Goal: Information Seeking & Learning: Compare options

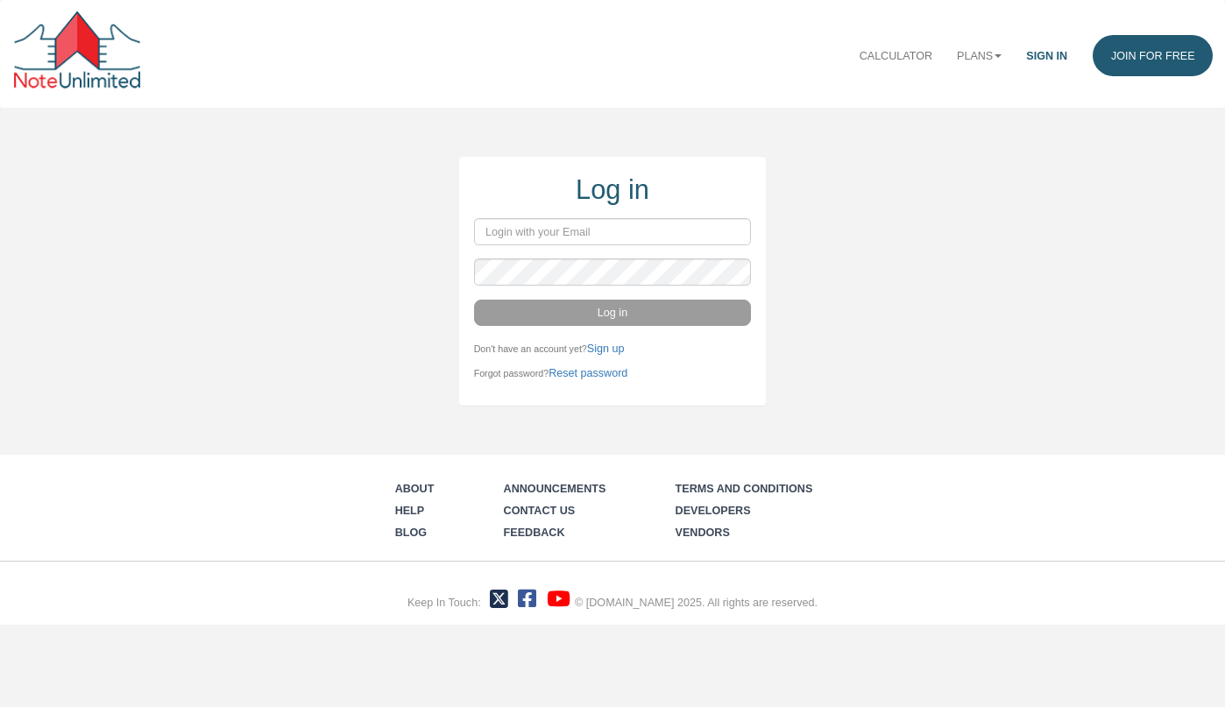
click at [0, 625] on com-1password-button at bounding box center [0, 625] width 0 height 0
type input "ebuenviaje@gmail.com"
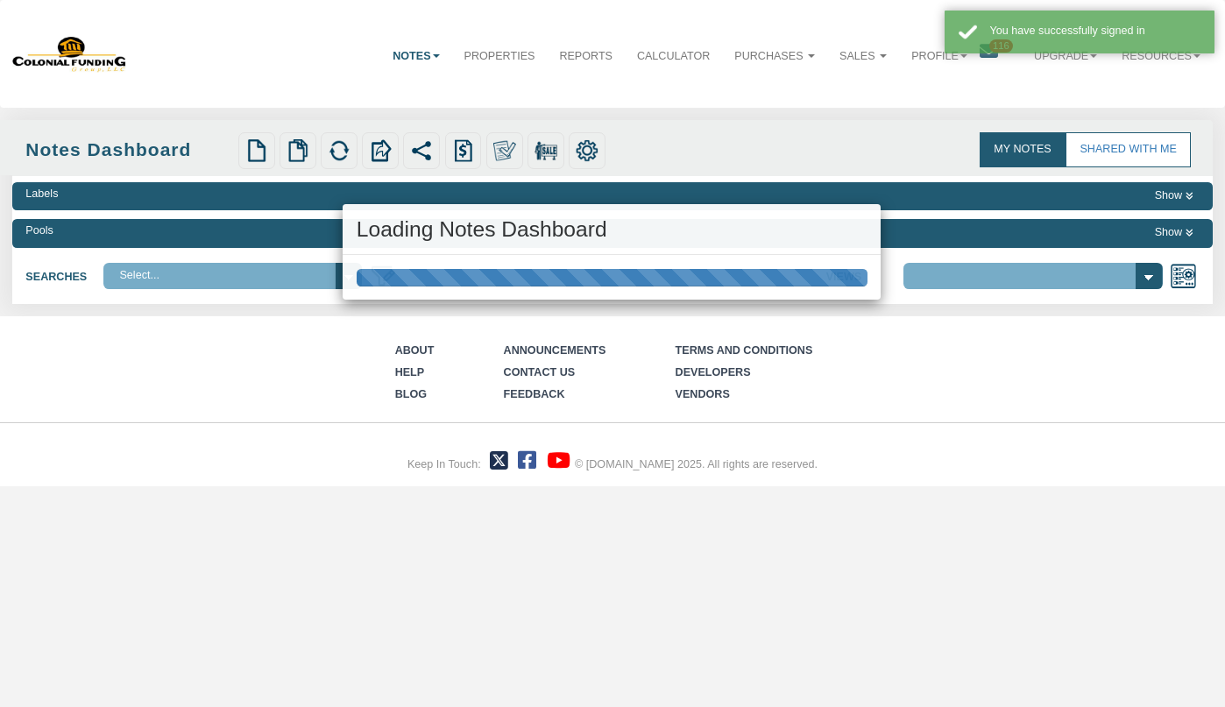
select select "316"
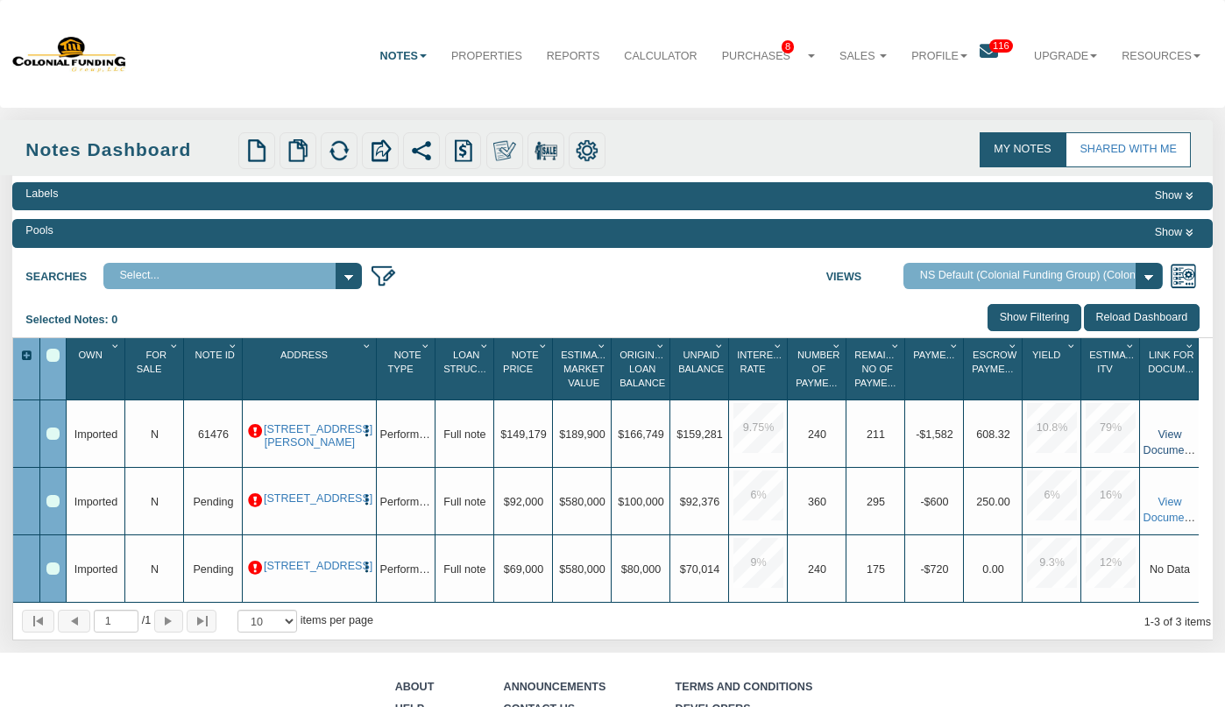
click at [1163, 447] on link "View Documents" at bounding box center [1171, 442] width 56 height 28
click at [1061, 56] on link "Upgrade" at bounding box center [1066, 56] width 88 height 42
click at [1033, 87] on link "Personal" at bounding box center [1038, 92] width 142 height 21
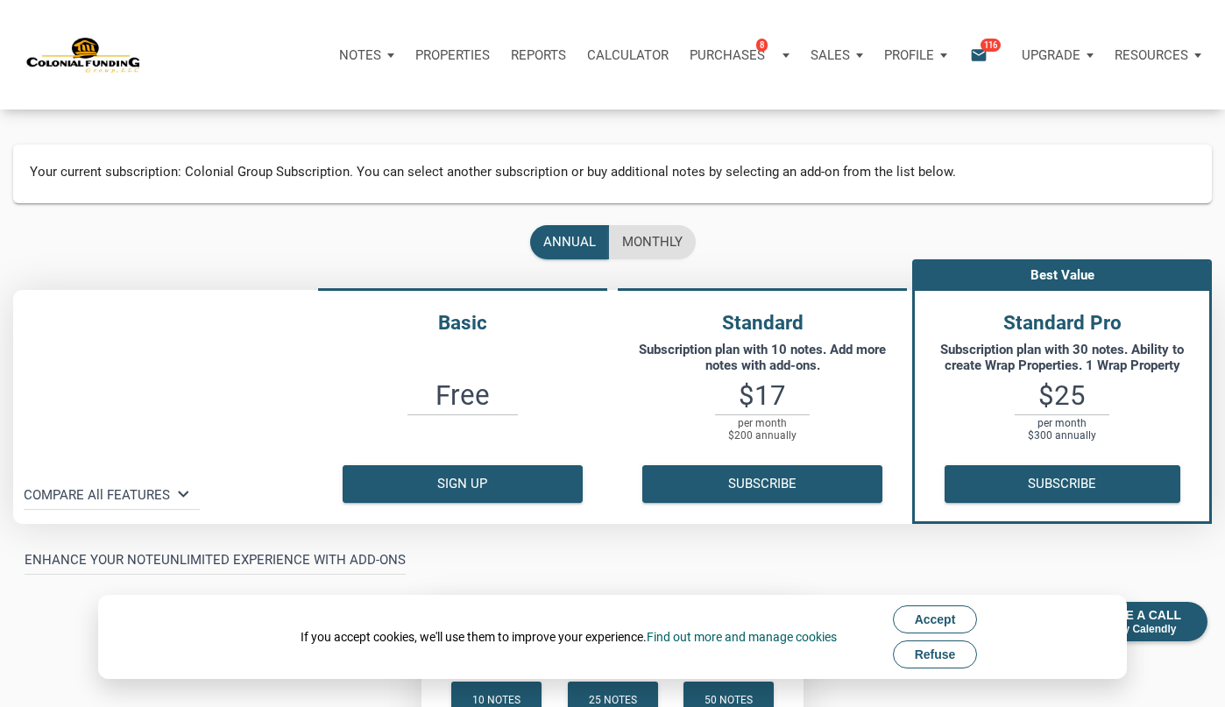
click at [936, 656] on span "Refuse" at bounding box center [935, 654] width 41 height 14
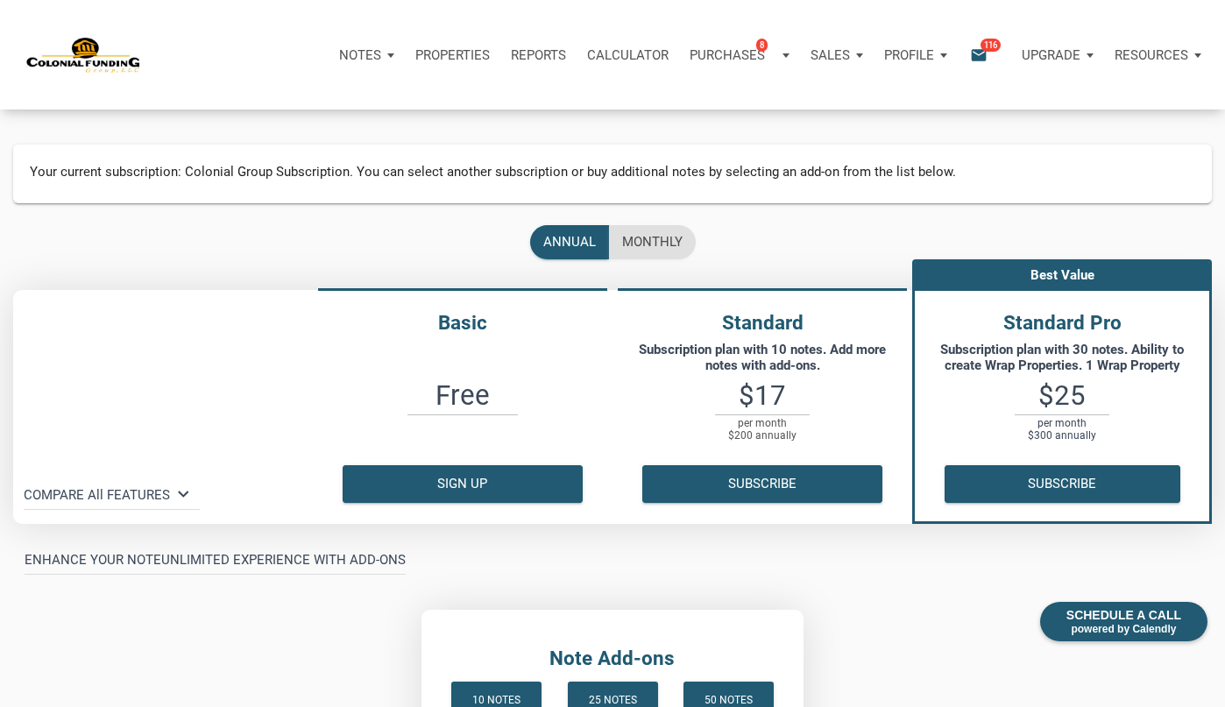
click at [1069, 58] on p "Upgrade" at bounding box center [1051, 55] width 59 height 16
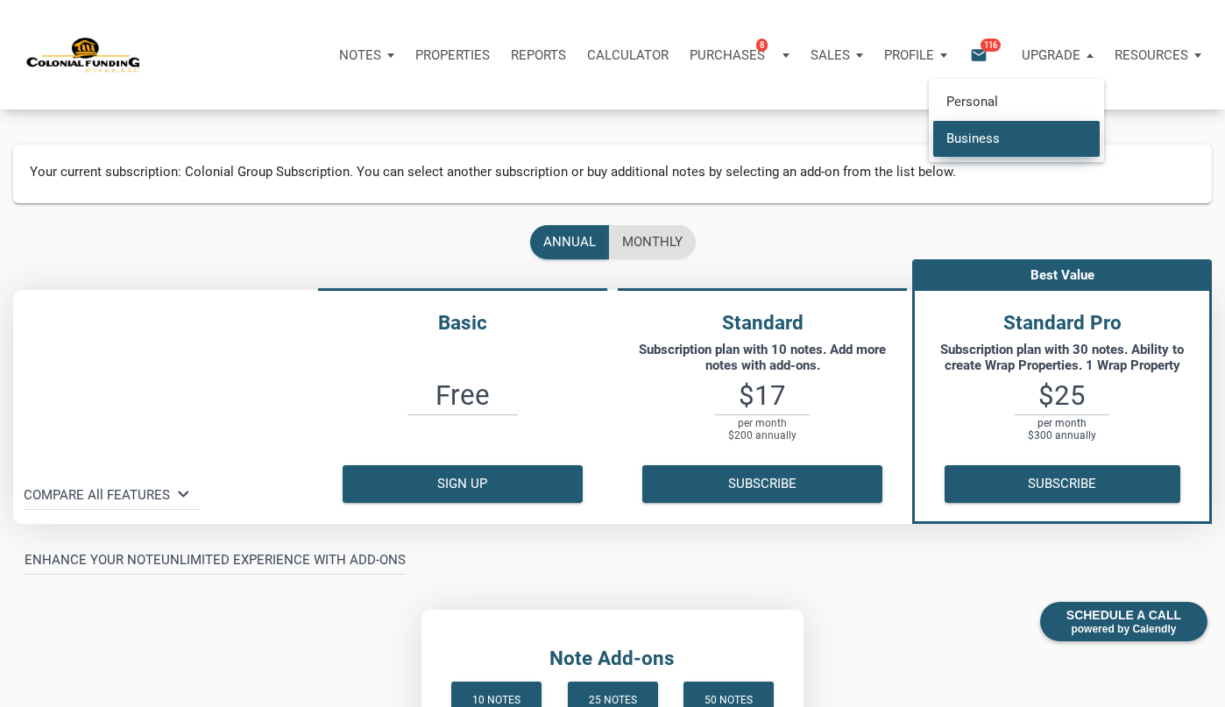
click at [1034, 138] on link "Business" at bounding box center [1016, 138] width 166 height 36
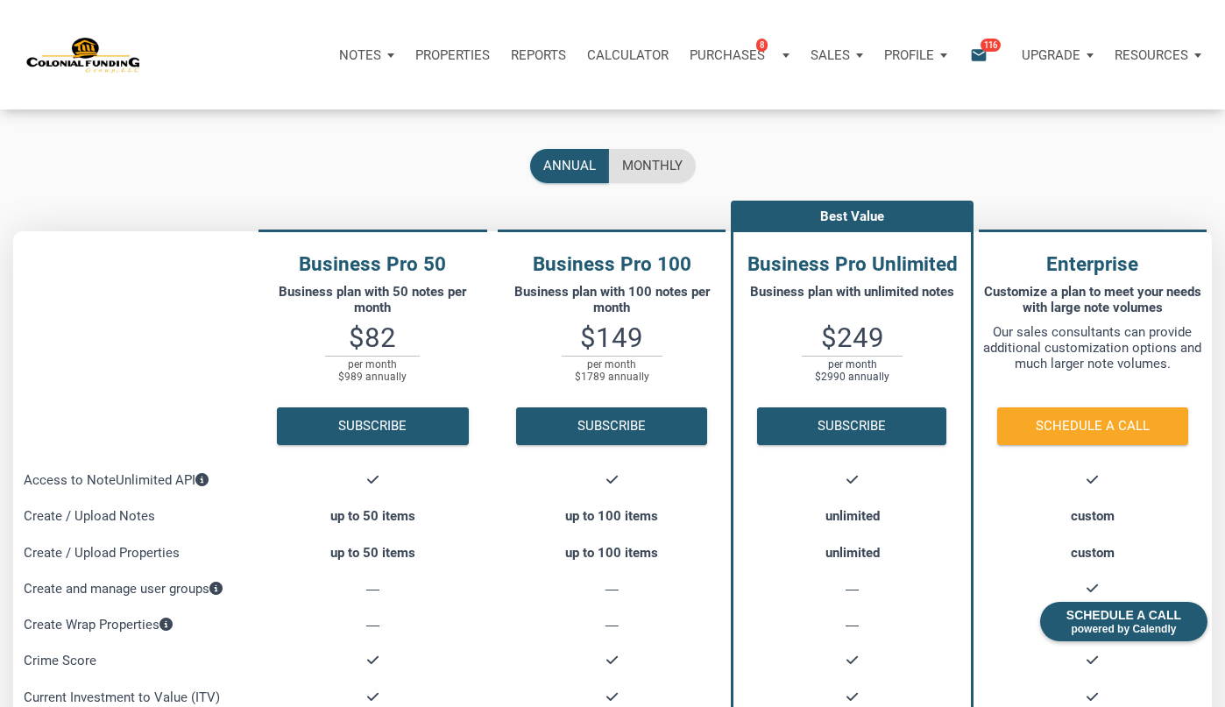
click at [1062, 48] on p "Upgrade" at bounding box center [1051, 55] width 59 height 16
click at [1036, 109] on link "Personal" at bounding box center [1016, 102] width 166 height 36
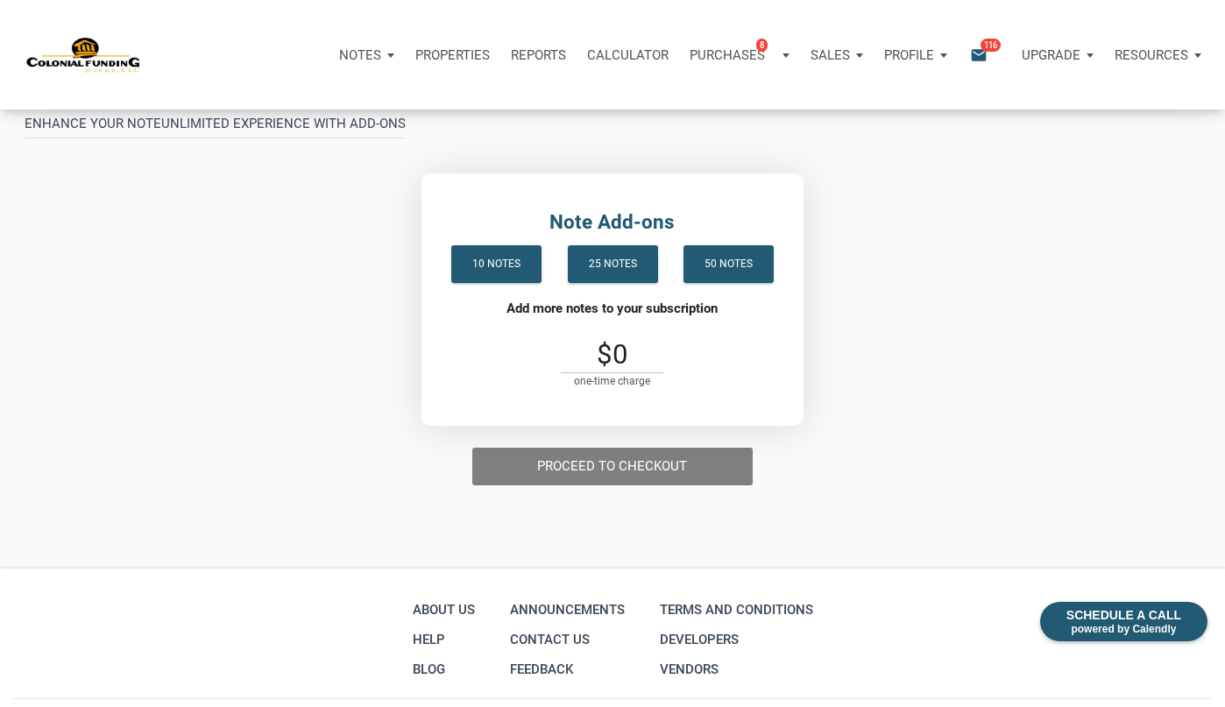
scroll to position [437, 0]
click at [624, 270] on div "25 notes" at bounding box center [612, 263] width 48 height 20
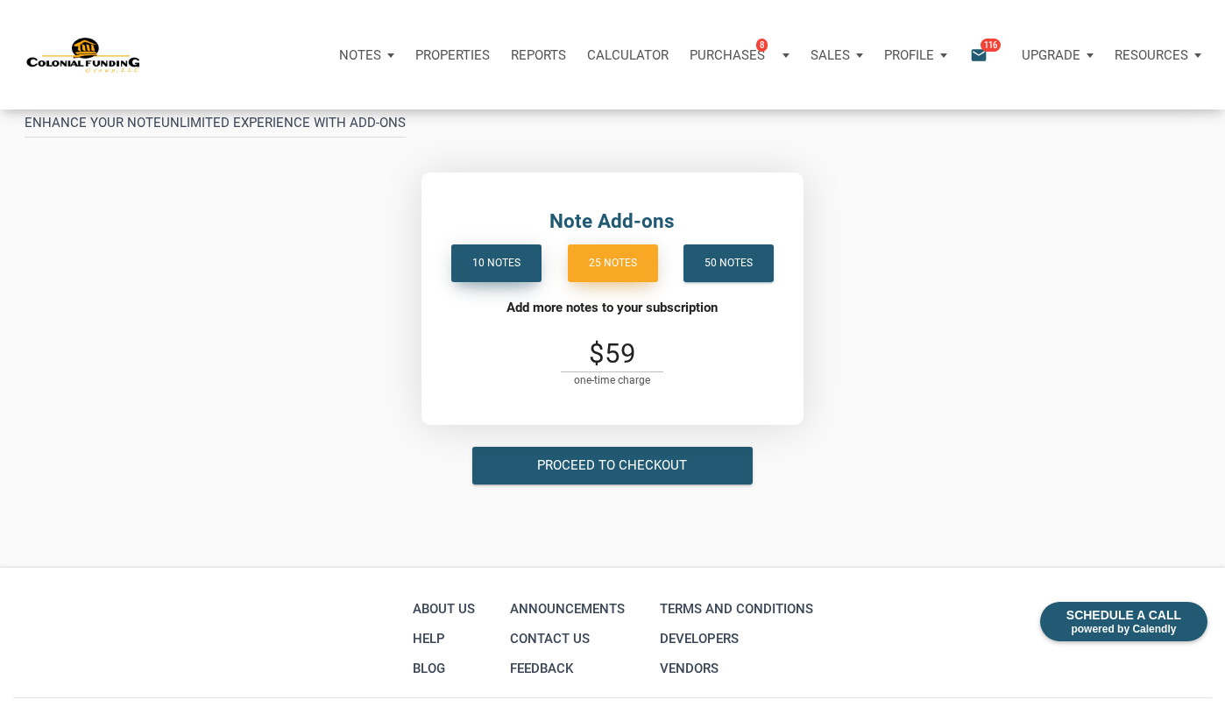
click at [520, 260] on div "10 notes" at bounding box center [496, 263] width 81 height 34
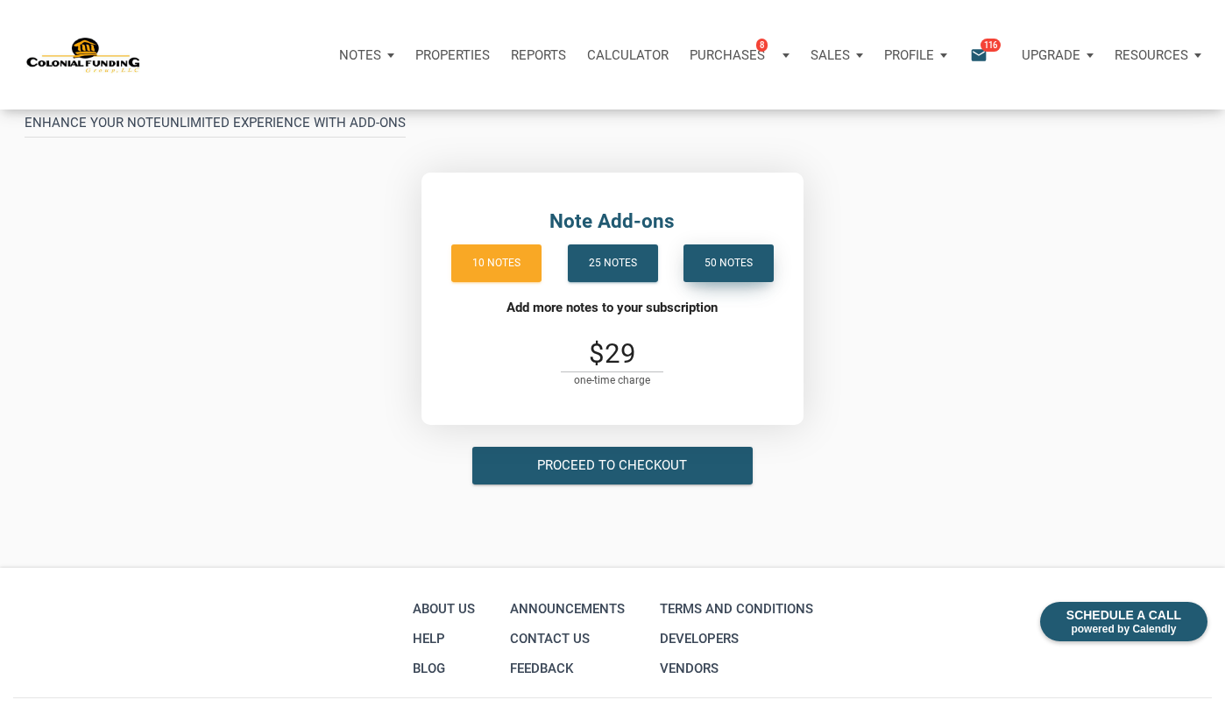
click at [743, 267] on div "50 notes" at bounding box center [728, 263] width 48 height 20
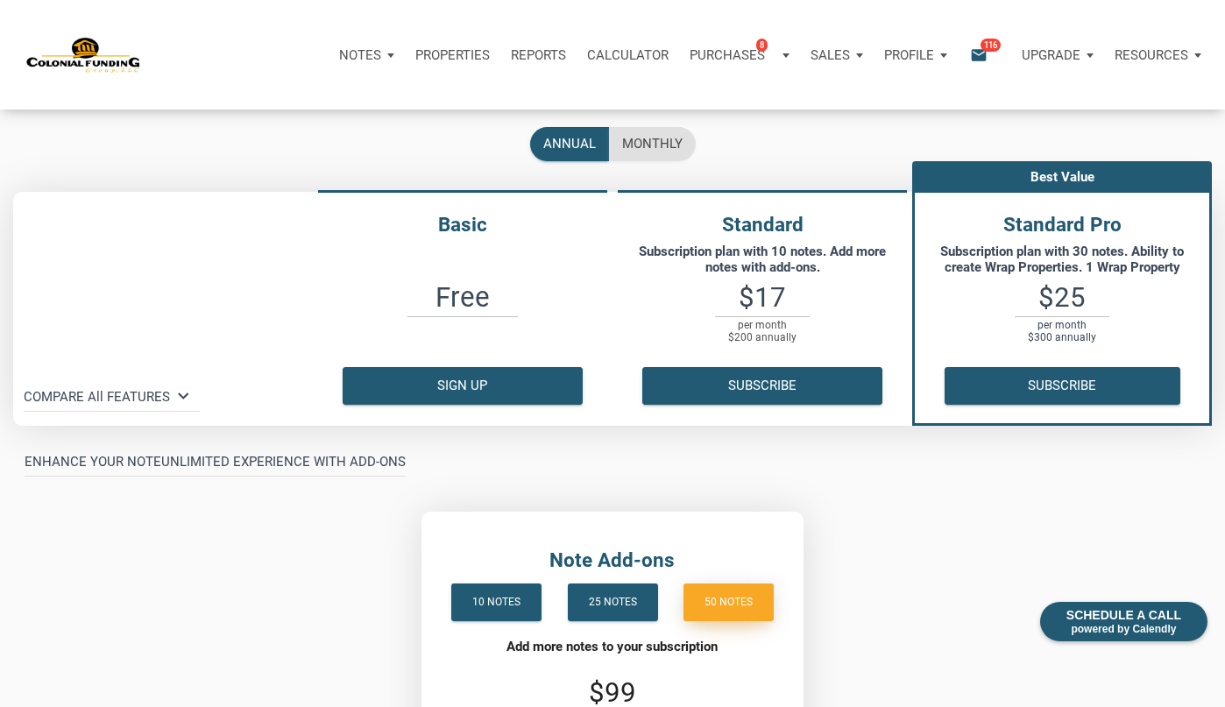
scroll to position [0, 0]
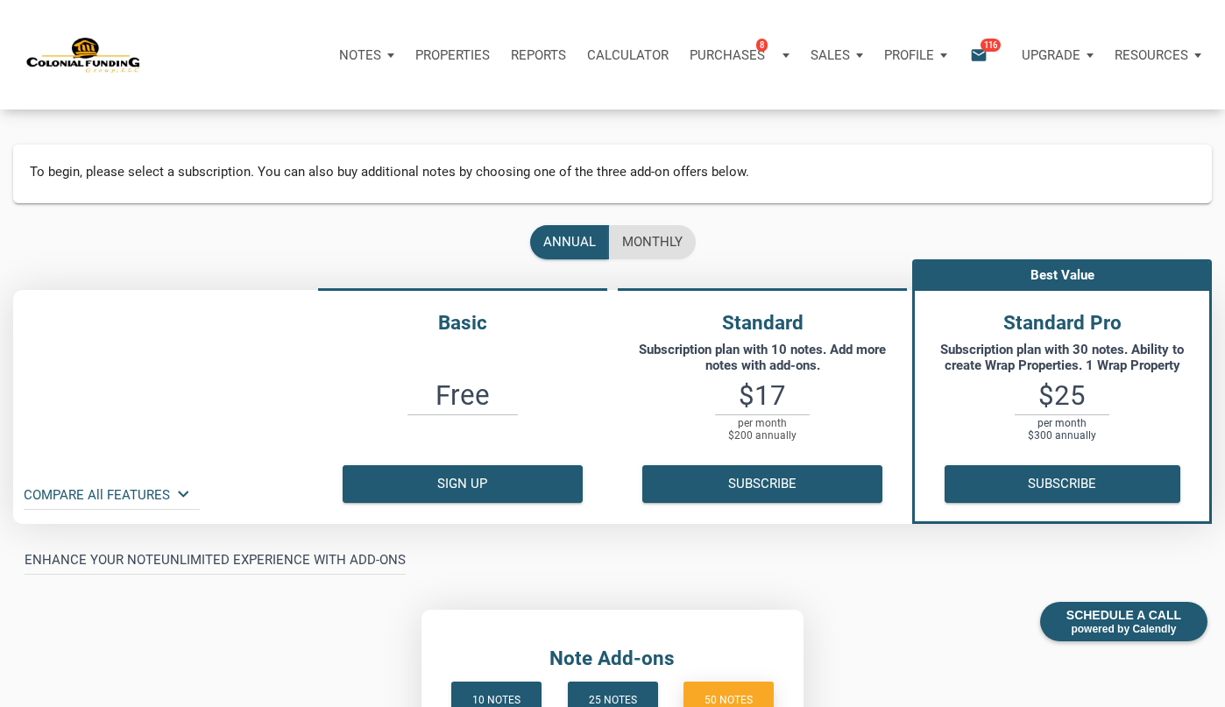
click at [185, 493] on icon "keyboard_arrow_down" at bounding box center [183, 494] width 21 height 21
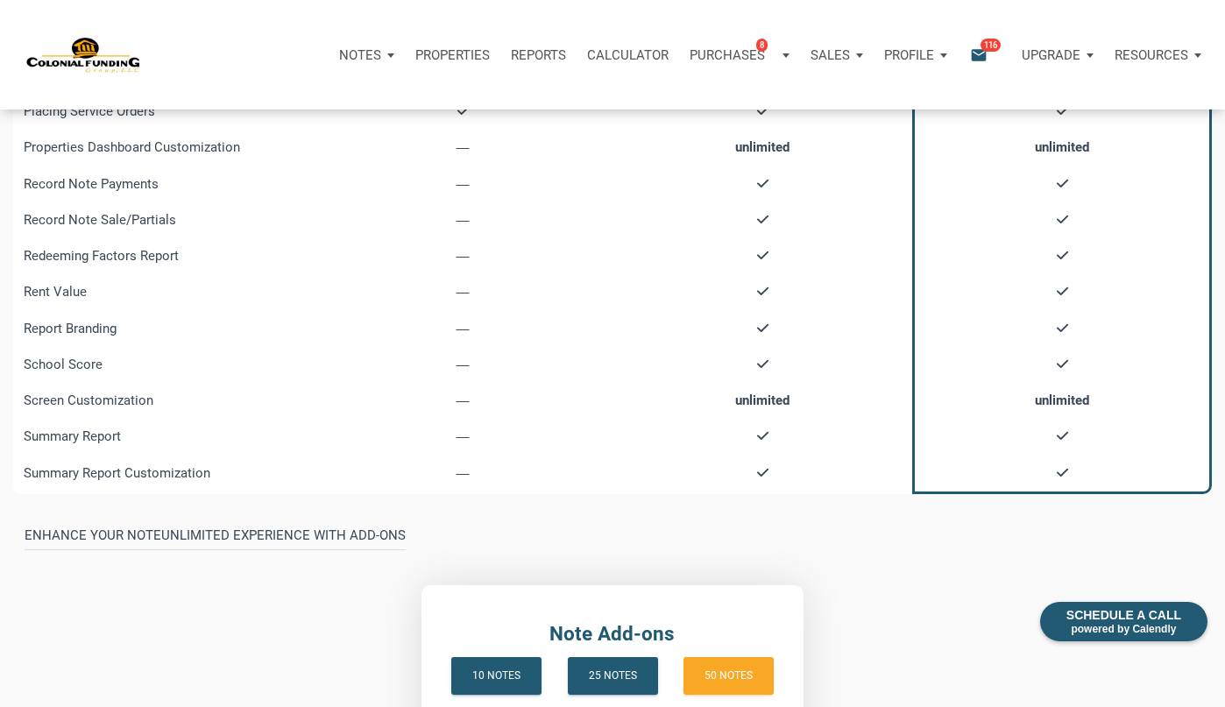
scroll to position [1185, 0]
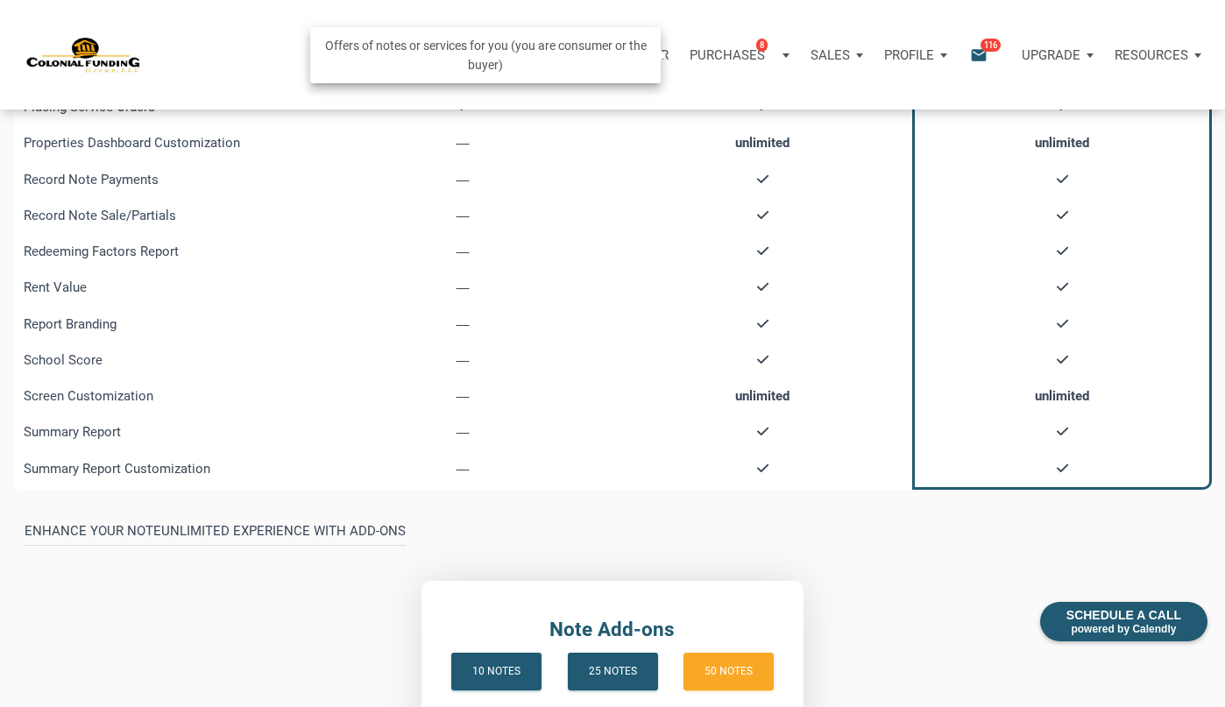
click at [722, 62] on div "Purchases 8" at bounding box center [733, 55] width 87 height 20
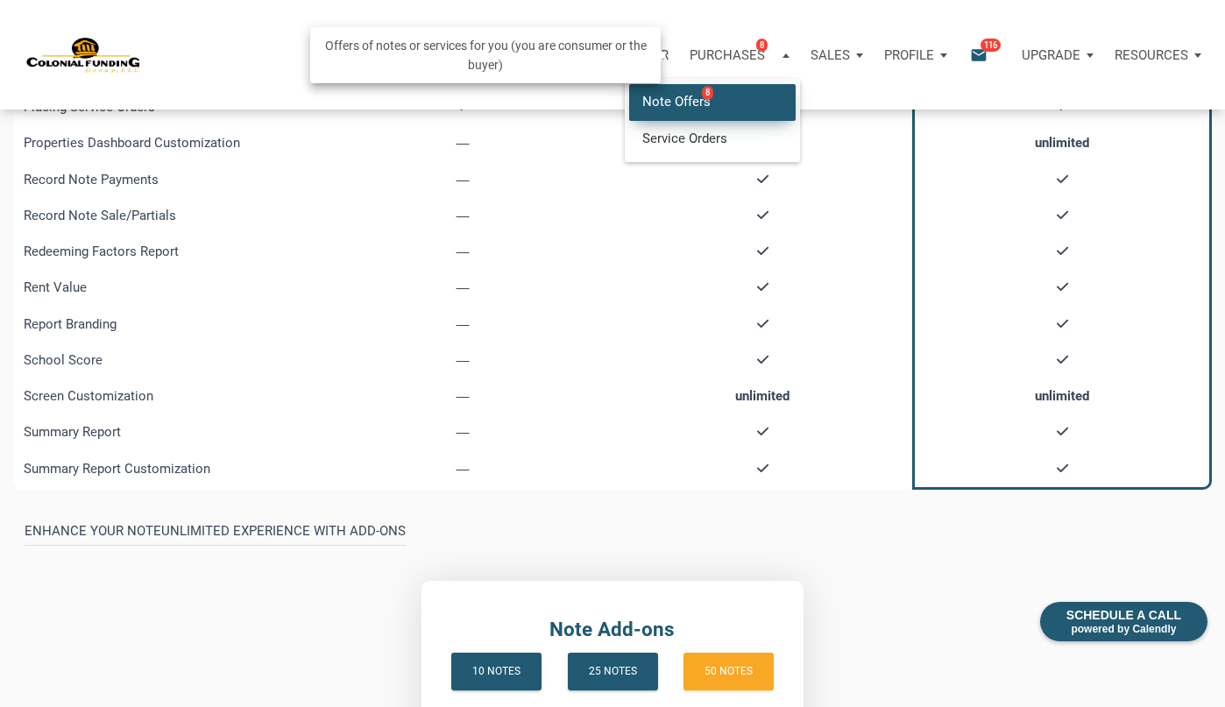
click at [676, 105] on link "Note Offers 8" at bounding box center [712, 102] width 166 height 36
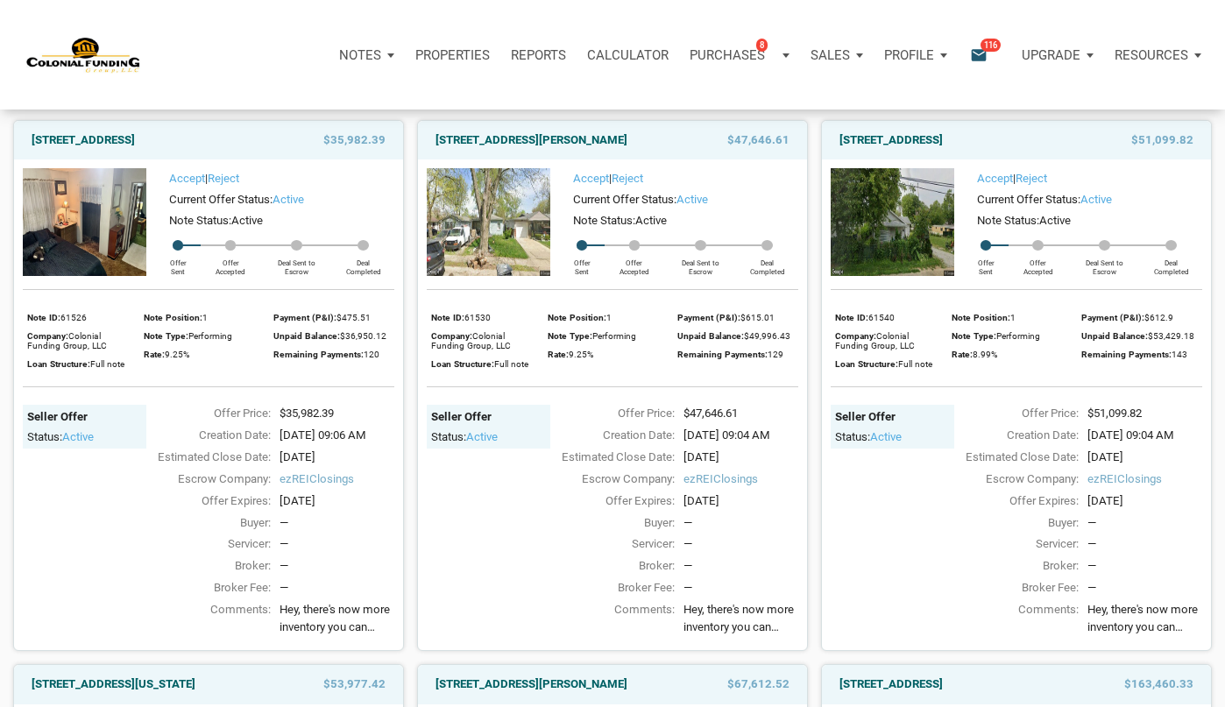
scroll to position [137, 0]
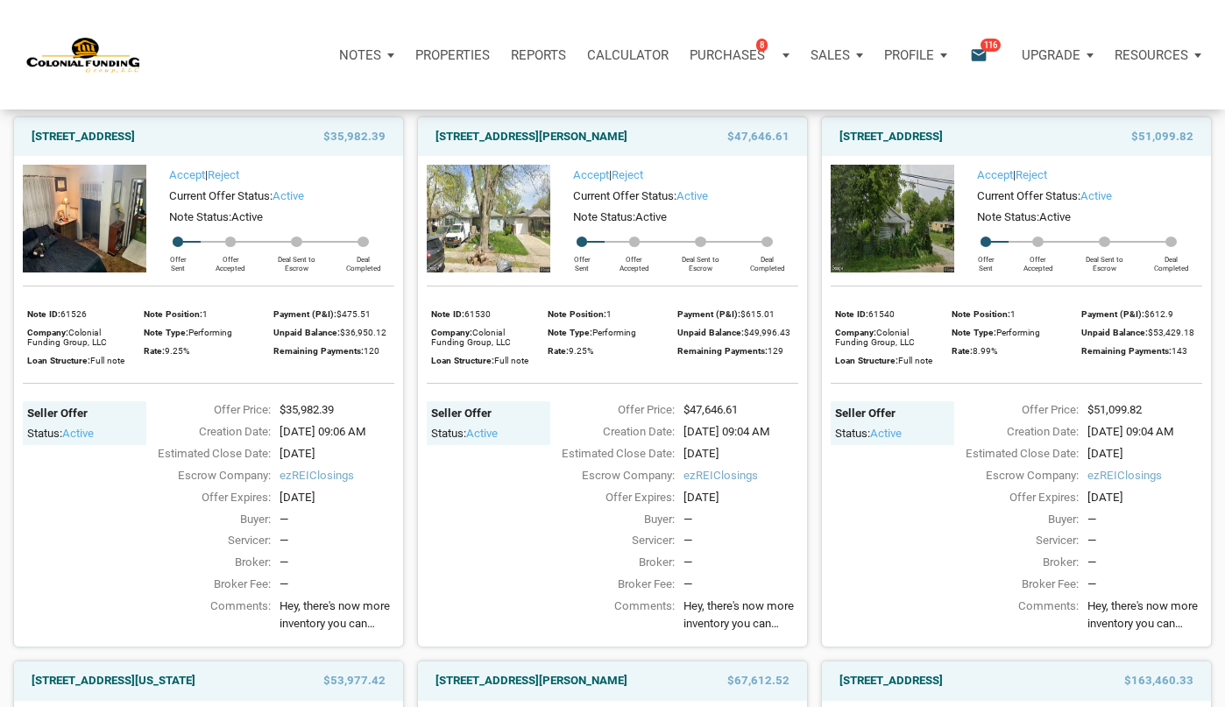
click at [79, 217] on img at bounding box center [85, 219] width 124 height 108
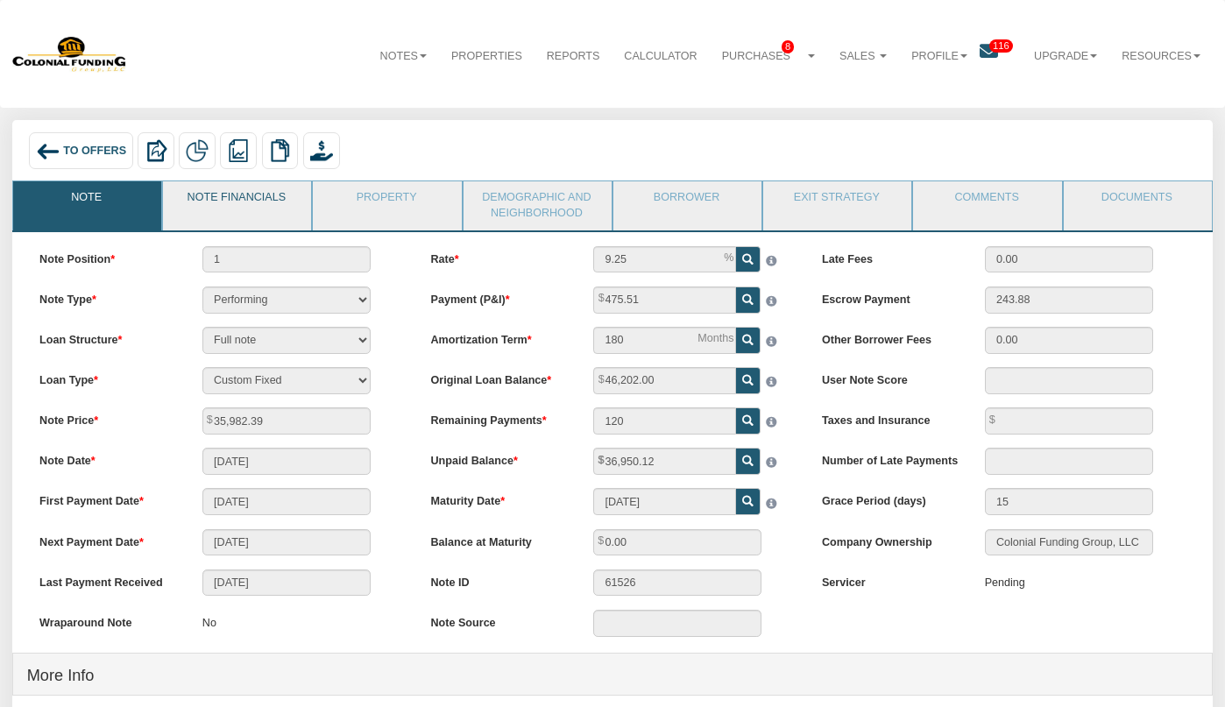
click at [248, 208] on link "Note Financials" at bounding box center [236, 203] width 146 height 44
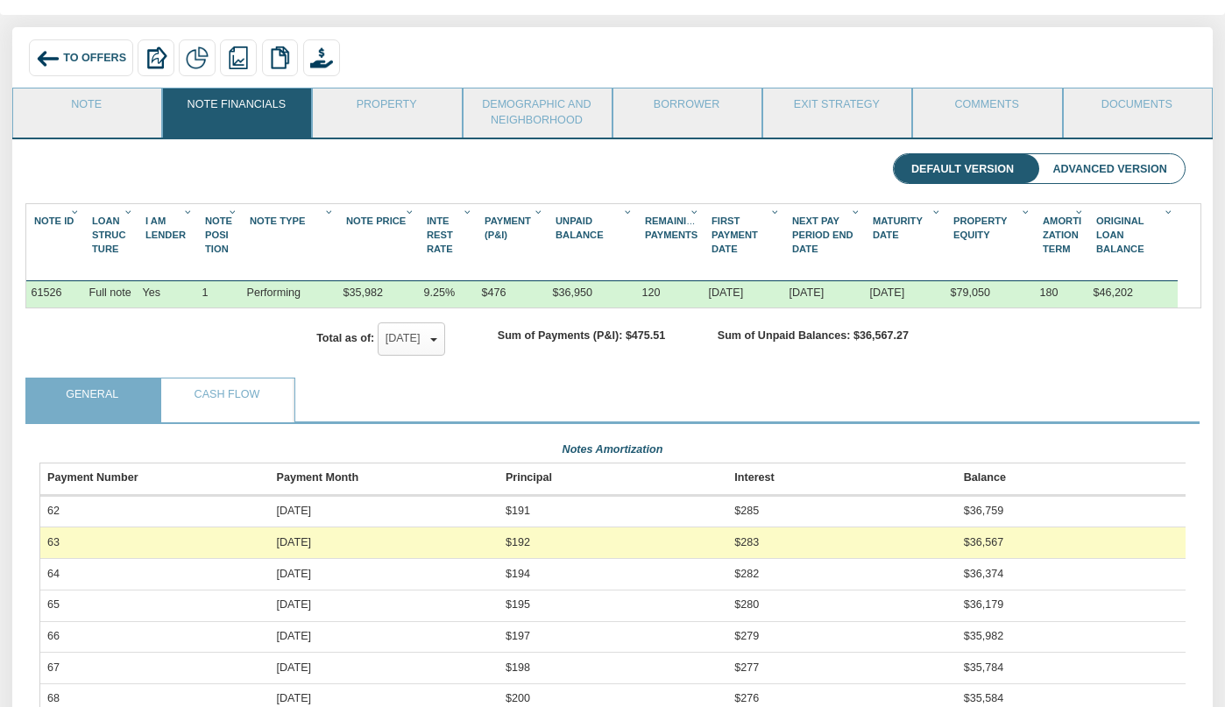
scroll to position [72, 0]
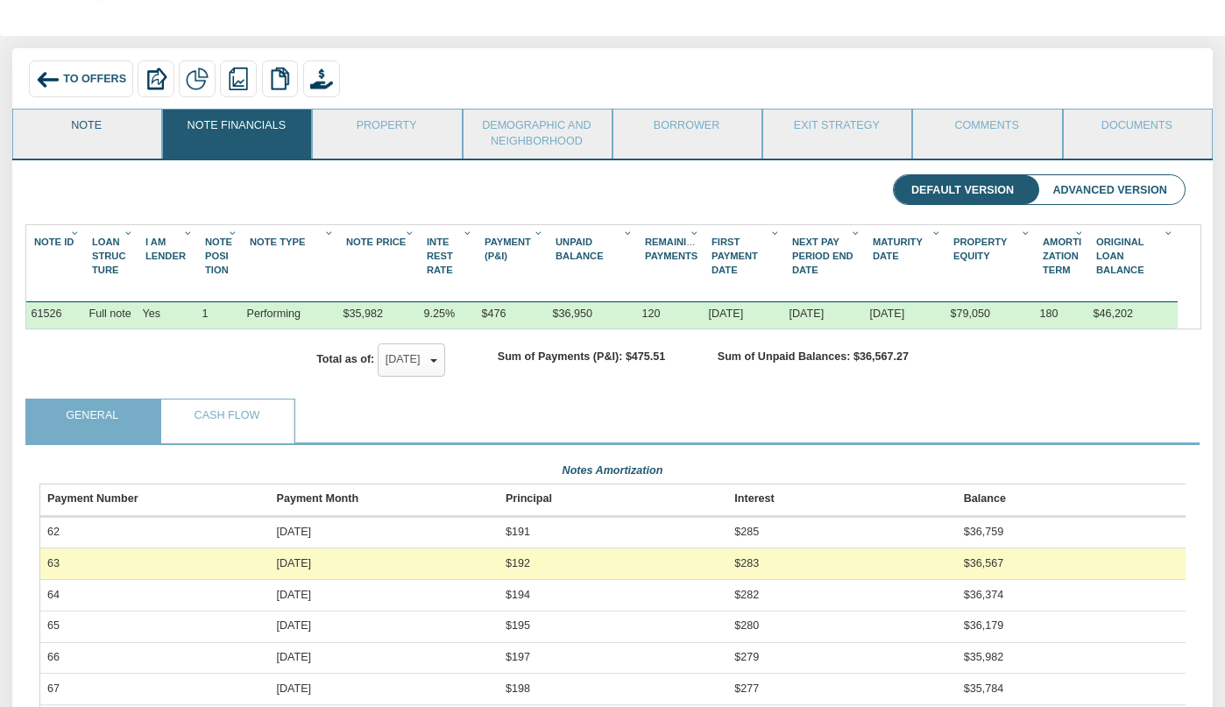
click at [114, 127] on link "Note" at bounding box center [86, 132] width 146 height 44
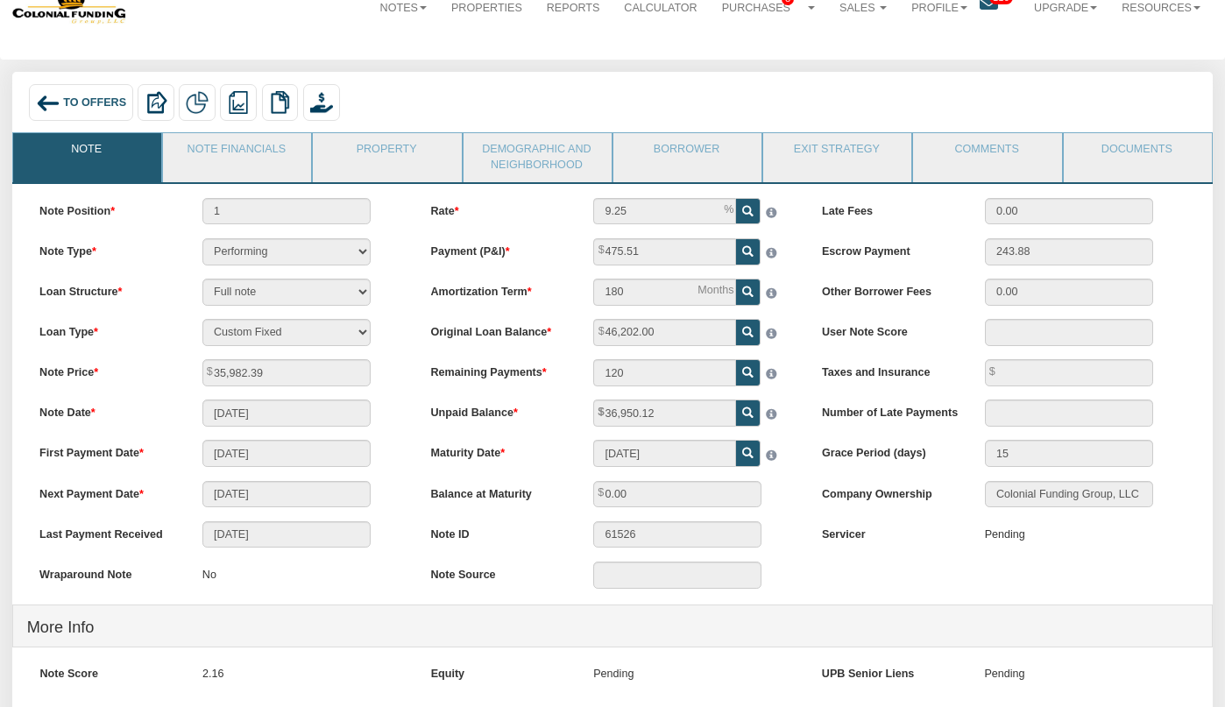
scroll to position [6, 0]
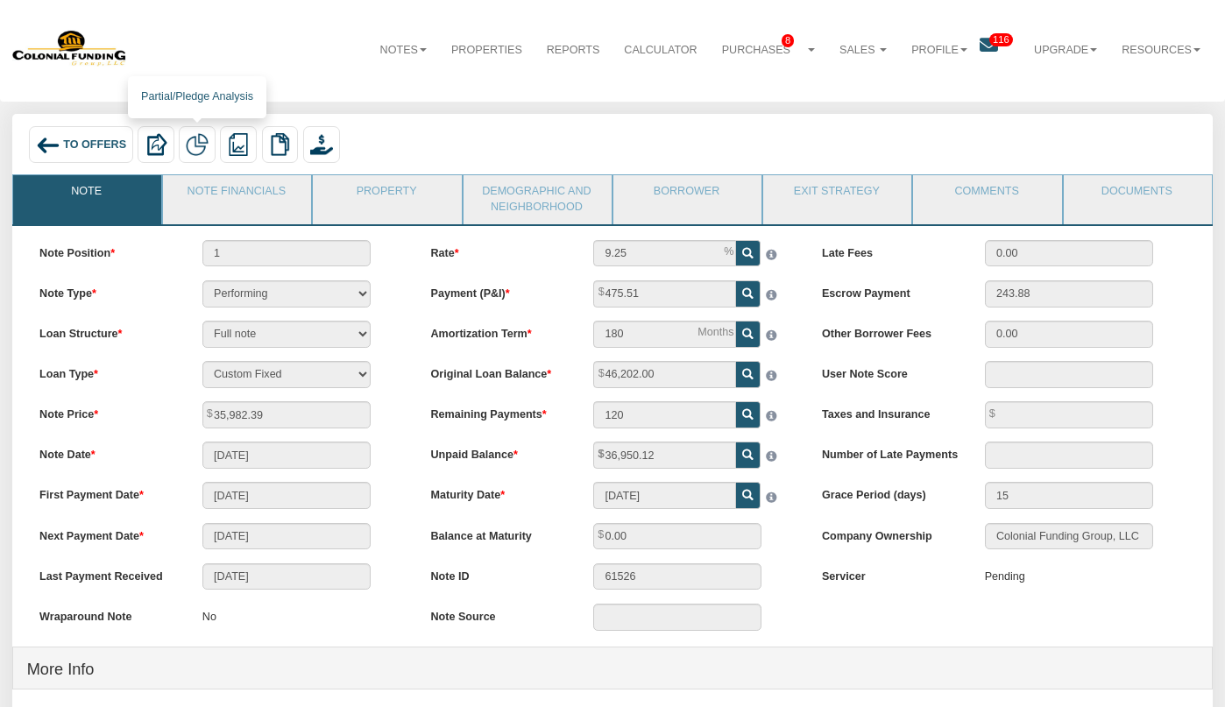
click at [203, 149] on img at bounding box center [197, 144] width 23 height 23
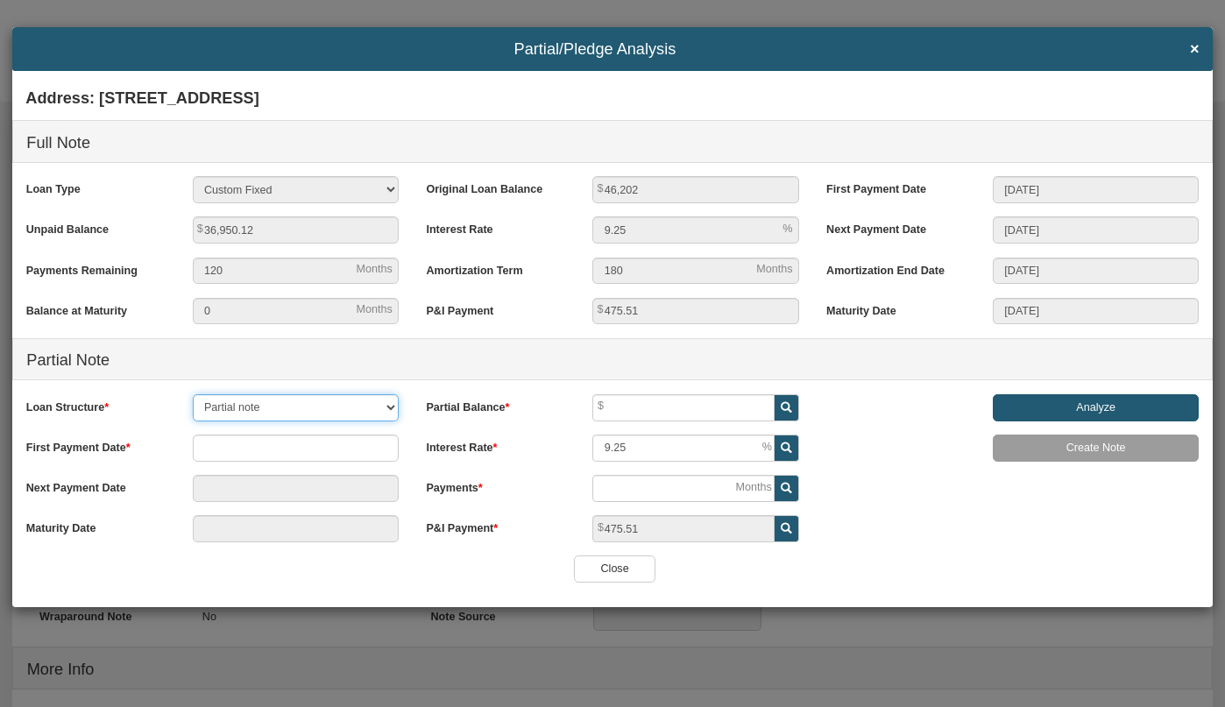
click at [316, 407] on select "Partial note Pledge note Split Payment note" at bounding box center [296, 407] width 206 height 27
select select "object:3383"
click at [193, 394] on select "Partial note Pledge note Split Payment note" at bounding box center [296, 407] width 206 height 27
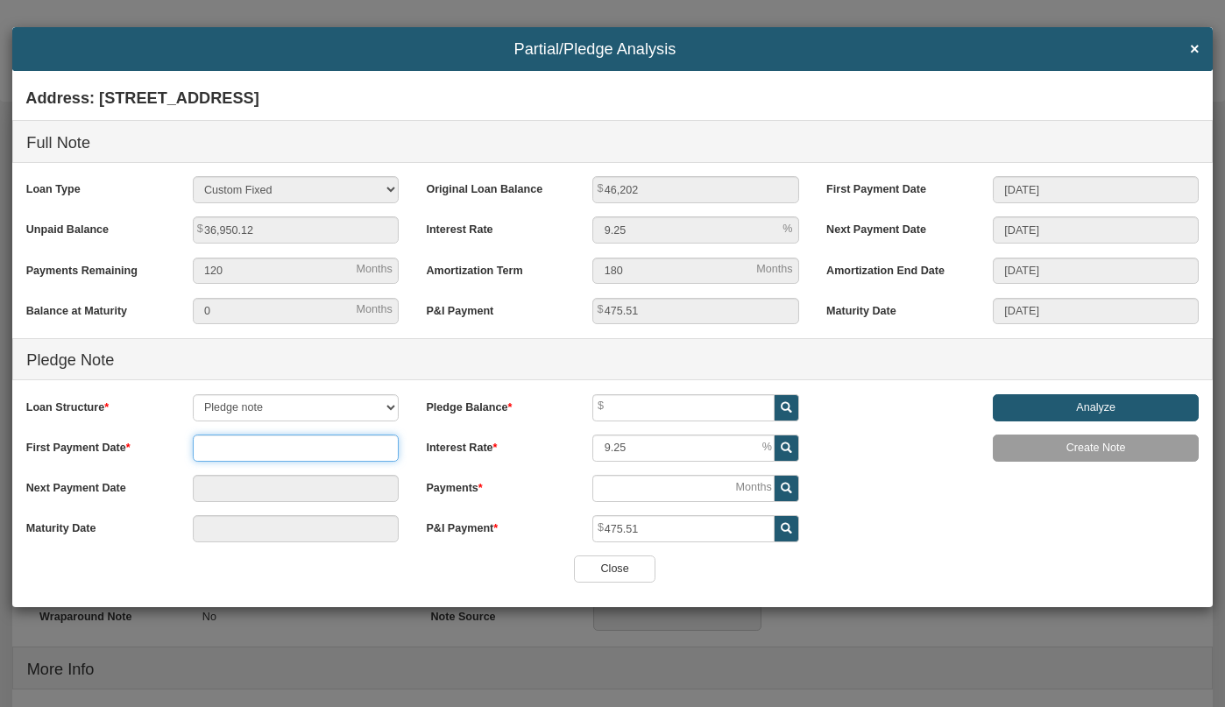
click at [300, 449] on input "text" at bounding box center [296, 448] width 206 height 27
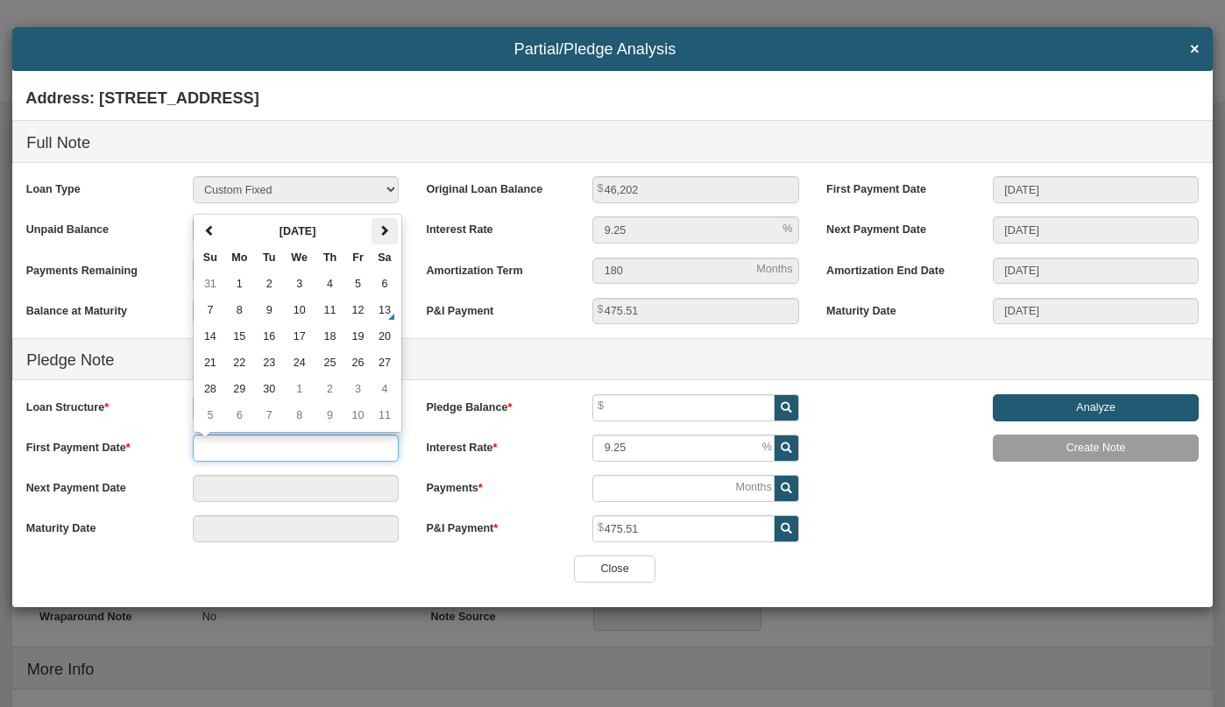
click at [391, 227] on th at bounding box center [385, 231] width 26 height 26
click at [387, 225] on span at bounding box center [384, 230] width 11 height 11
click at [244, 281] on td "1" at bounding box center [239, 284] width 32 height 26
type input "12/01/2025"
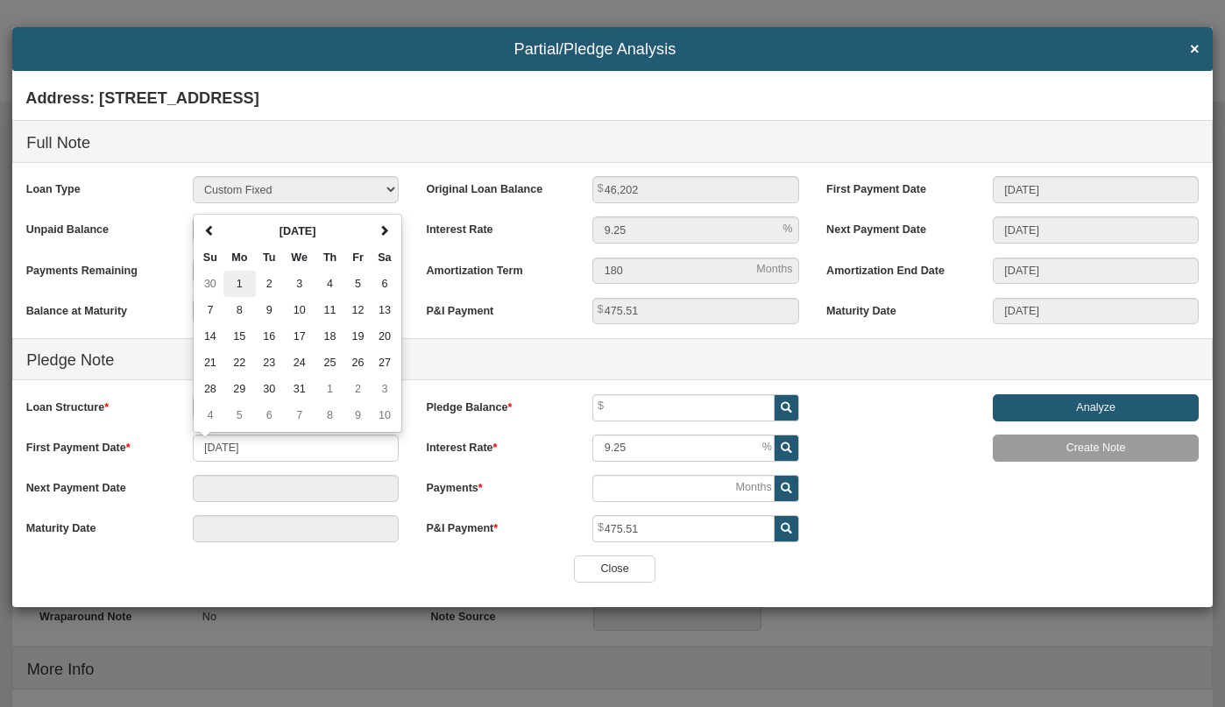
type input "12/01/2025"
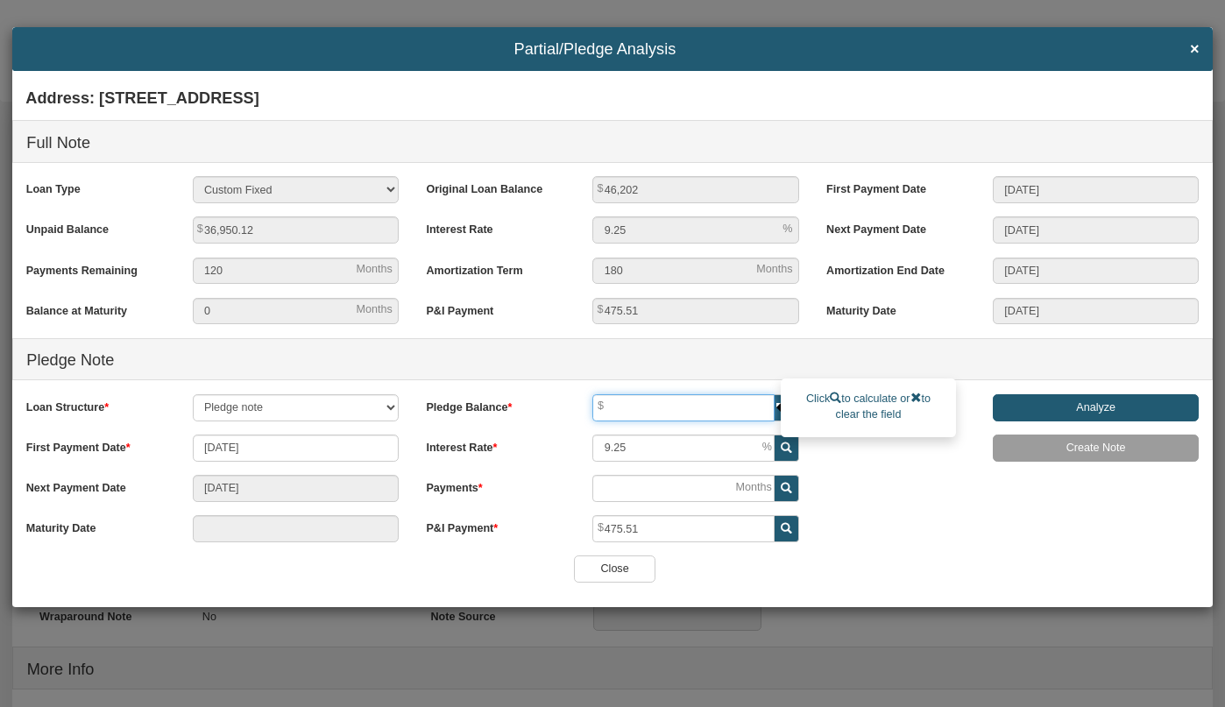
click at [656, 406] on input "text" at bounding box center [682, 407] width 181 height 27
type input "35,000"
click at [906, 522] on div "Address: 720 North 14th Street, New Castle, IN, 47362 Full Note Loan Type 30 Ye…" at bounding box center [612, 319] width 1200 height 476
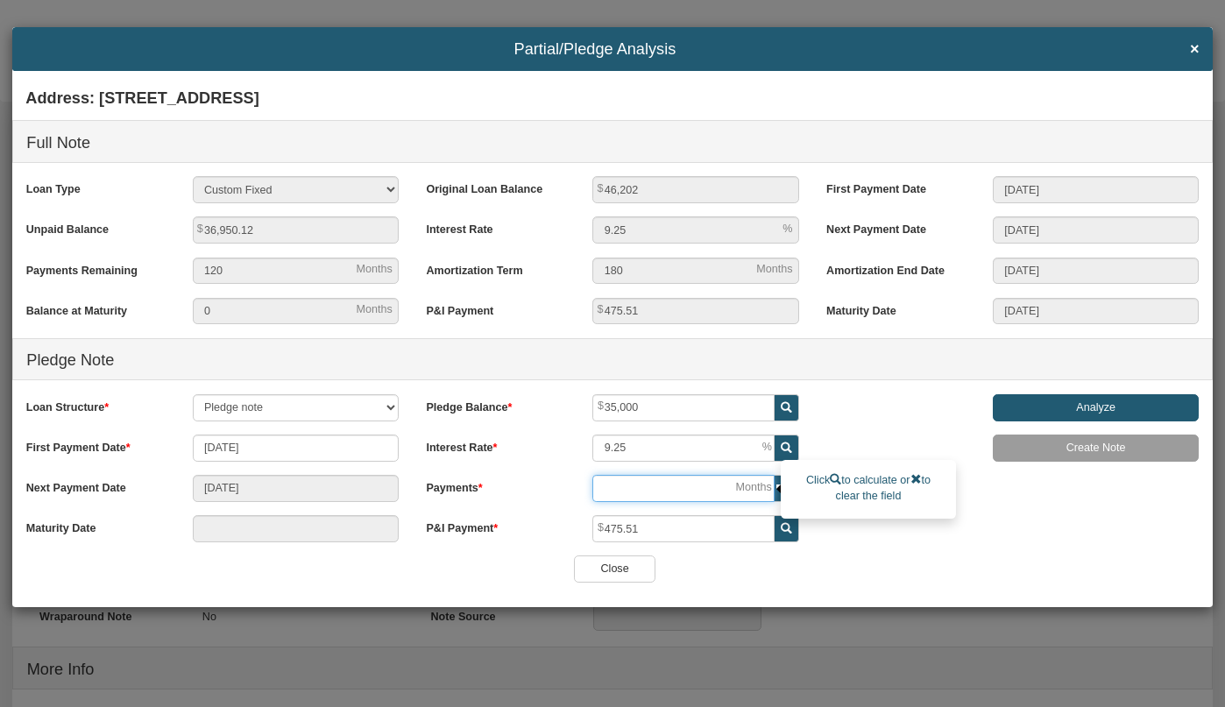
click at [684, 480] on input "number" at bounding box center [682, 488] width 181 height 27
type input "12/01/2025"
type input "12"
type input "12/01/2025"
type input "1"
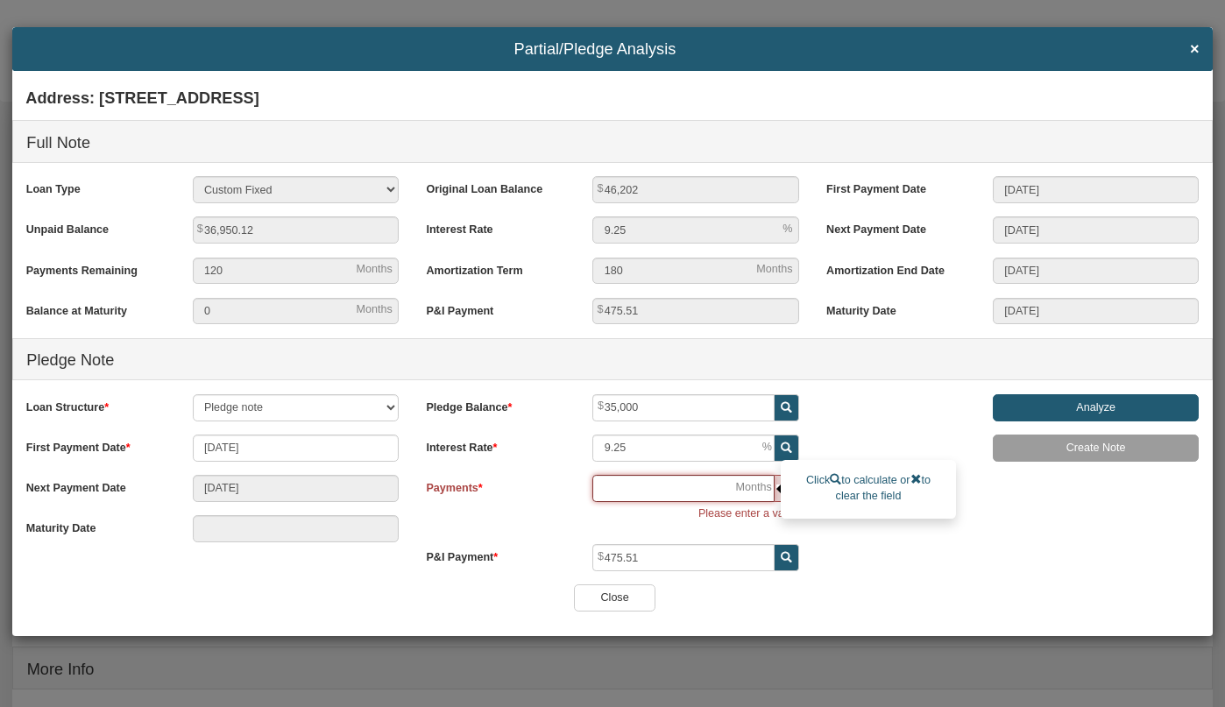
type input "12/01/2025"
type input "1"
type input "10/01/2026"
type input "11"
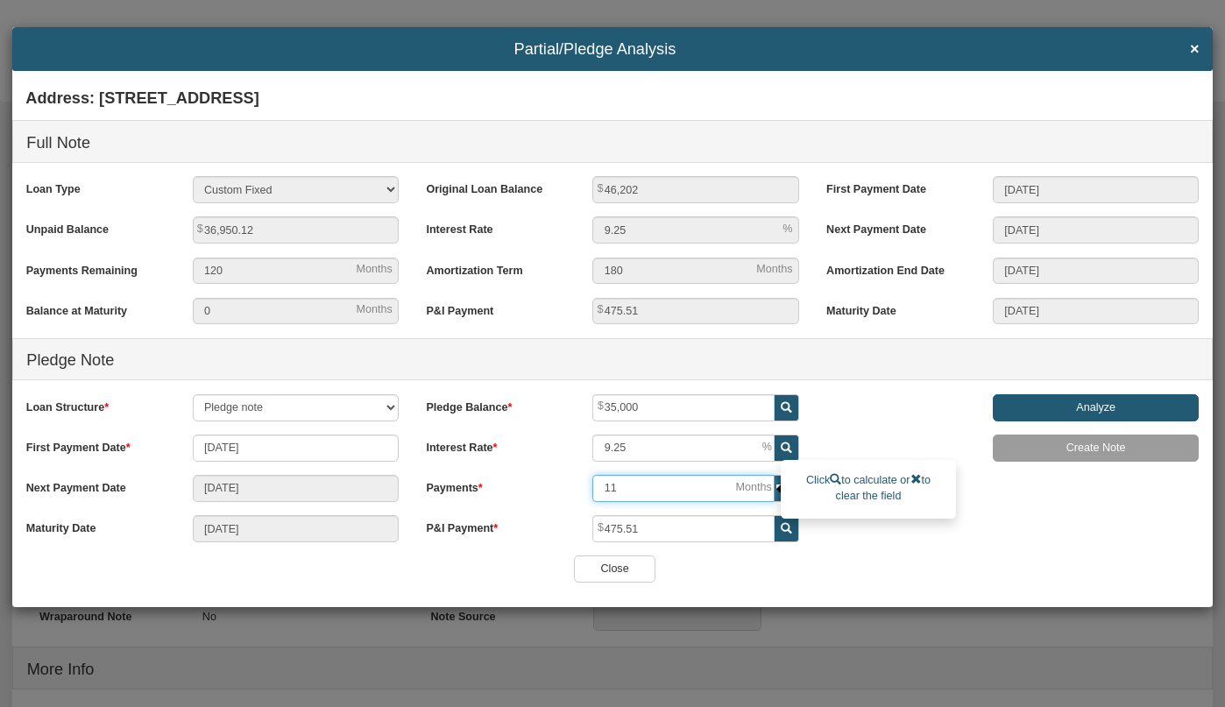
type input "09/01/2035"
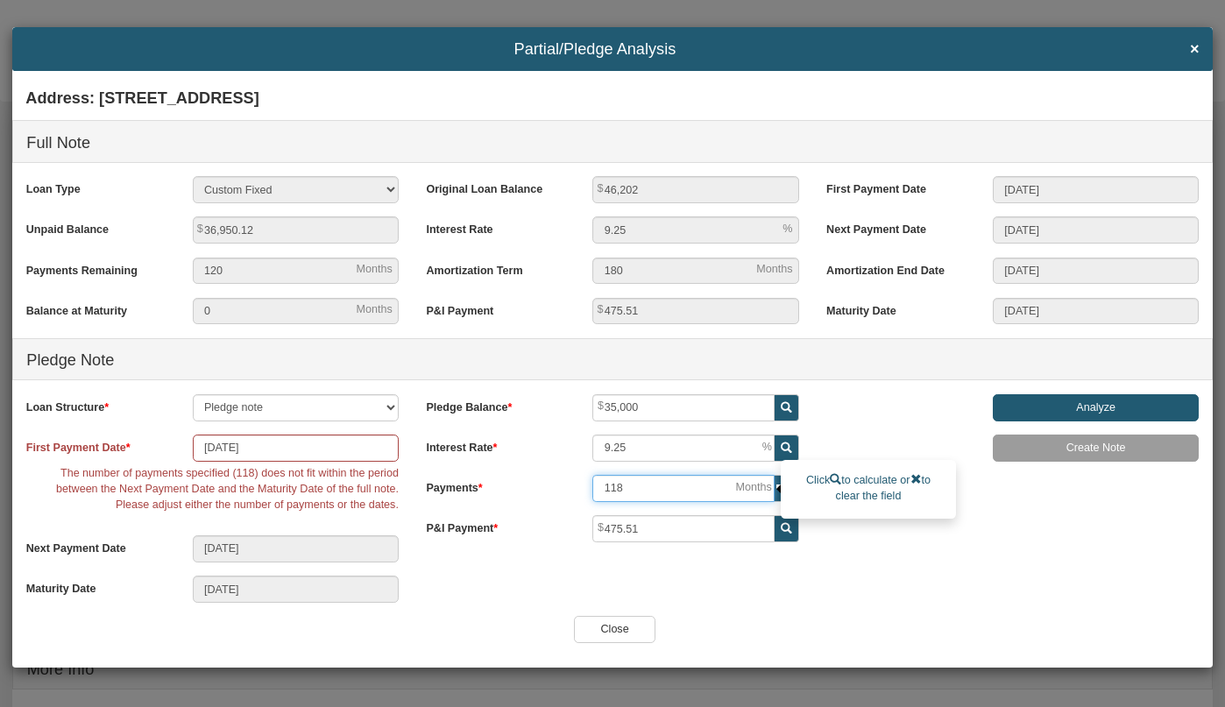
click at [645, 490] on input "118" at bounding box center [682, 488] width 181 height 27
type input "117"
type input "08/01/2035"
type input "116"
type input "07/01/2035"
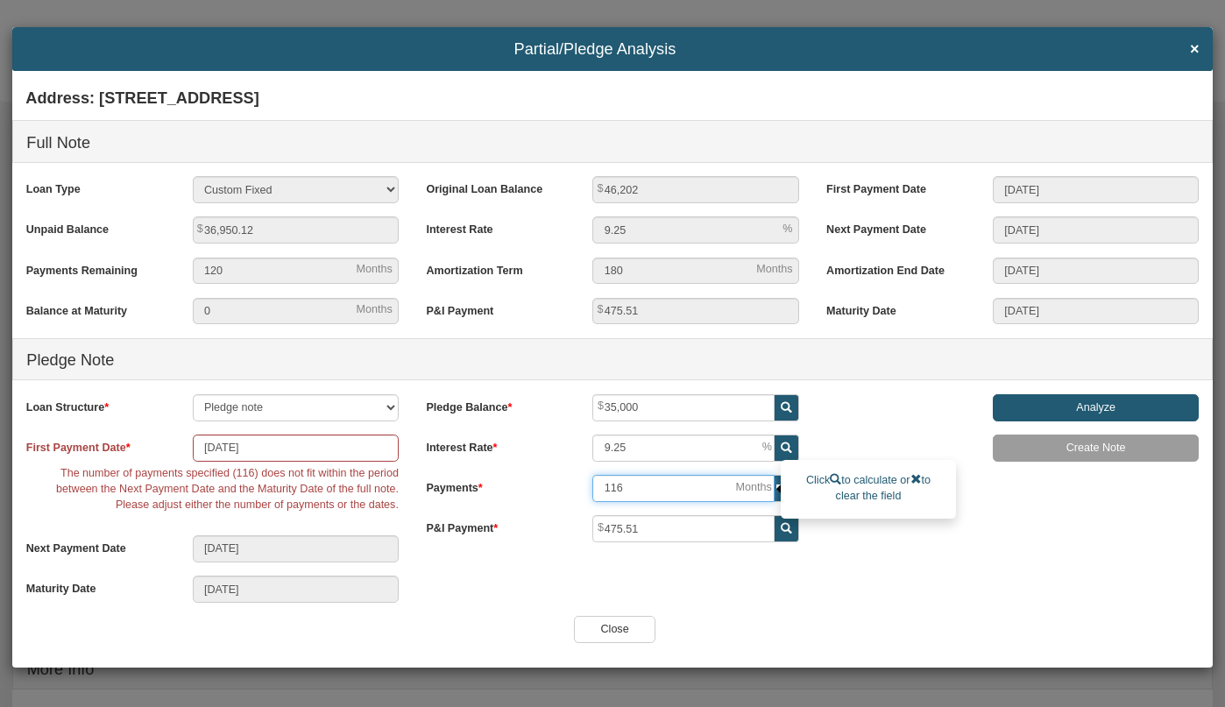
type input "115"
type input "06/01/2035"
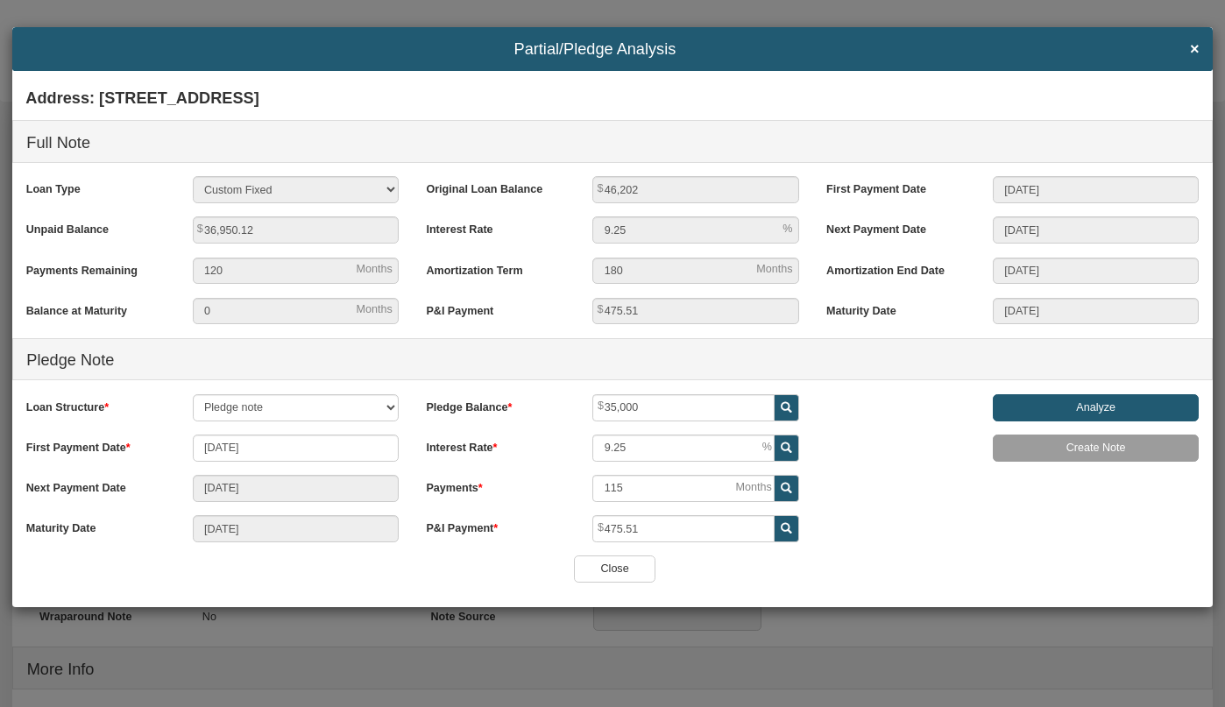
click at [1108, 402] on input "Analyze" at bounding box center [1096, 407] width 206 height 27
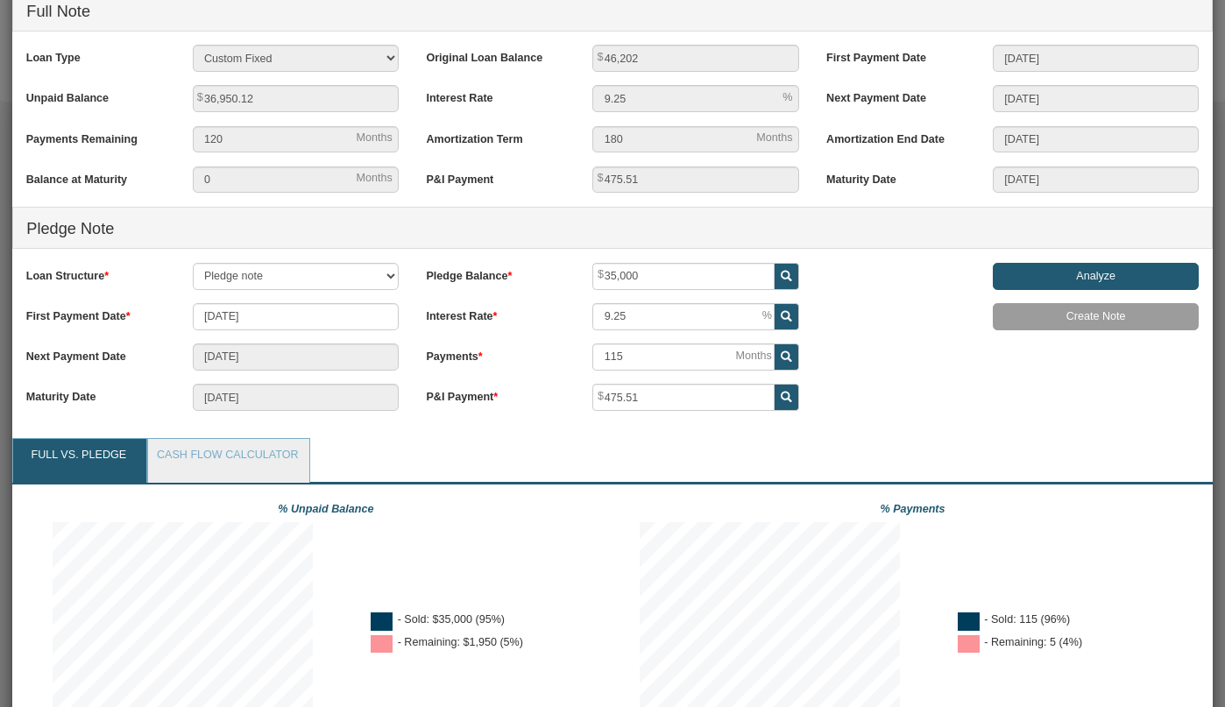
scroll to position [131, 0]
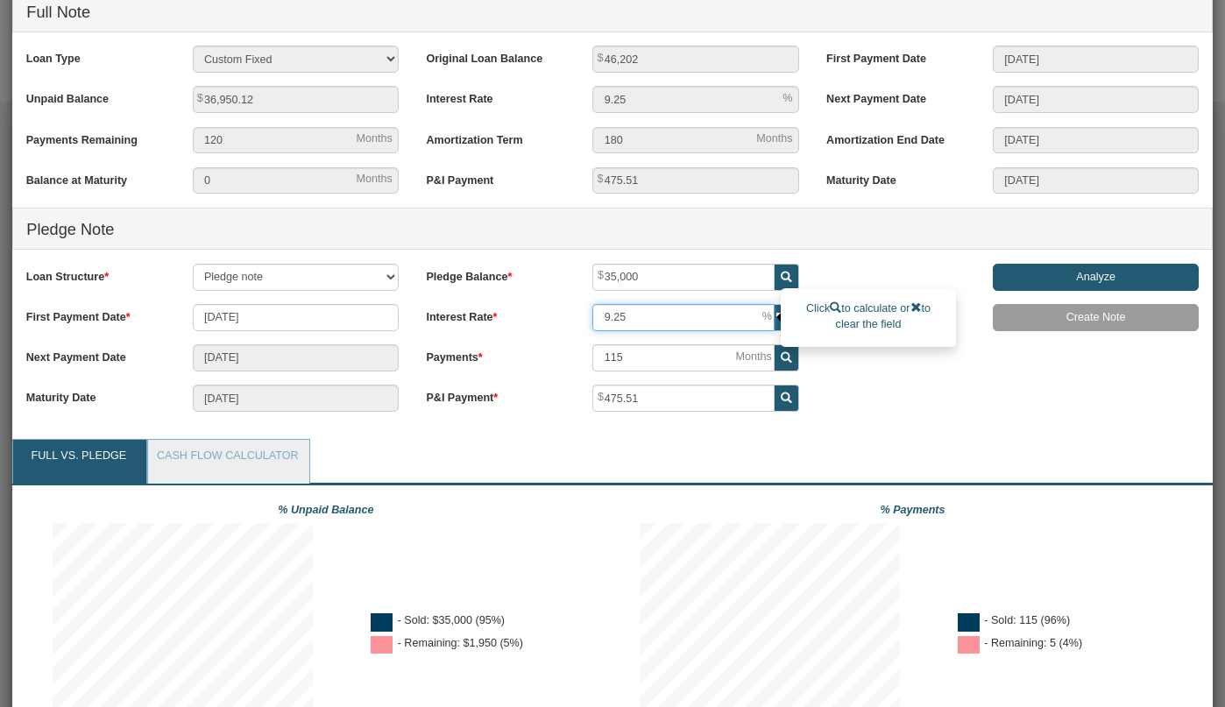
click at [705, 319] on input "9.25" at bounding box center [682, 317] width 181 height 27
type input "8"
click at [1062, 280] on input "Analyze" at bounding box center [1096, 277] width 206 height 27
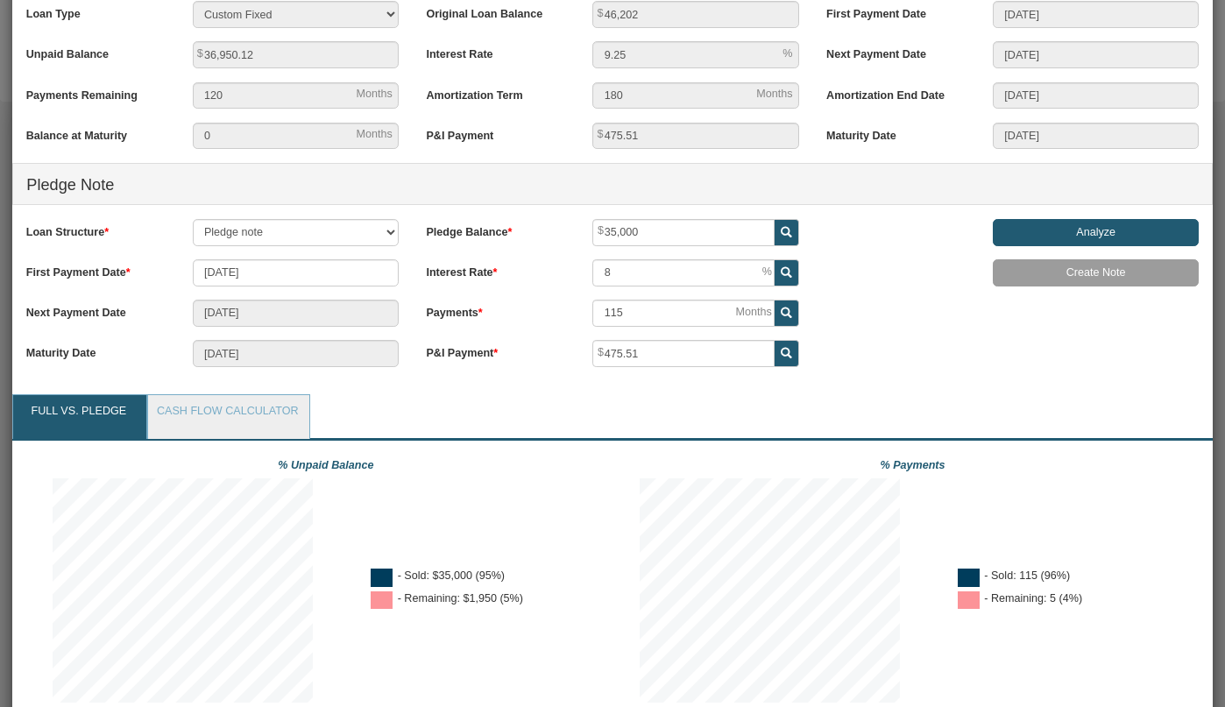
scroll to position [150, 0]
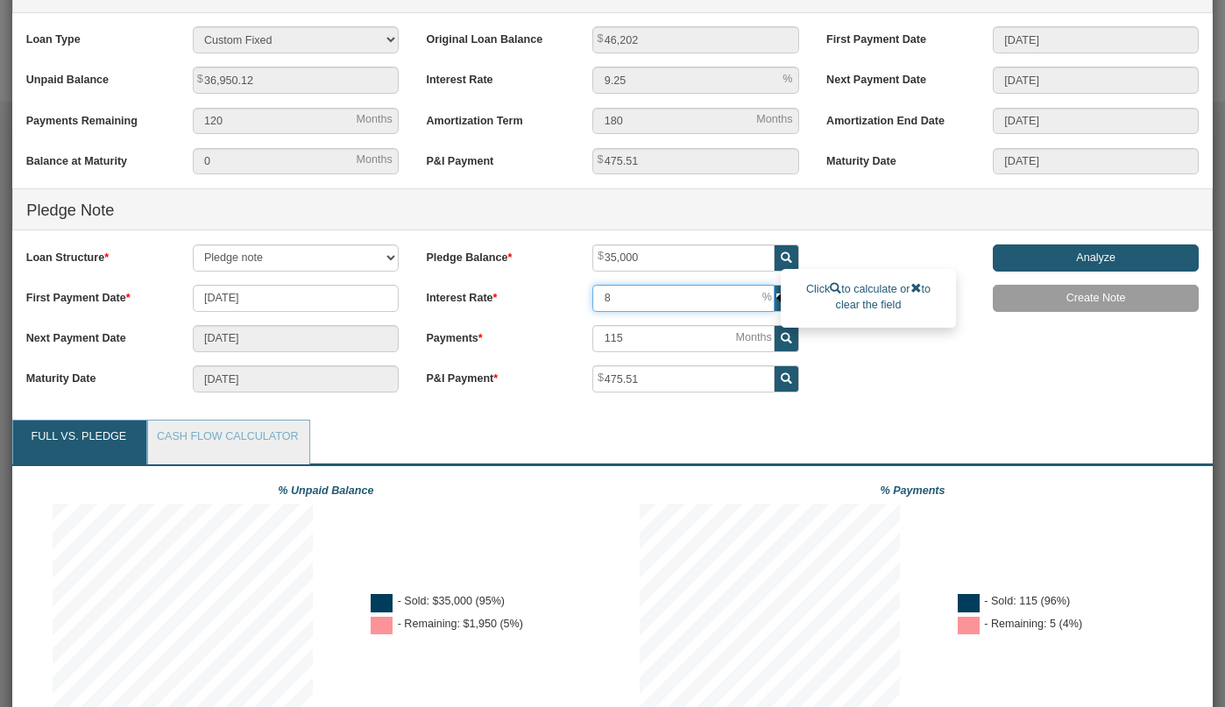
click at [669, 297] on input "8" at bounding box center [682, 298] width 181 height 27
type input "7."
type input "7.5"
click at [1150, 250] on input "Analyze" at bounding box center [1096, 257] width 206 height 27
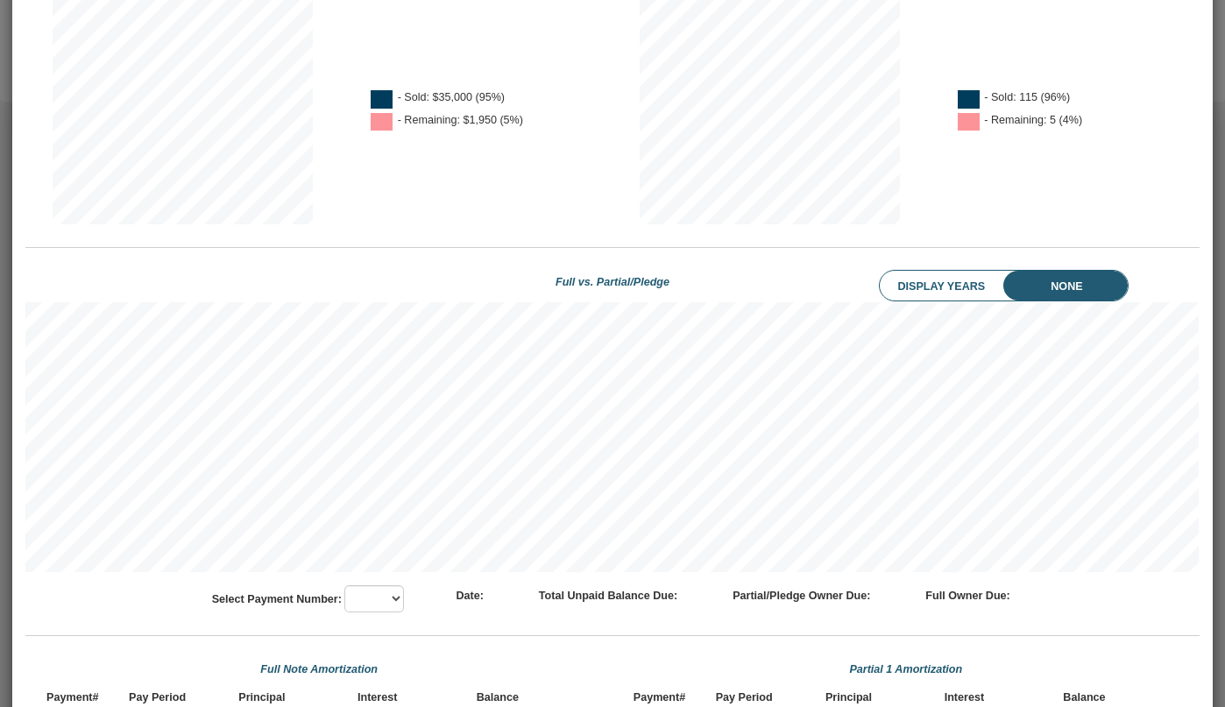
scroll to position [656, 0]
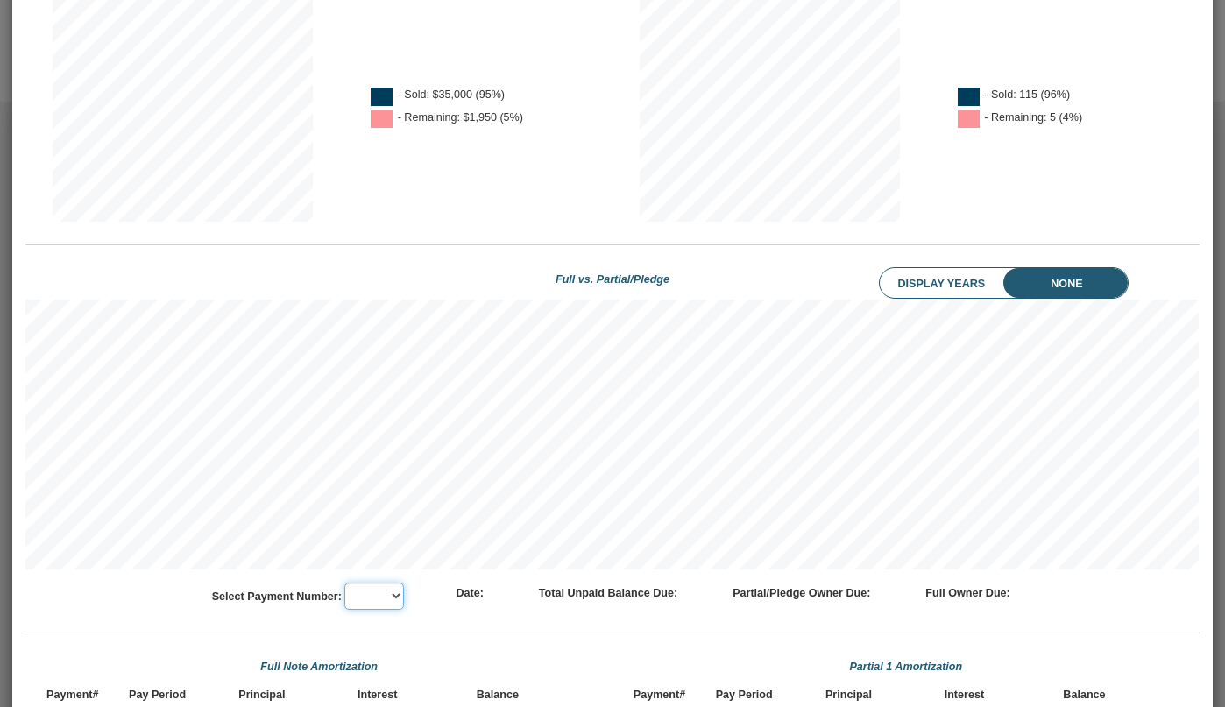
click at [380, 598] on select "62 63 64 65 66 67 68 69 70 71 72 73 74 75 76 77 78 79 80 81 82 83 84 85 86 87 8…" at bounding box center [374, 596] width 60 height 27
select select "number:68"
click at [344, 583] on select "62 63 64 65 66 67 68 69 70 71 72 73 74 75 76 77 78 79 80 81 82 83 84 85 86 87 8…" at bounding box center [374, 596] width 60 height 27
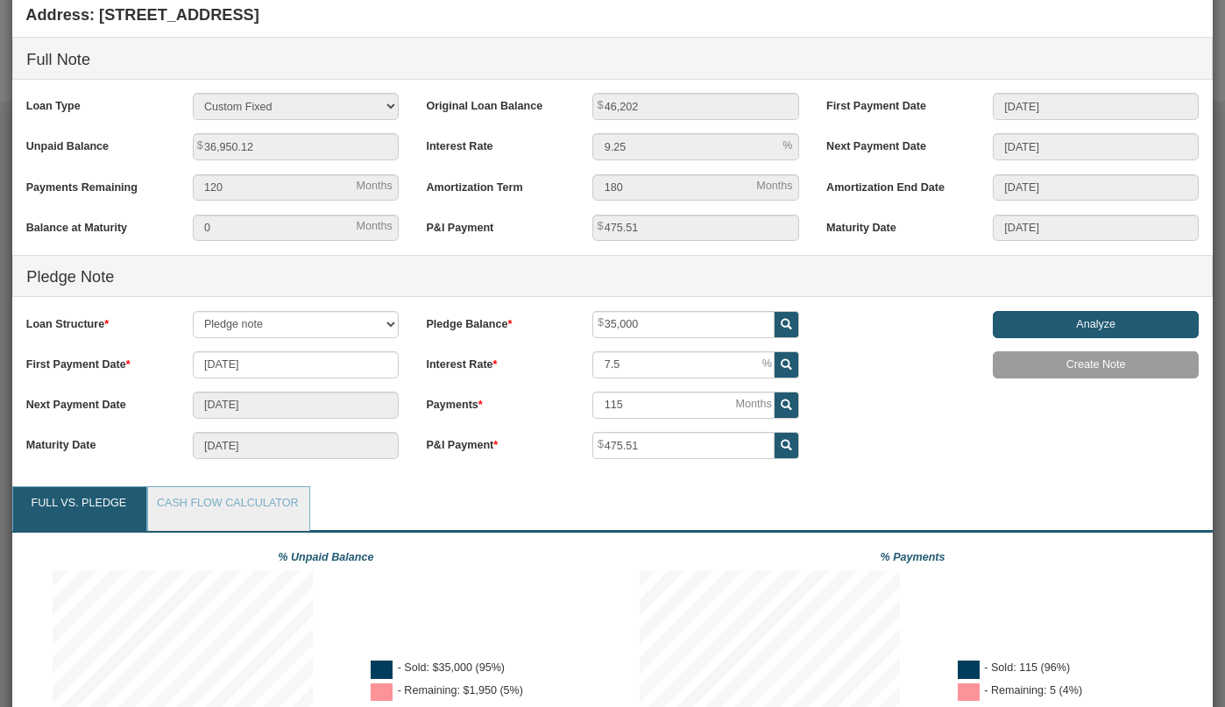
scroll to position [74, 0]
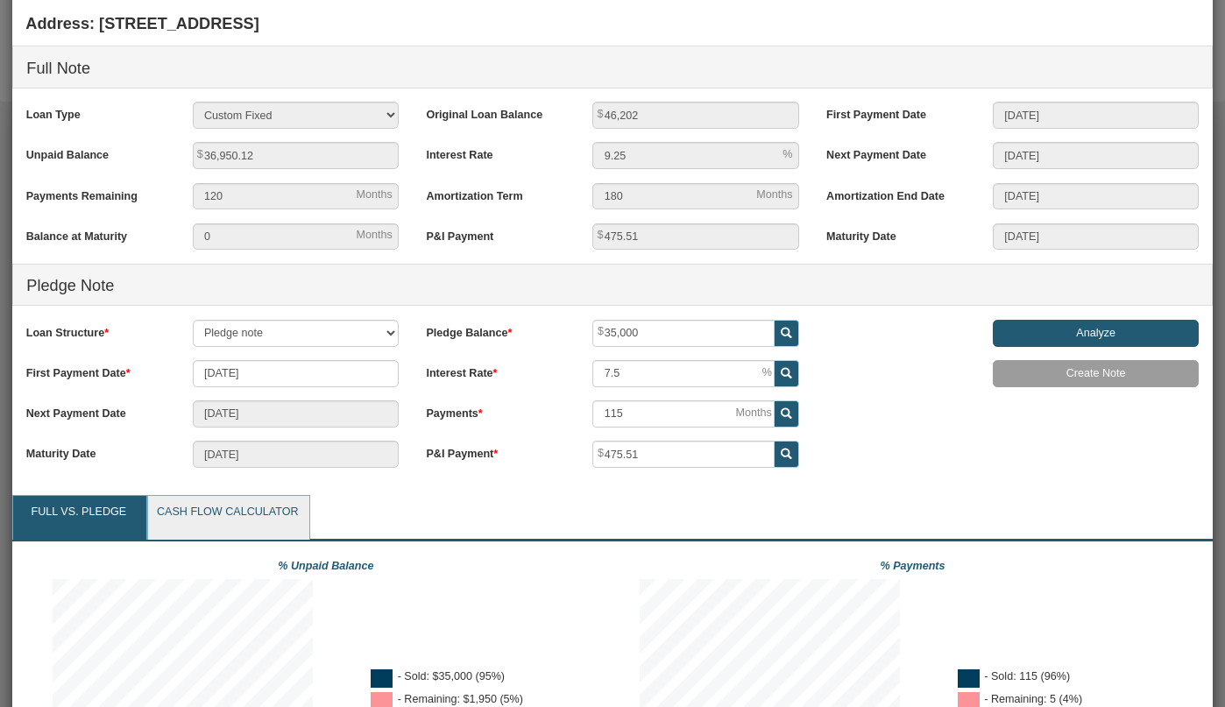
click at [261, 499] on link "Cash Flow Calculator" at bounding box center [227, 518] width 159 height 44
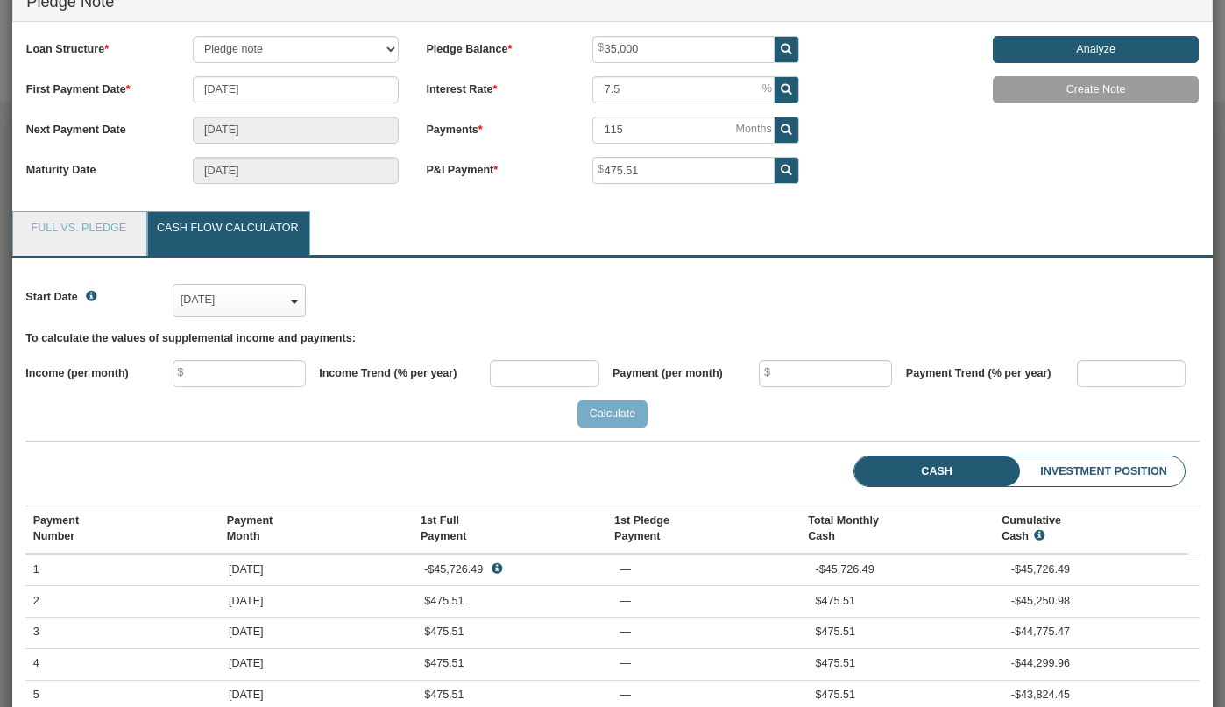
scroll to position [362, 0]
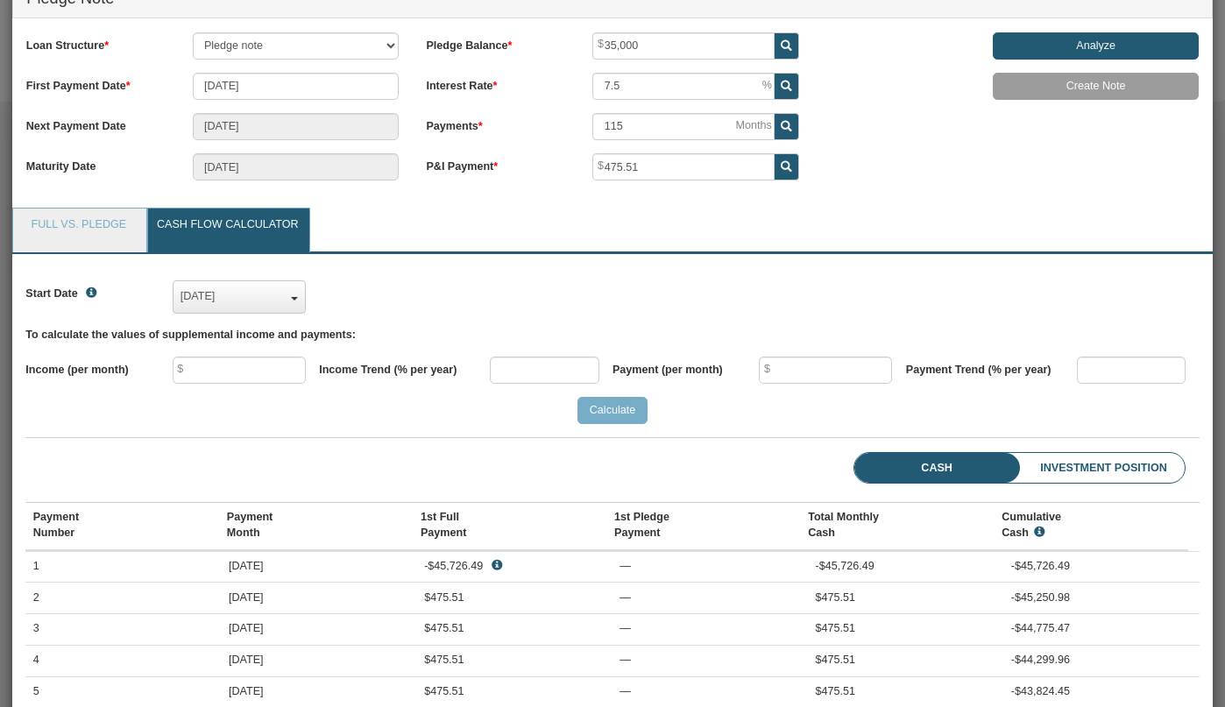
click at [271, 304] on div "Jul, 2020" at bounding box center [238, 297] width 117 height 25
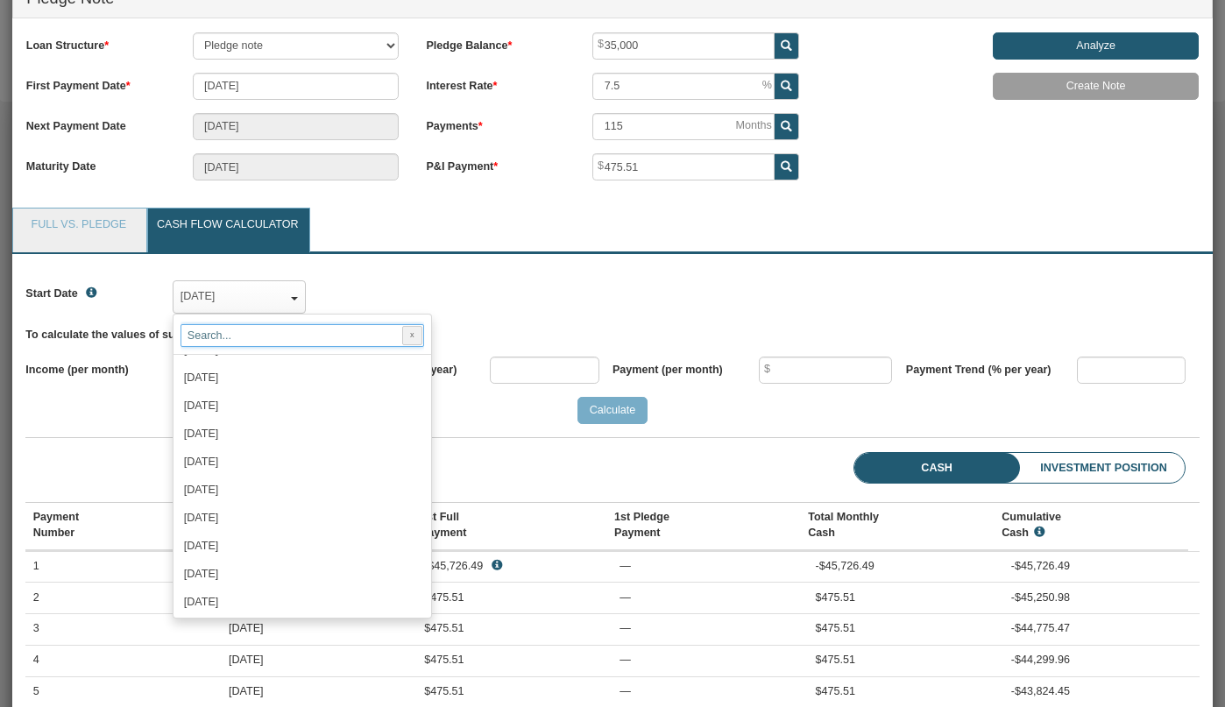
scroll to position [434, 0]
click at [514, 442] on div "Start Date Jul, 2020 x Jul, 2020 ✓ Aug, 2020 Sep, 2020 Oct, 2020 Nov, 2020 Dec,…" at bounding box center [611, 592] width 1173 height 651
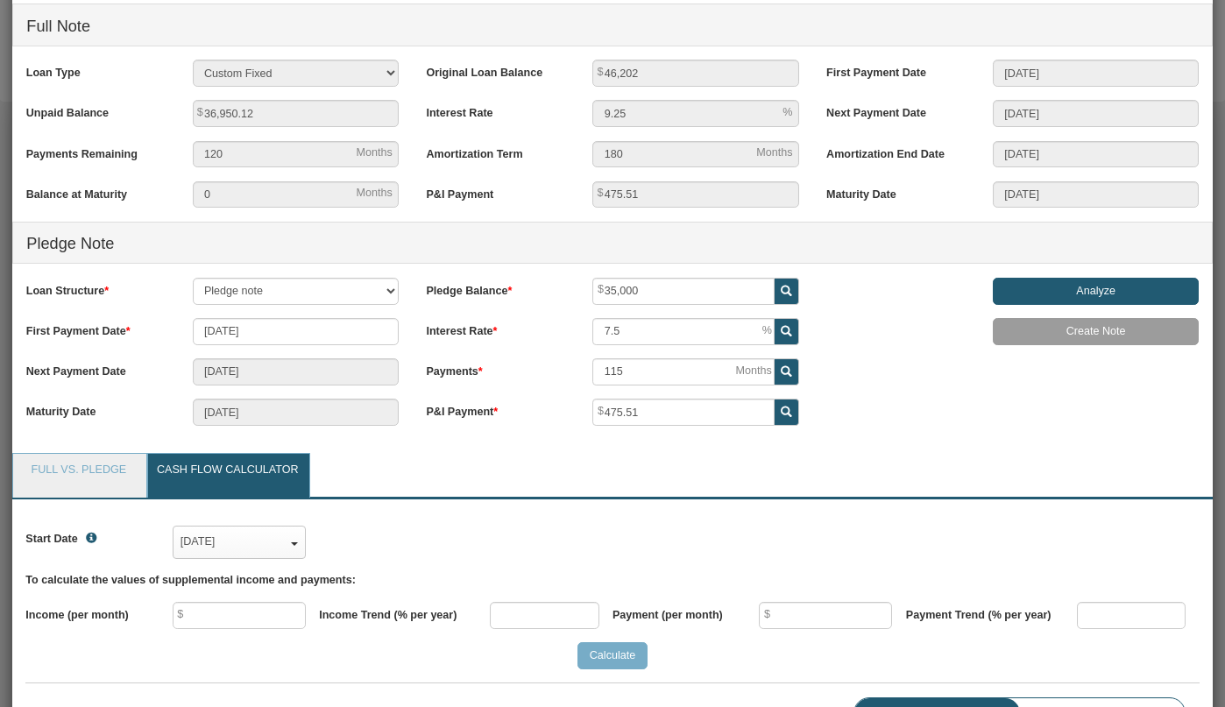
scroll to position [0, 0]
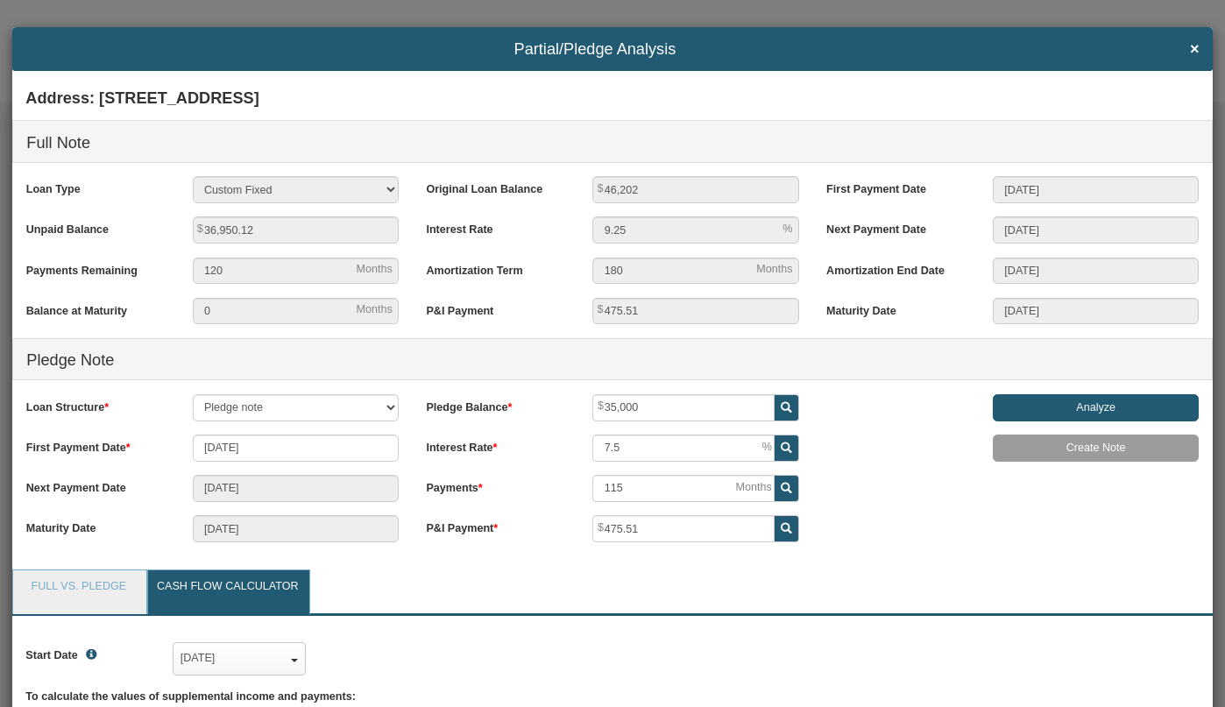
click at [1185, 56] on h4 "Partial/Pledge Analysis ×" at bounding box center [611, 49] width 1173 height 18
click at [1194, 50] on span "×" at bounding box center [1195, 49] width 10 height 18
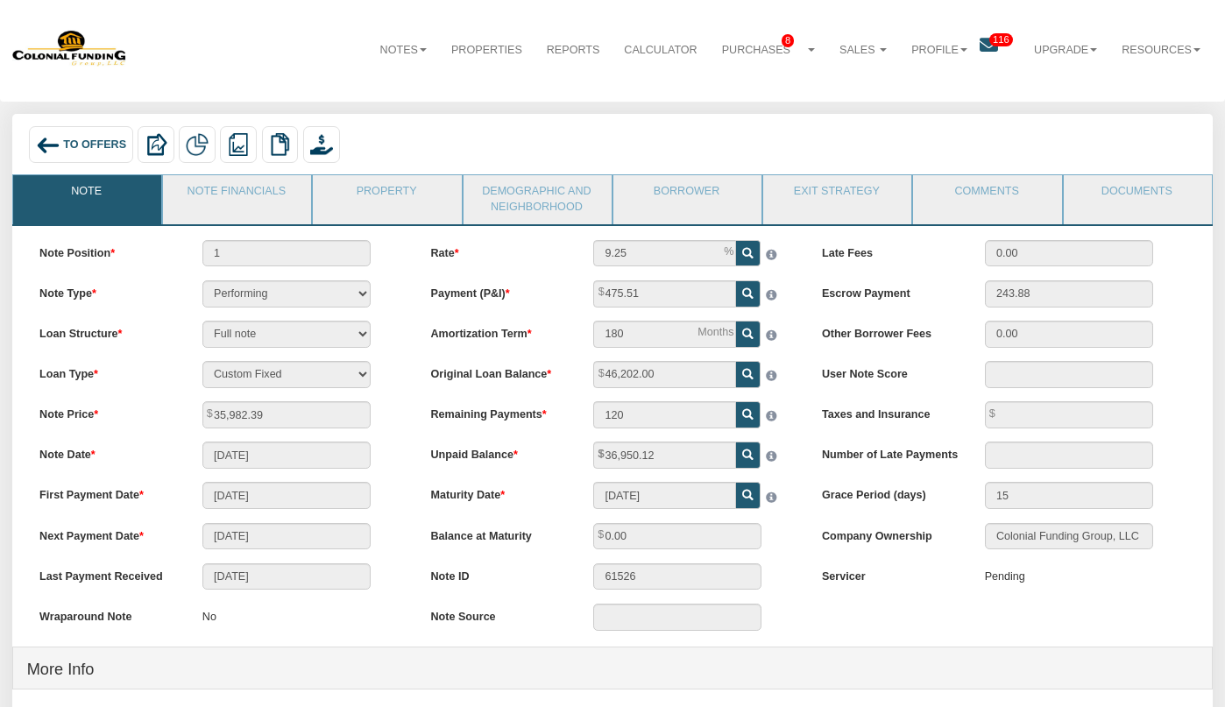
click at [73, 143] on span "To Offers" at bounding box center [94, 144] width 63 height 12
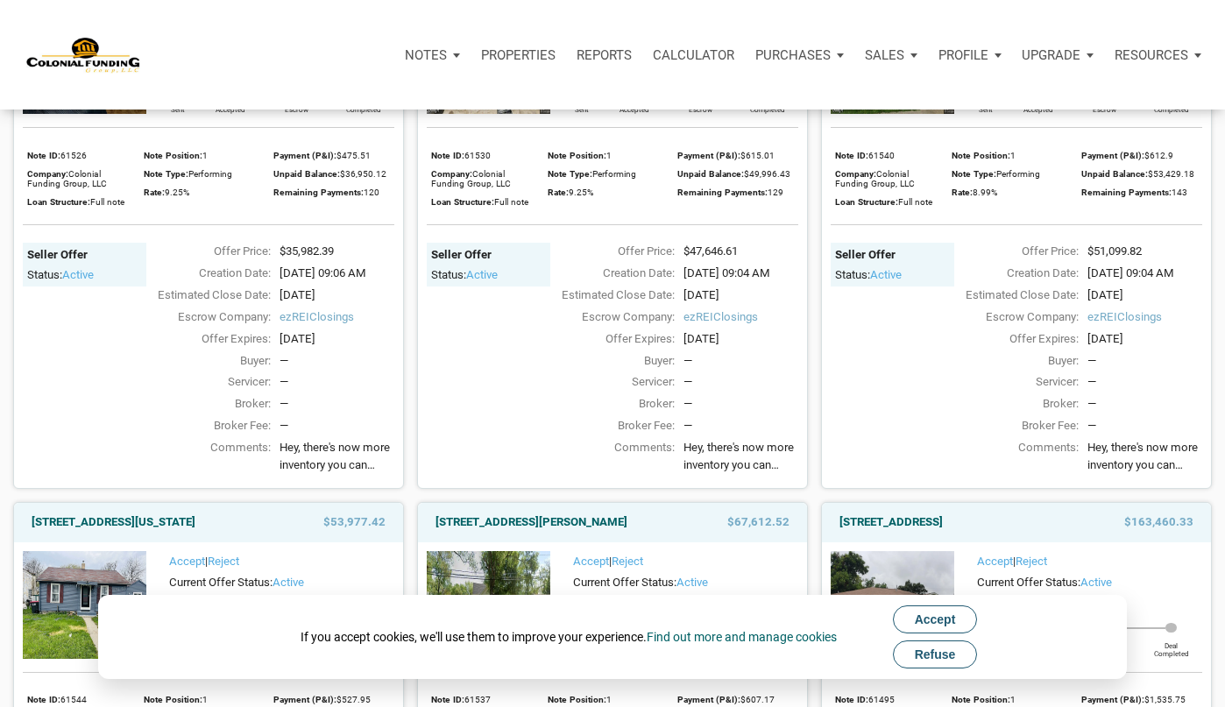
scroll to position [313, 0]
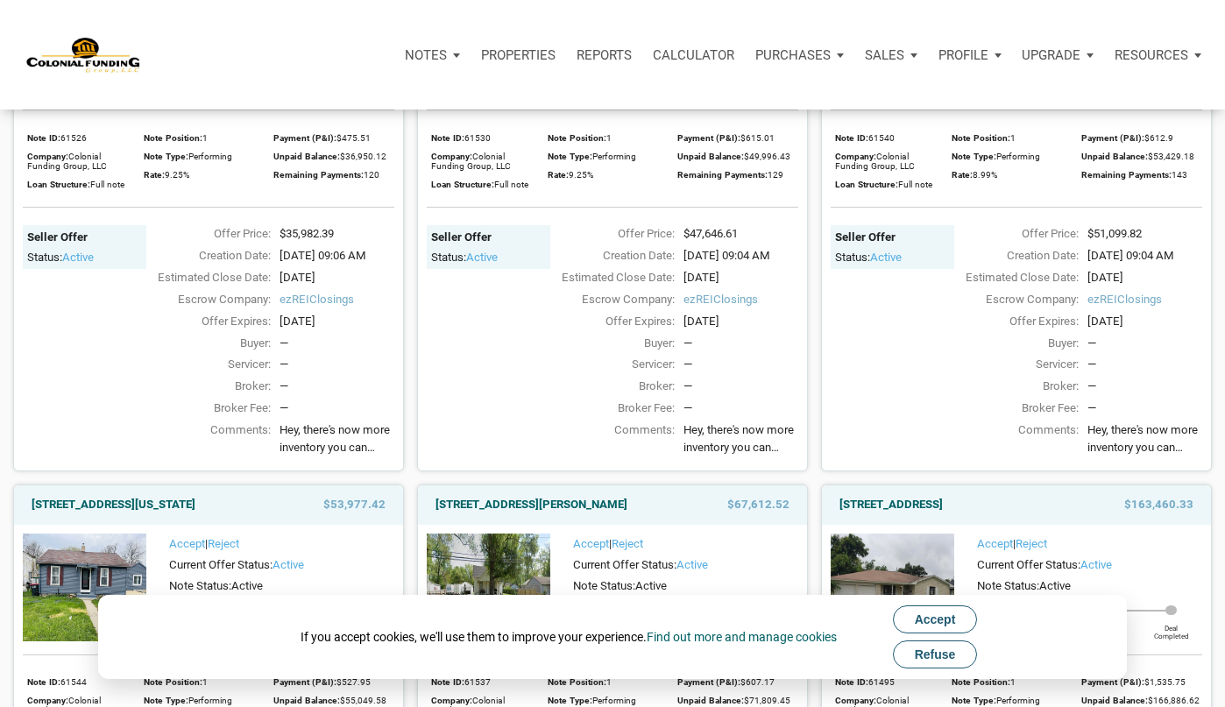
click at [303, 433] on span "Hey, there's now more inventory you can check out, with something for pretty mu…" at bounding box center [337, 438] width 115 height 35
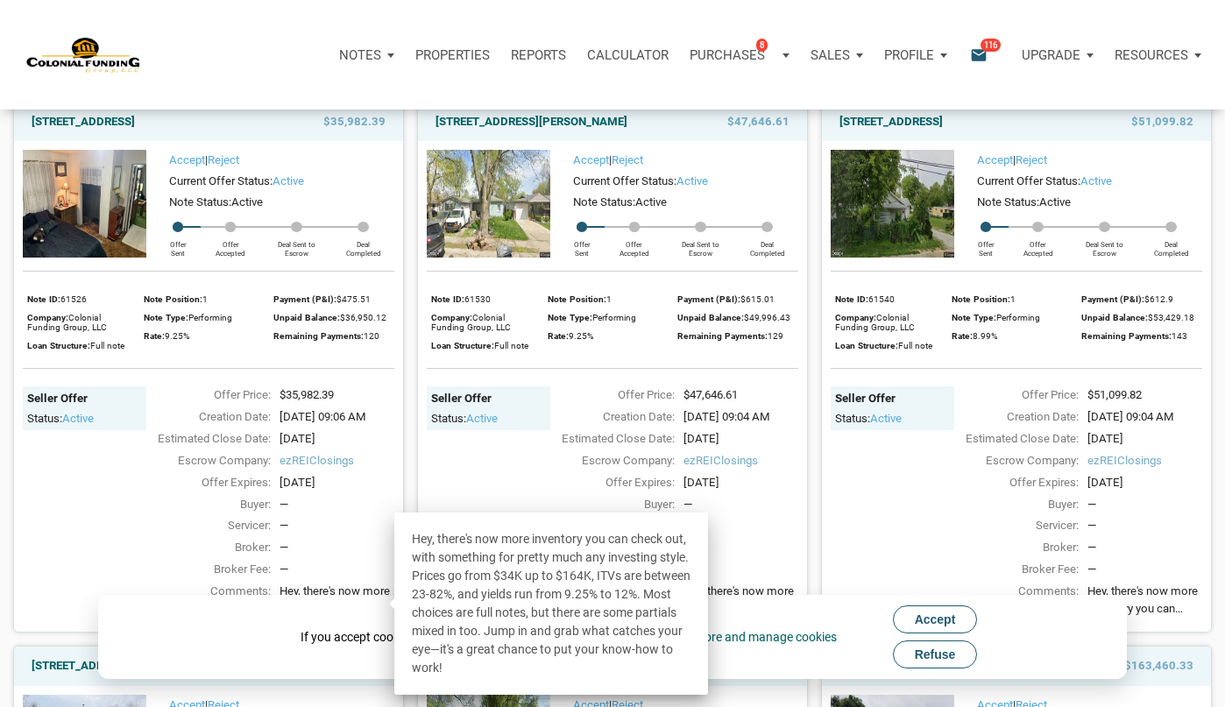
scroll to position [148, 0]
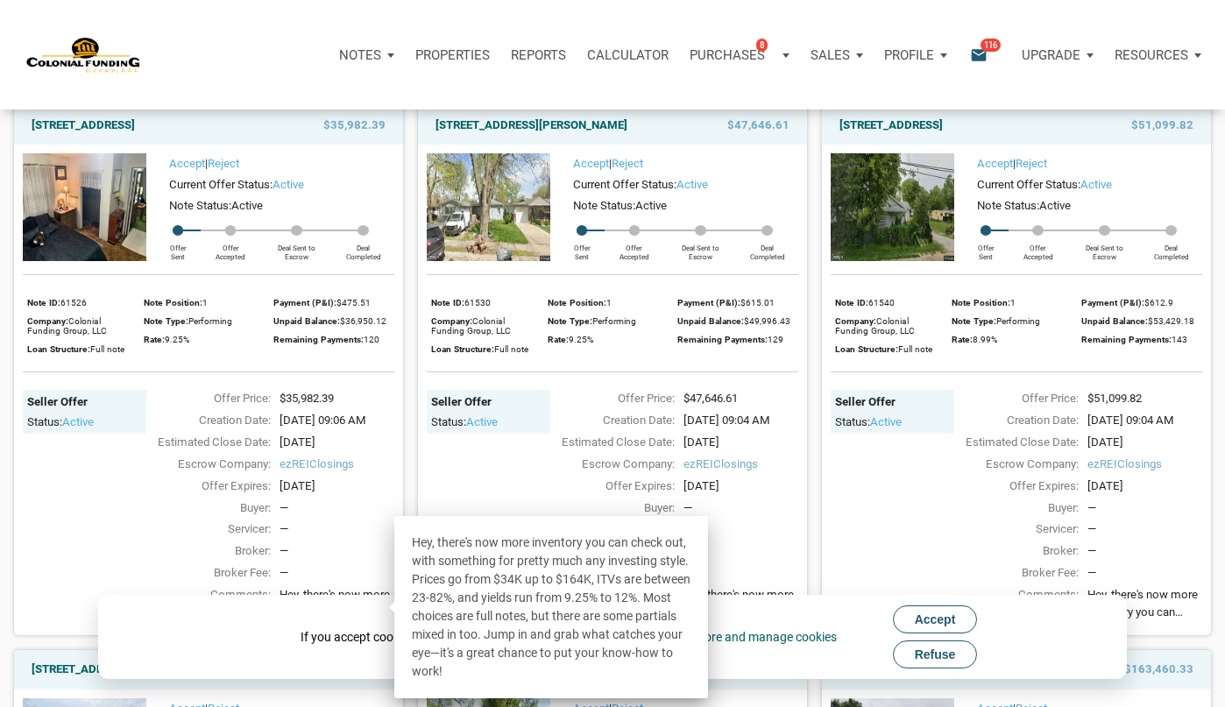
click at [78, 202] on img at bounding box center [85, 207] width 124 height 108
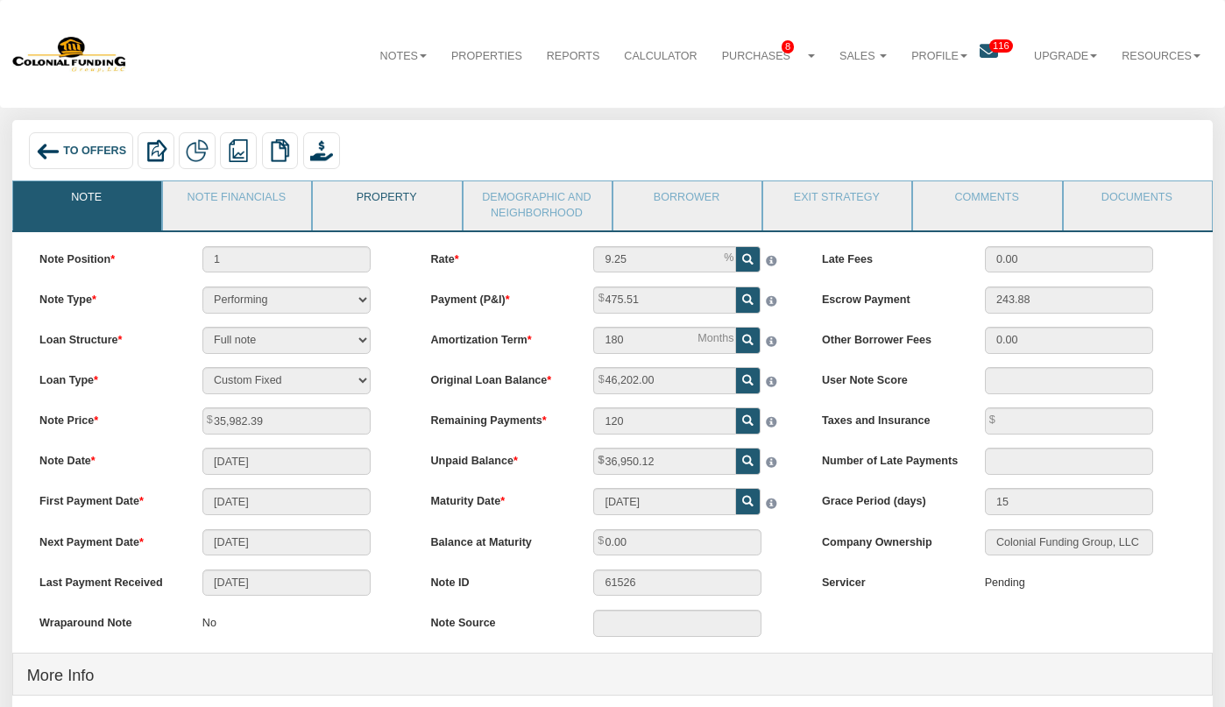
click at [401, 199] on link "Property" at bounding box center [386, 203] width 146 height 44
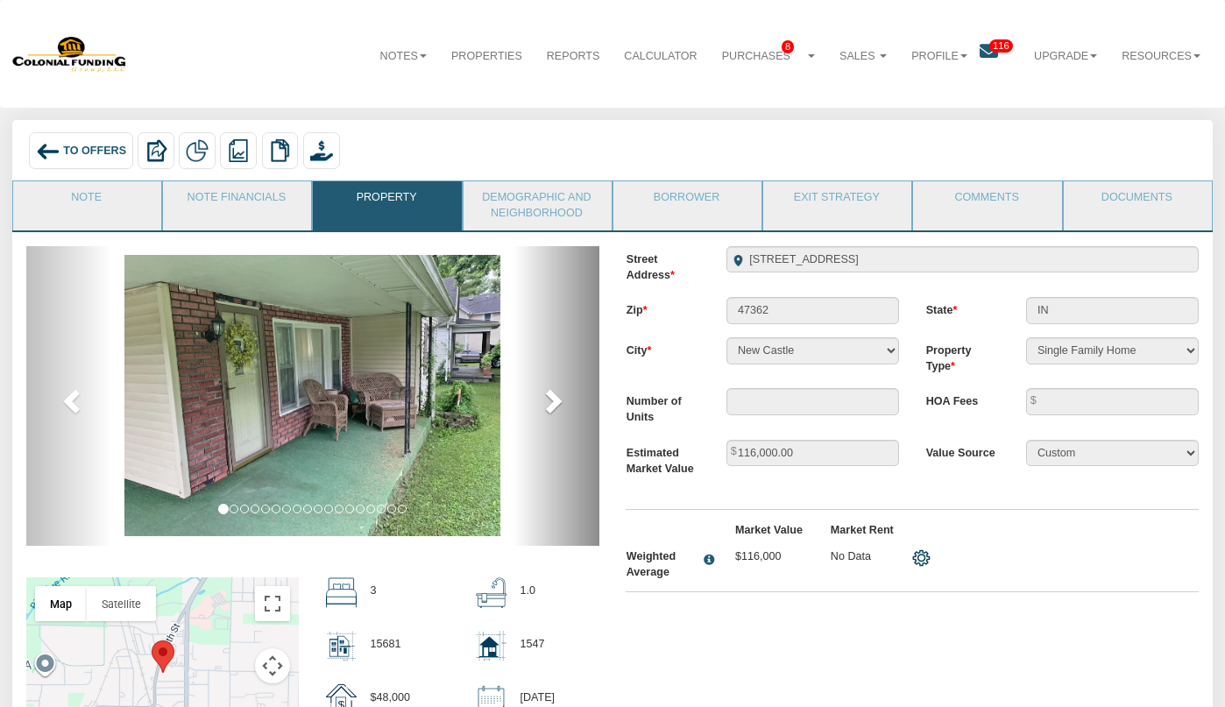
click at [554, 393] on span at bounding box center [552, 400] width 26 height 26
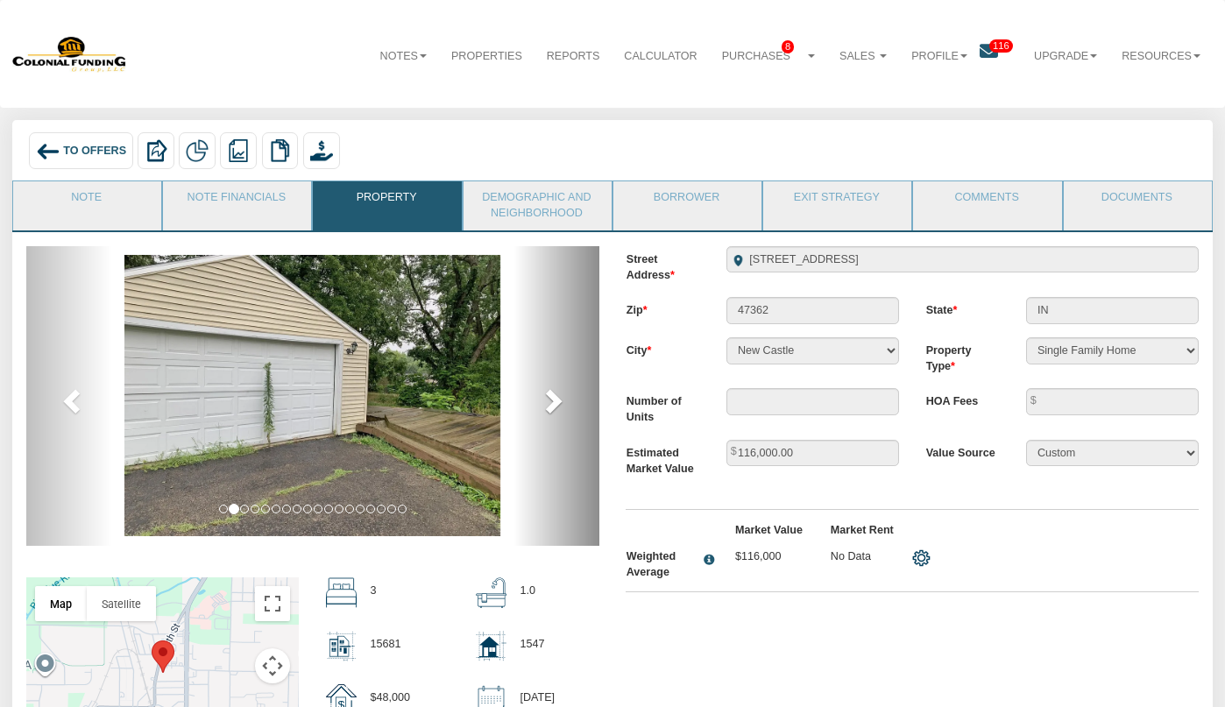
click at [554, 393] on span at bounding box center [552, 400] width 26 height 26
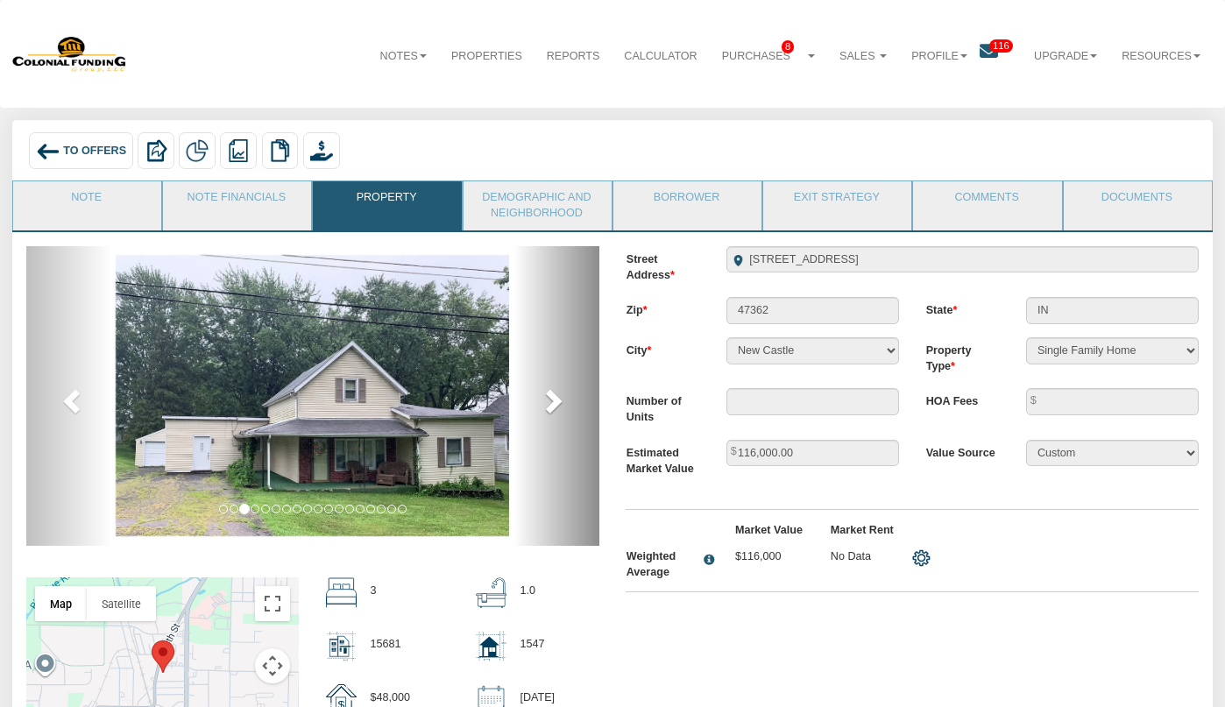
click at [554, 393] on span at bounding box center [552, 400] width 26 height 26
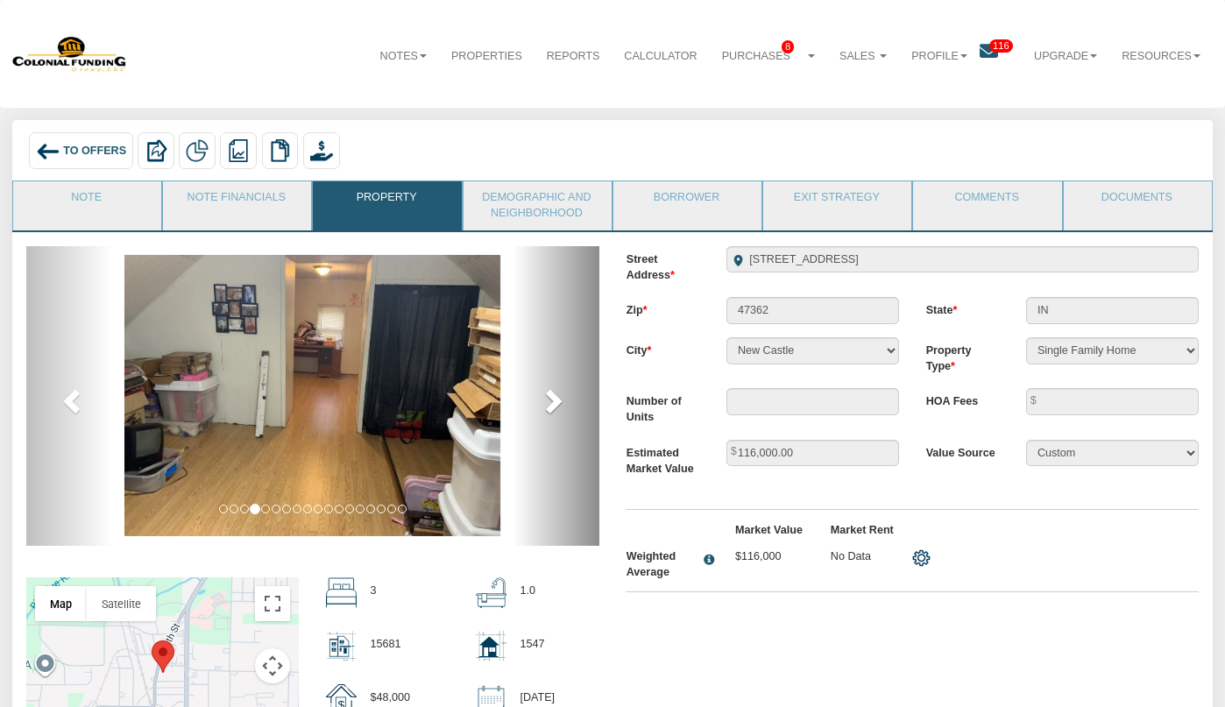
click at [554, 393] on span at bounding box center [552, 400] width 26 height 26
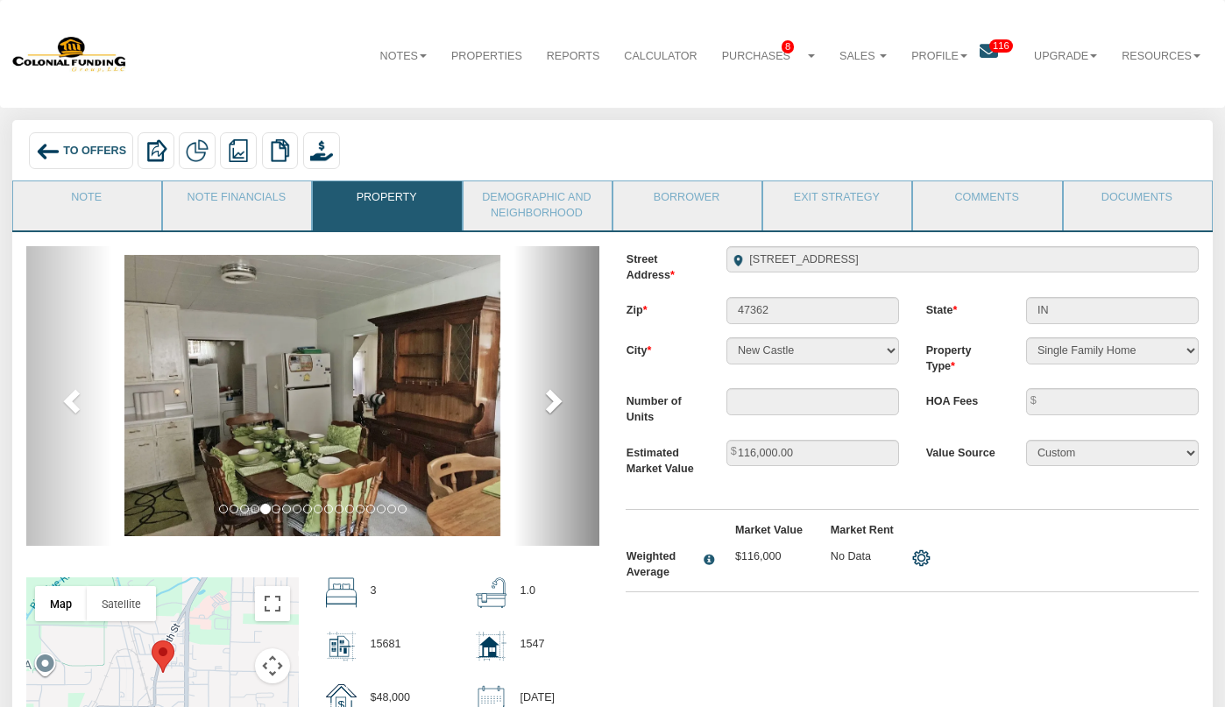
click at [554, 393] on span at bounding box center [552, 400] width 26 height 26
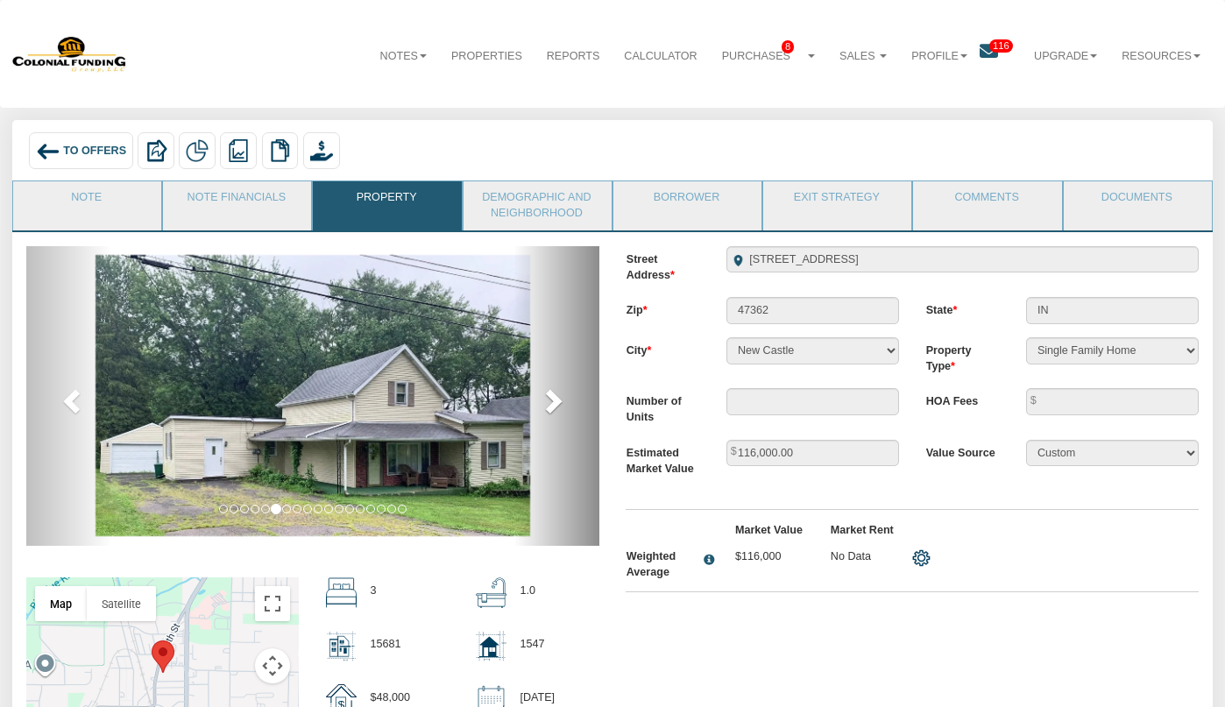
click at [554, 393] on span at bounding box center [552, 400] width 26 height 26
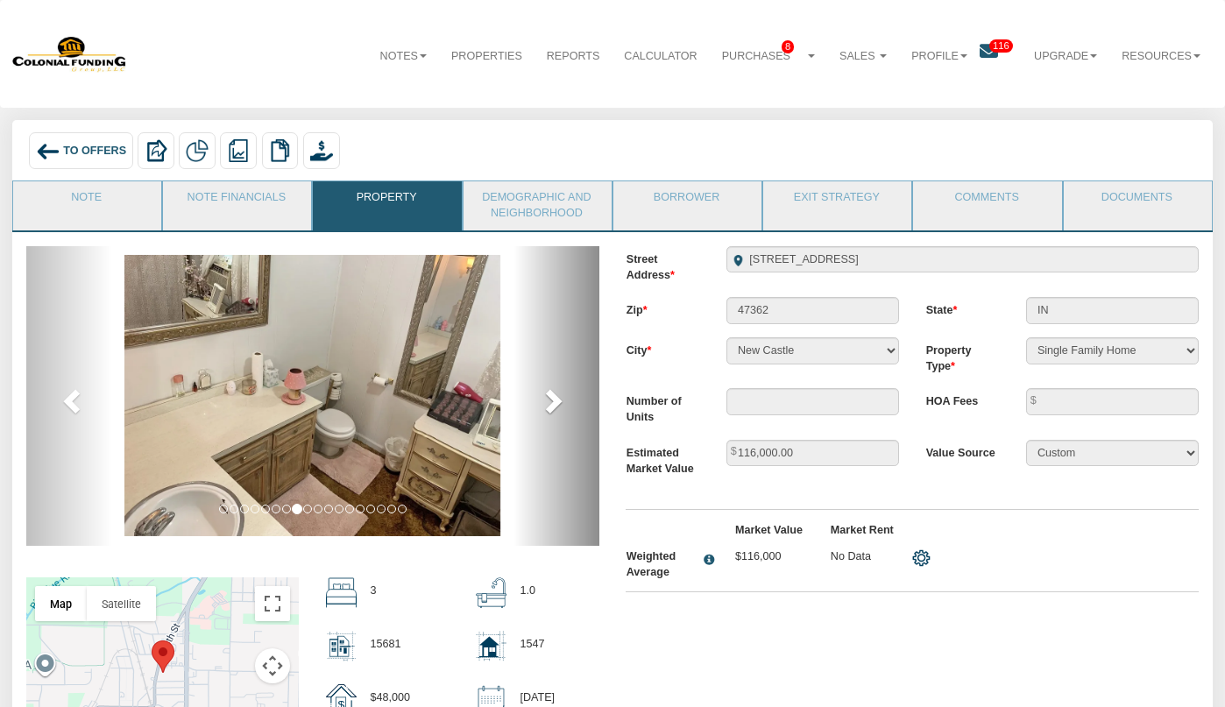
click at [554, 393] on span at bounding box center [552, 400] width 26 height 26
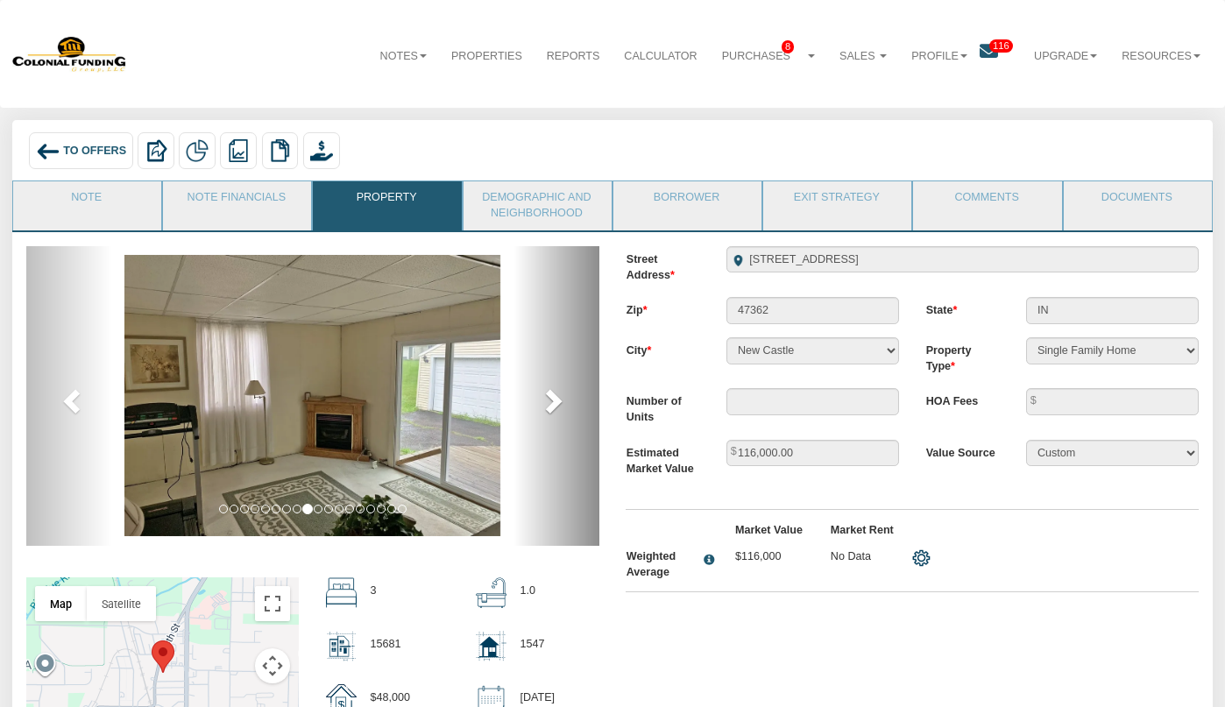
click at [554, 393] on span at bounding box center [552, 400] width 26 height 26
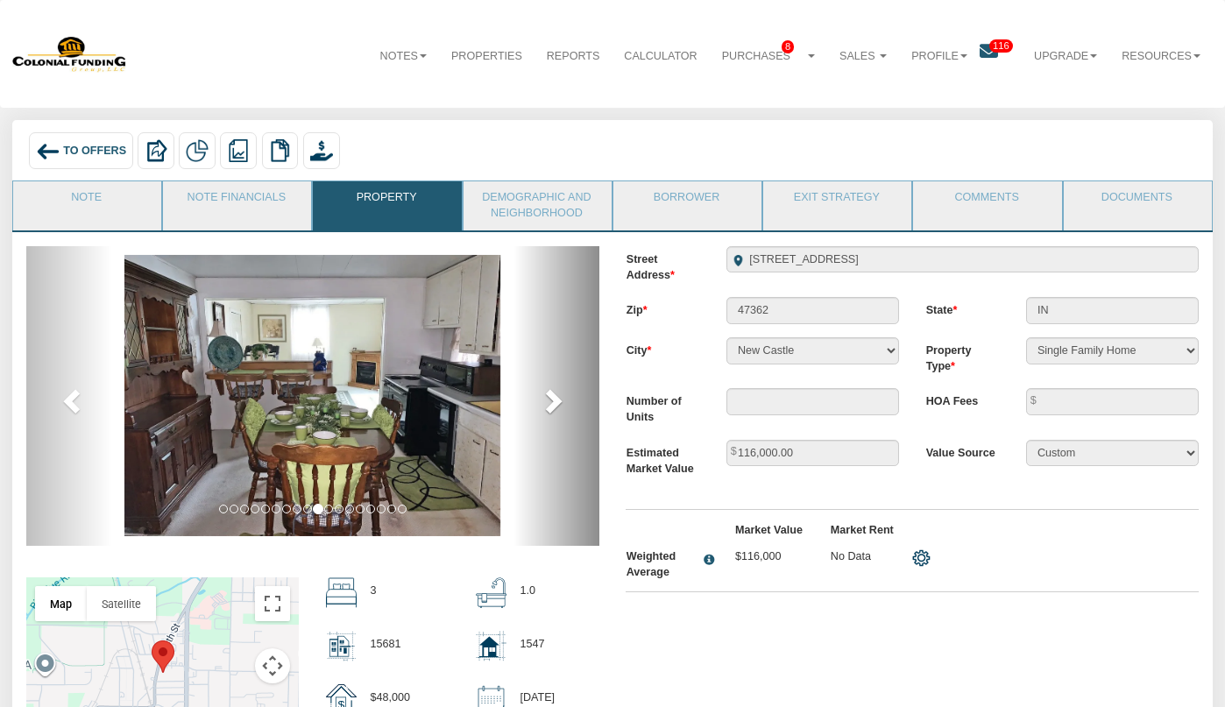
click at [554, 393] on span at bounding box center [552, 400] width 26 height 26
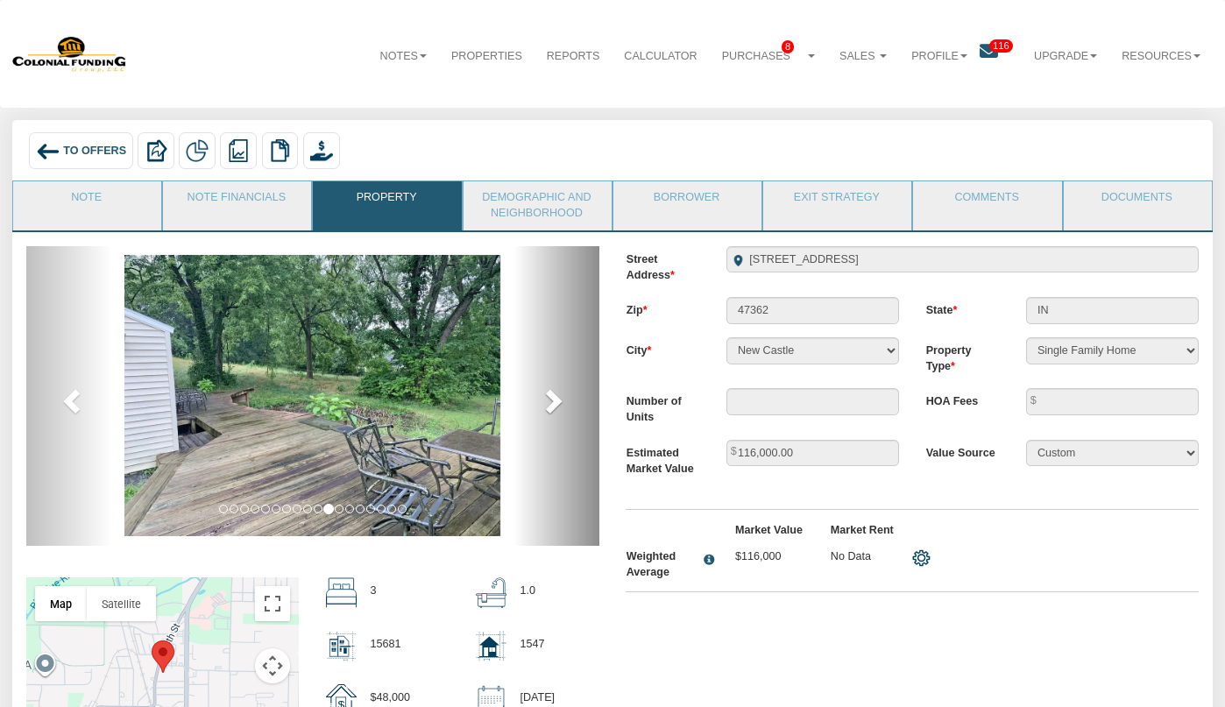
click at [554, 393] on span at bounding box center [552, 400] width 26 height 26
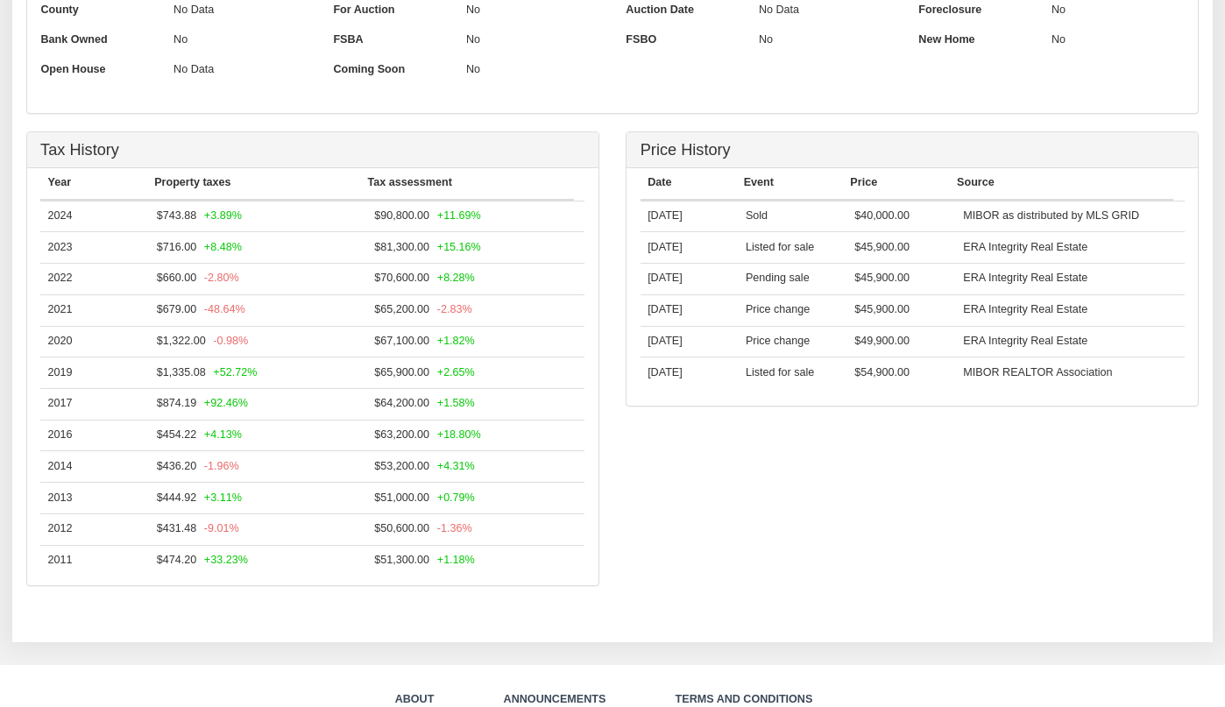
scroll to position [1006, 0]
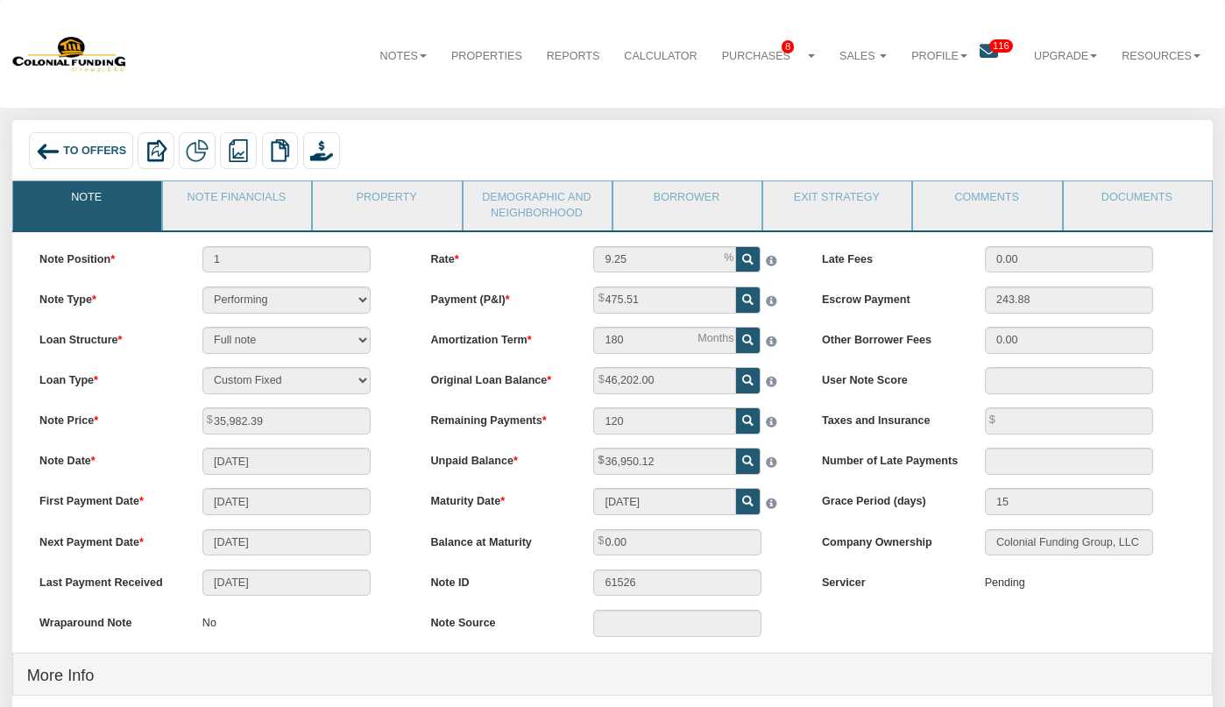
click at [108, 164] on div "To Offers" at bounding box center [81, 150] width 104 height 37
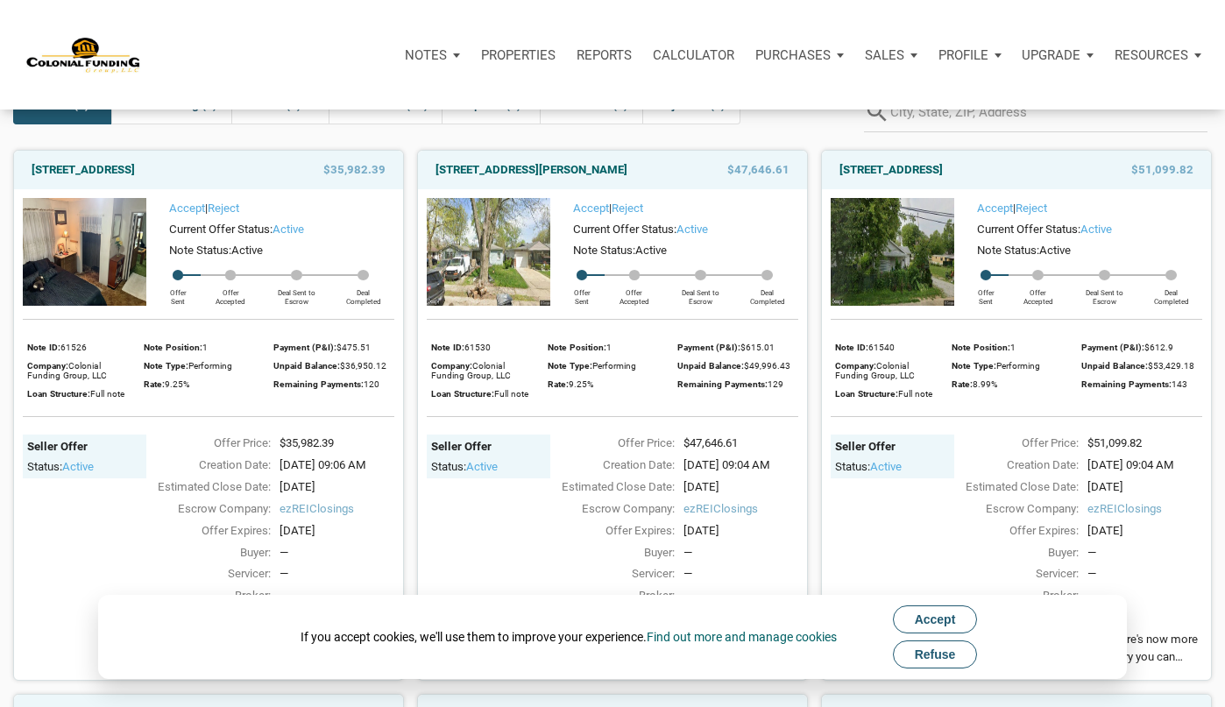
scroll to position [102, 0]
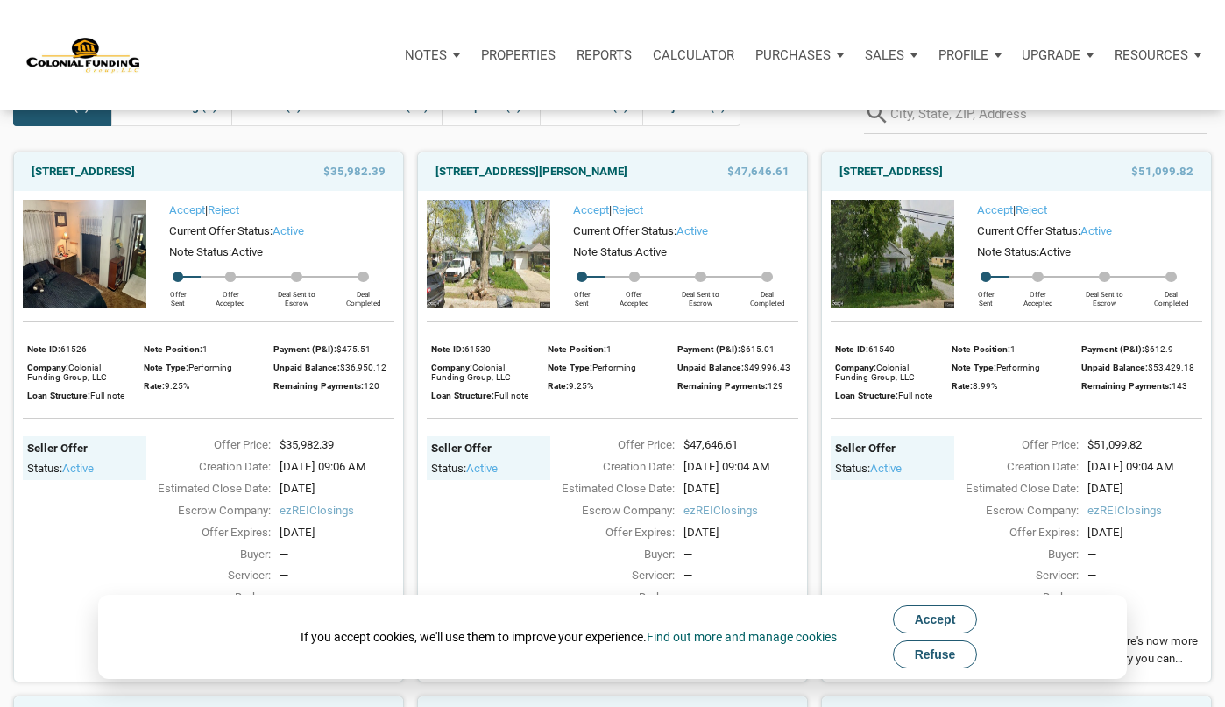
click at [492, 287] on img at bounding box center [489, 254] width 124 height 108
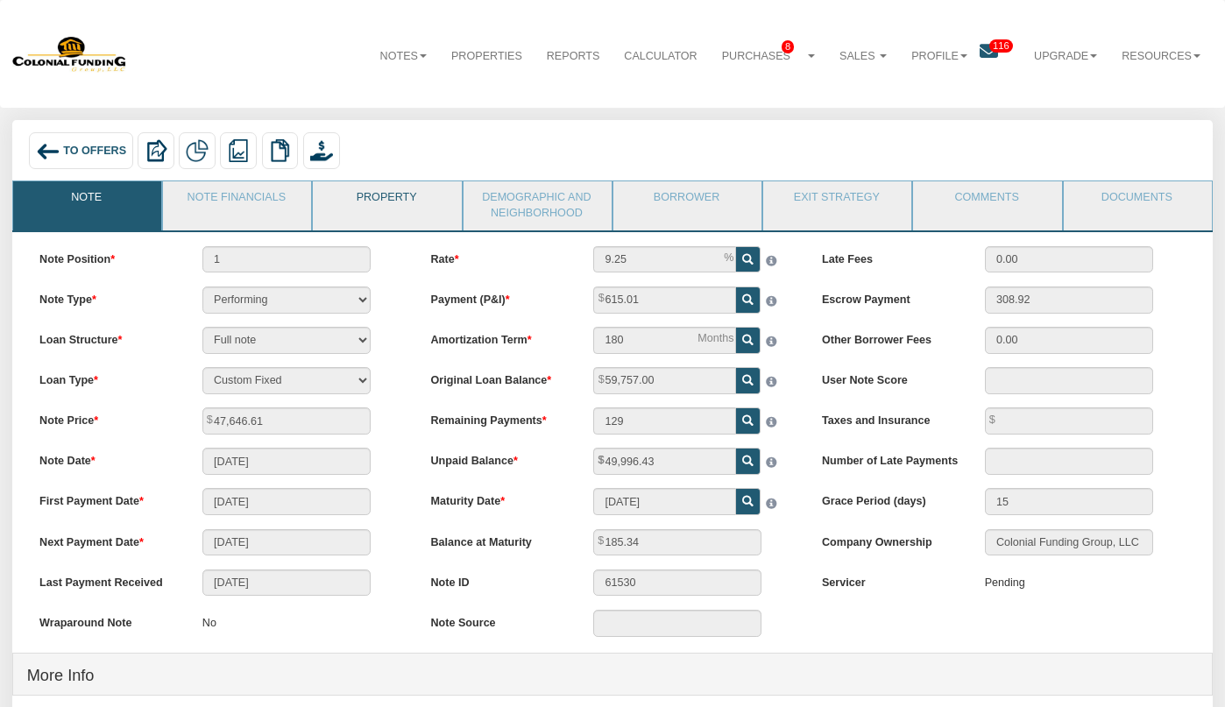
click at [374, 192] on link "Property" at bounding box center [386, 203] width 146 height 44
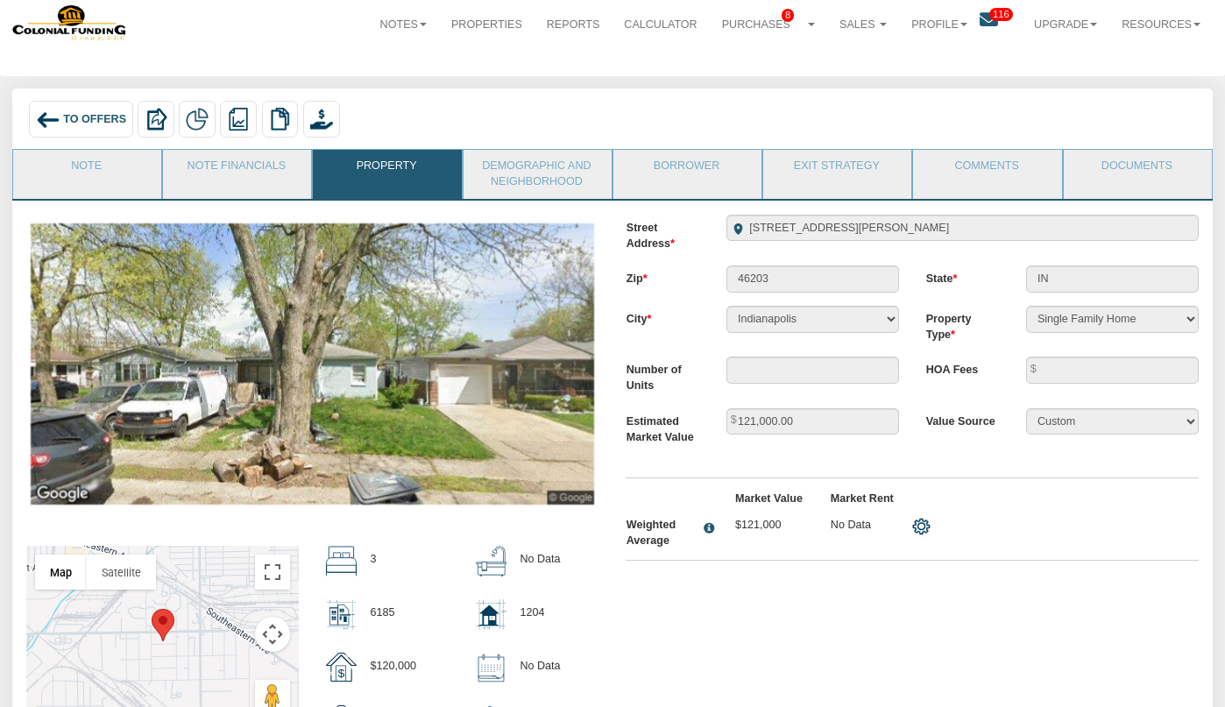
scroll to position [35, 0]
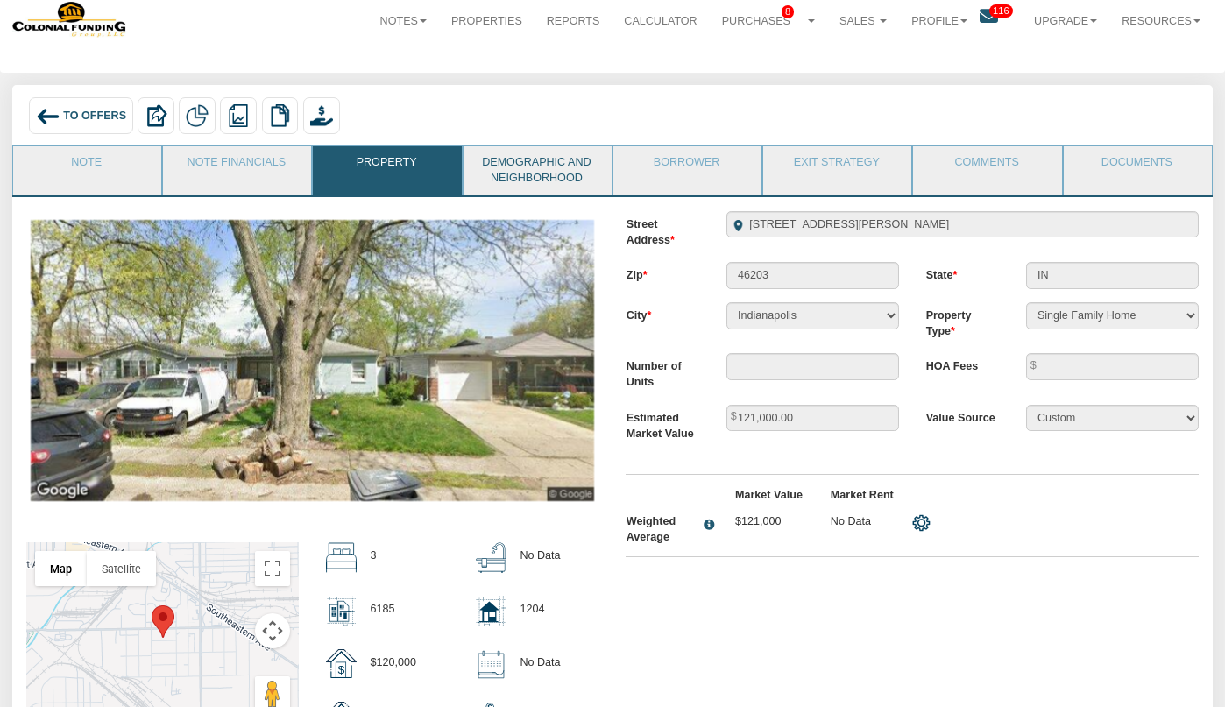
click at [544, 174] on link "Demographic and Neighborhood" at bounding box center [536, 170] width 146 height 49
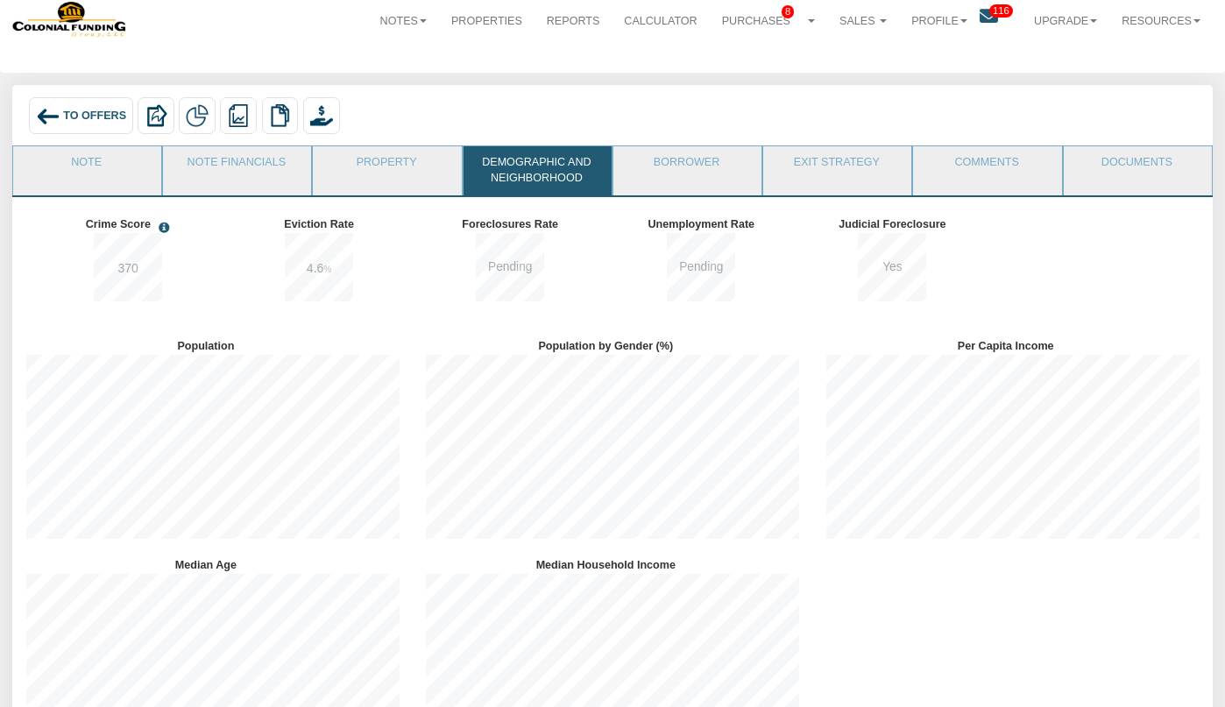
scroll to position [219, 400]
click at [79, 117] on span "To Offers" at bounding box center [94, 116] width 63 height 12
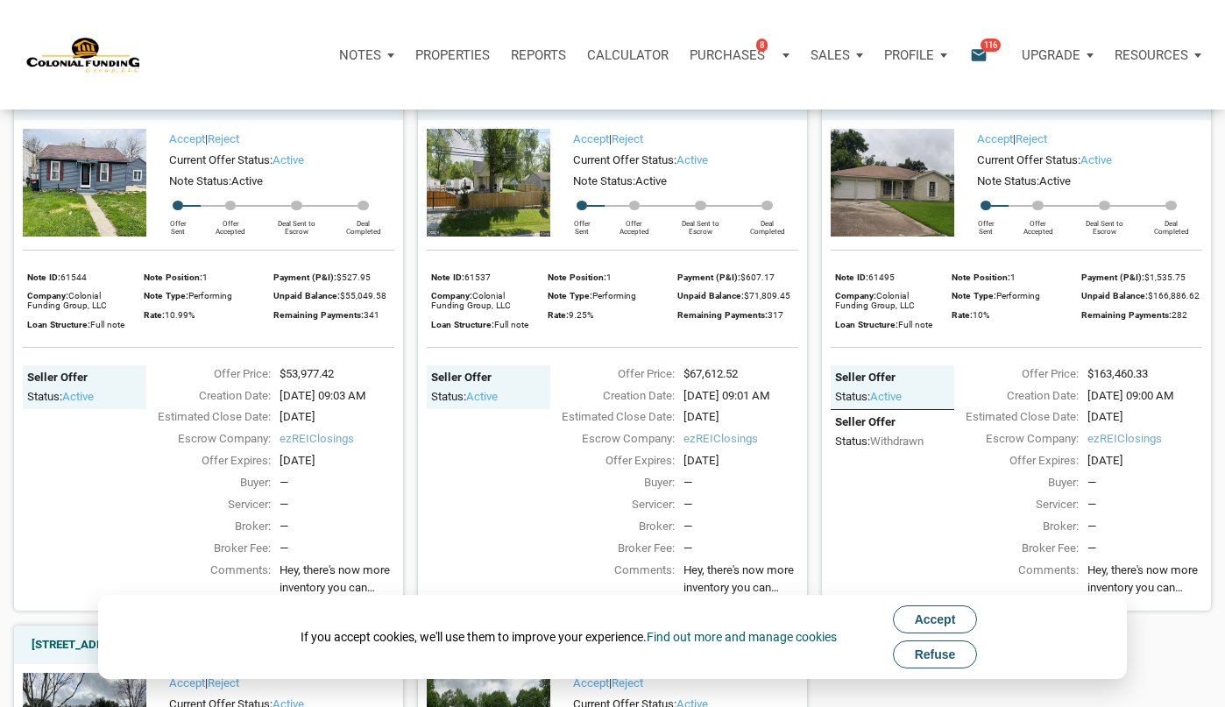
scroll to position [724, 0]
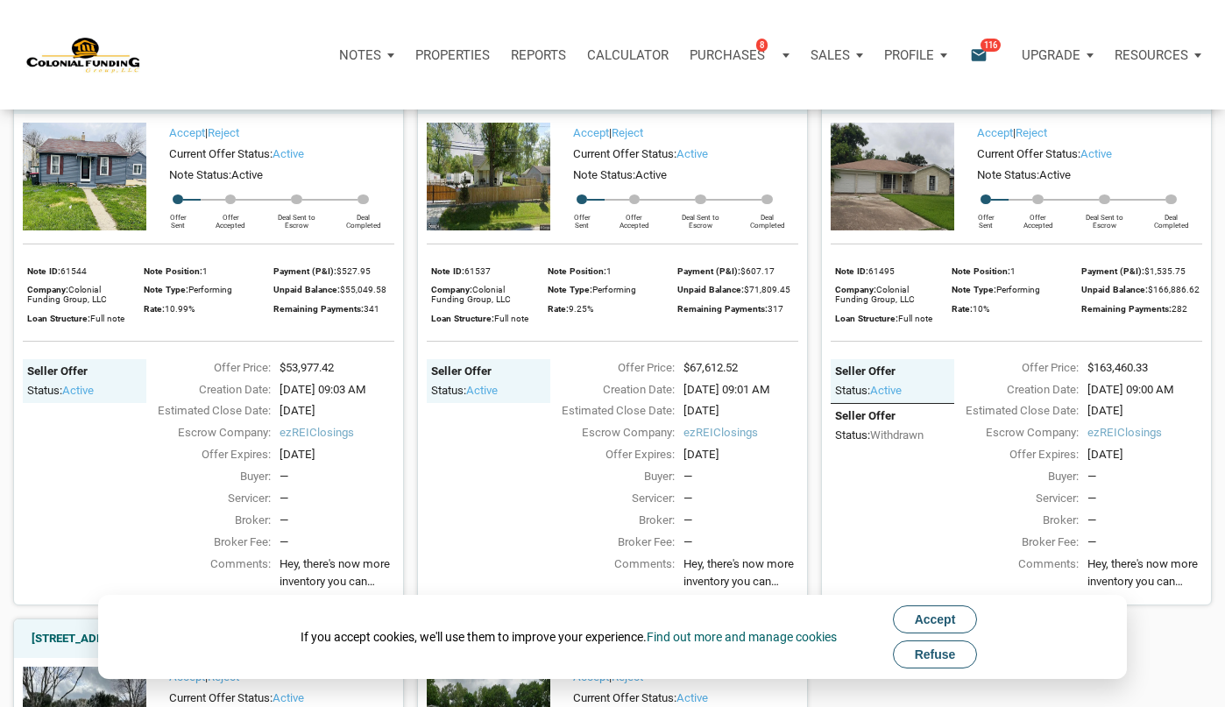
click at [487, 208] on img at bounding box center [489, 177] width 124 height 108
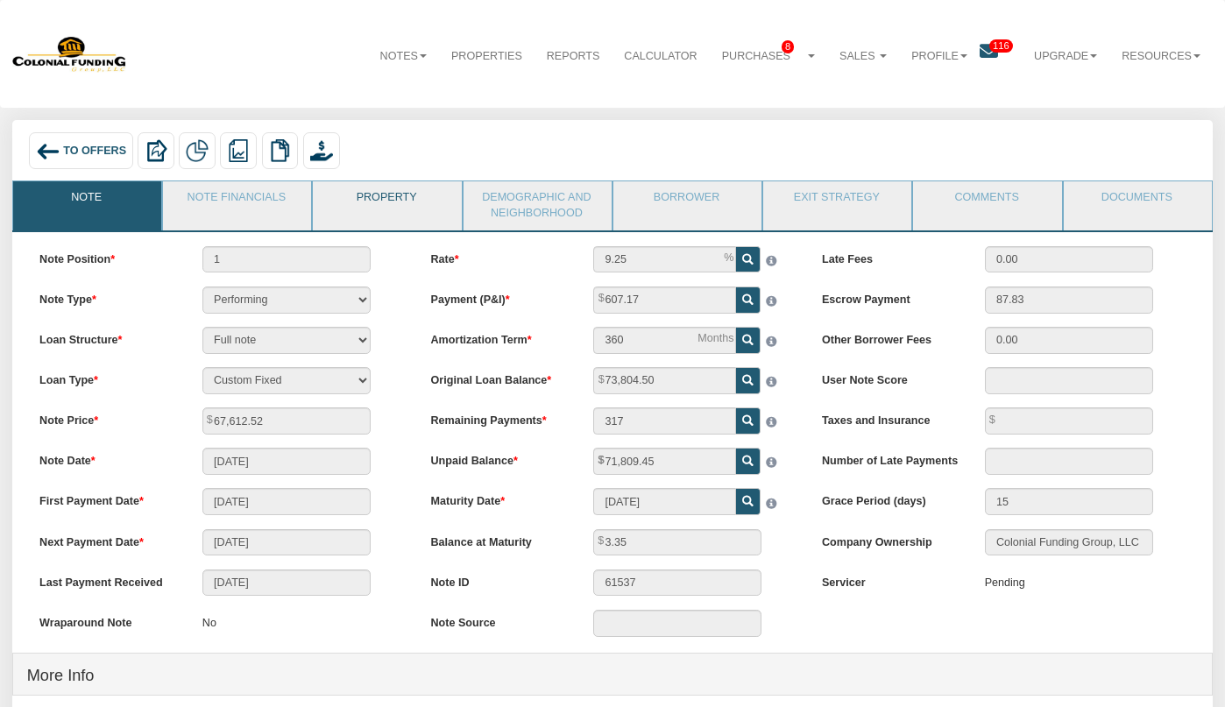
click at [399, 201] on link "Property" at bounding box center [386, 203] width 146 height 44
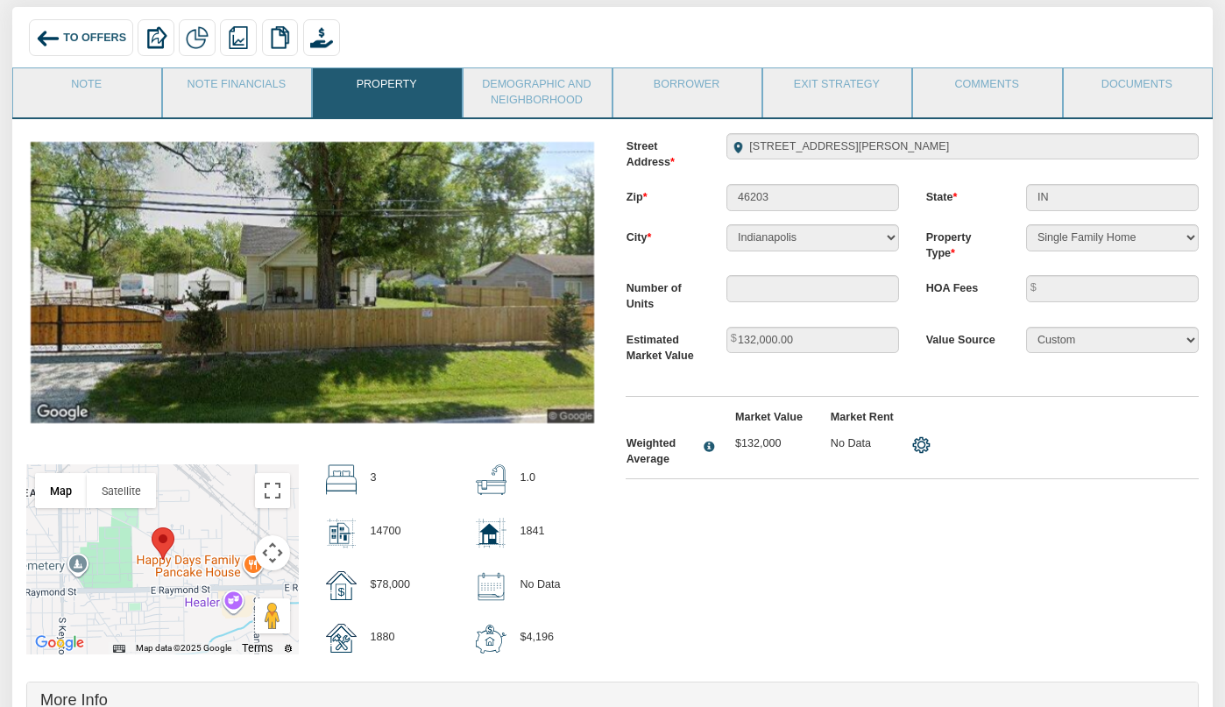
scroll to position [86, 0]
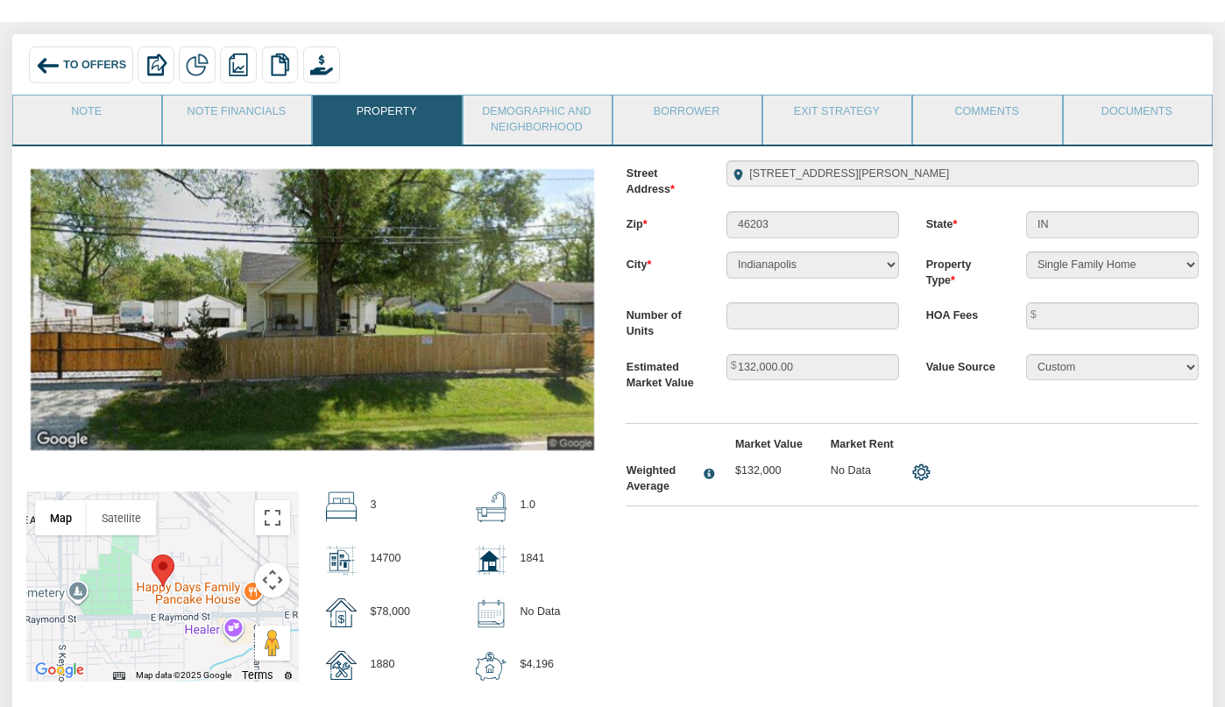
click at [88, 67] on span "To Offers" at bounding box center [94, 65] width 63 height 12
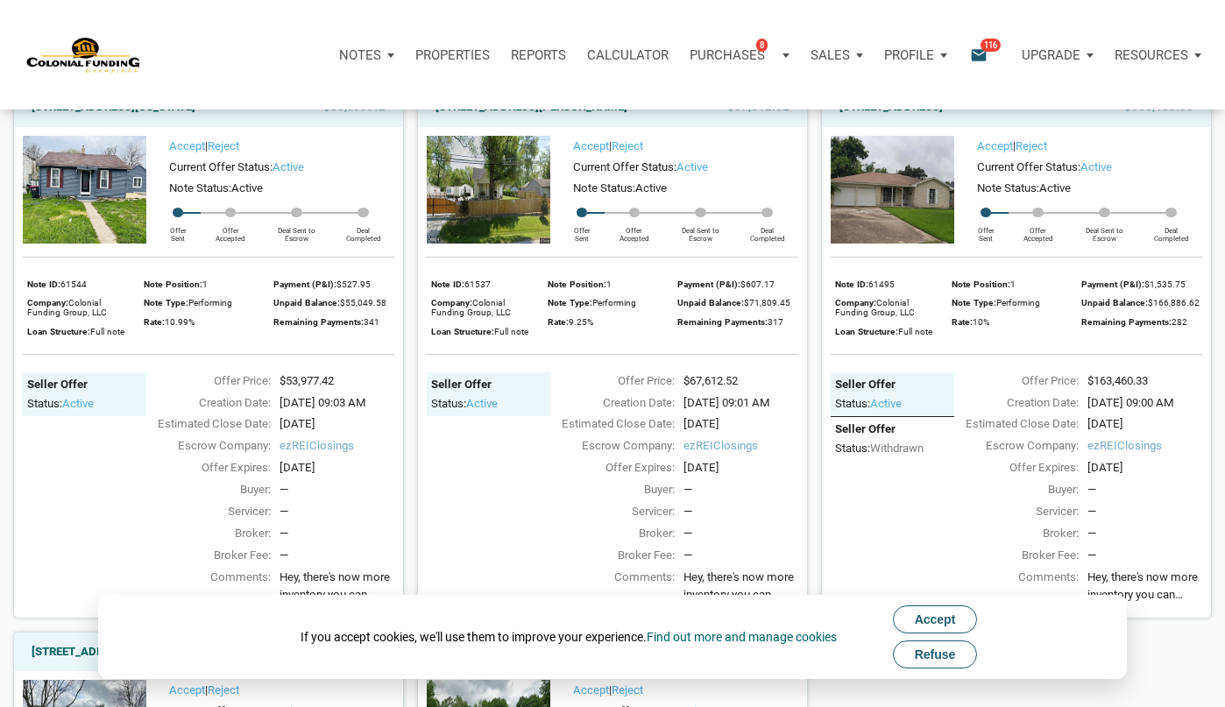
scroll to position [683, 0]
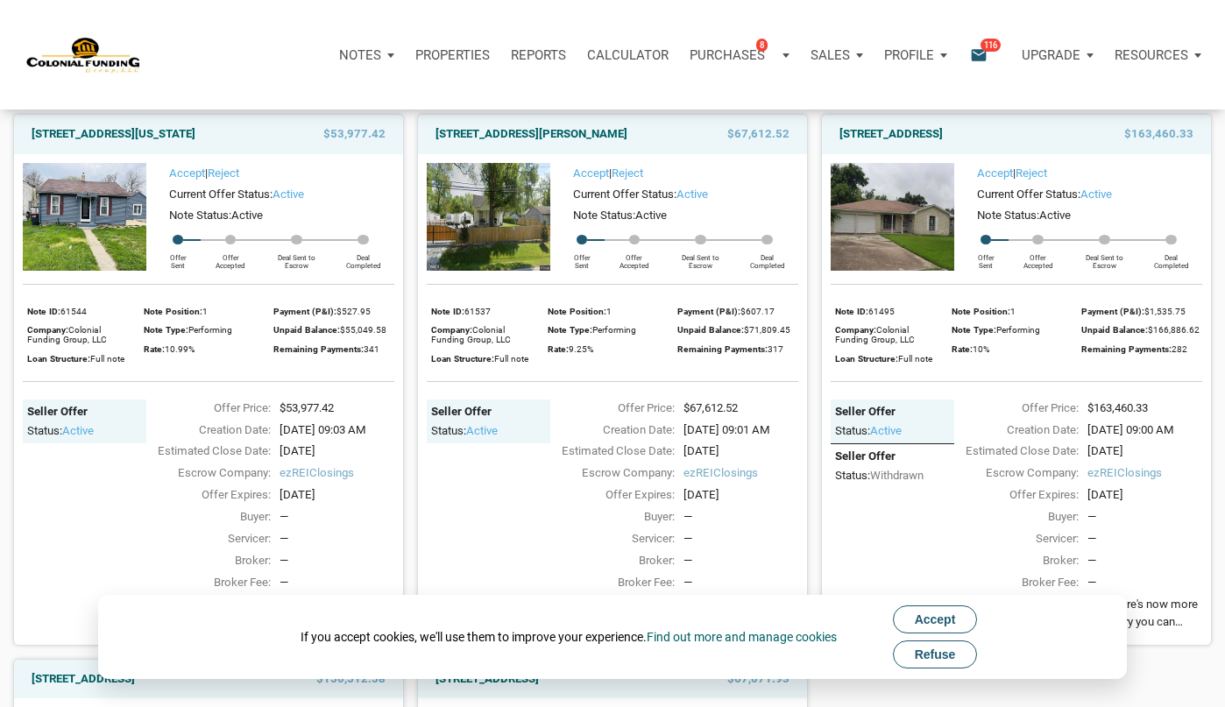
click at [872, 257] on img at bounding box center [893, 217] width 124 height 108
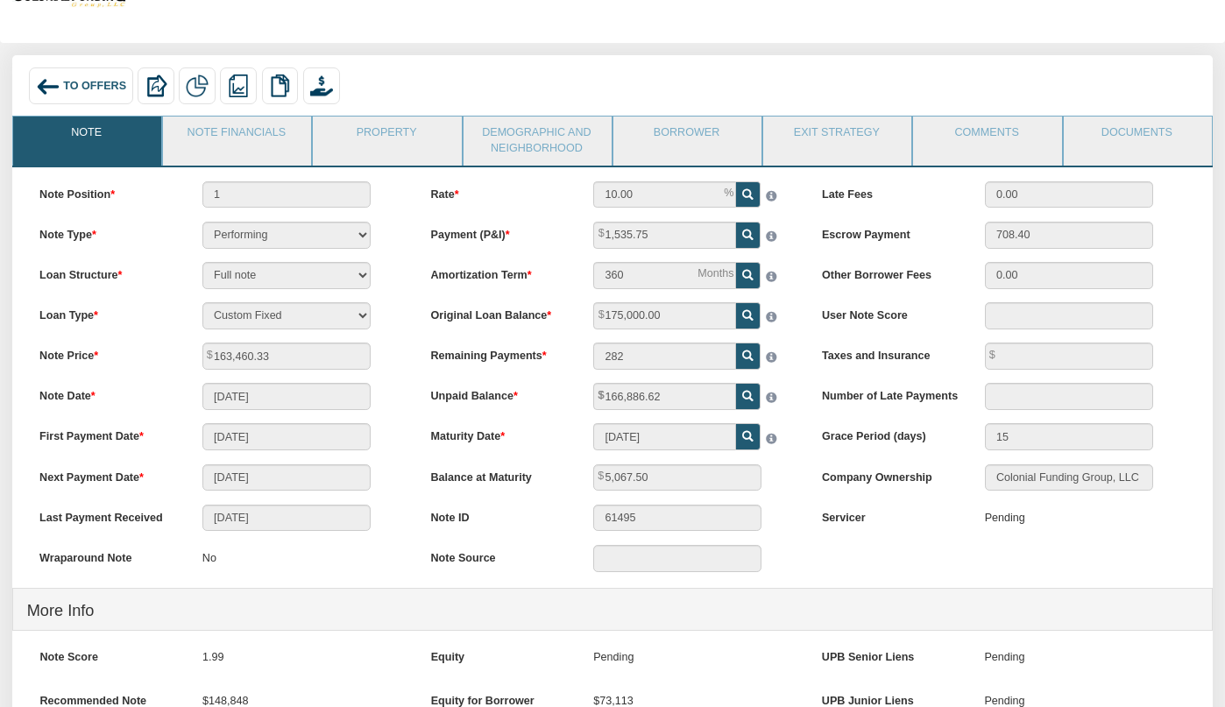
scroll to position [51, 0]
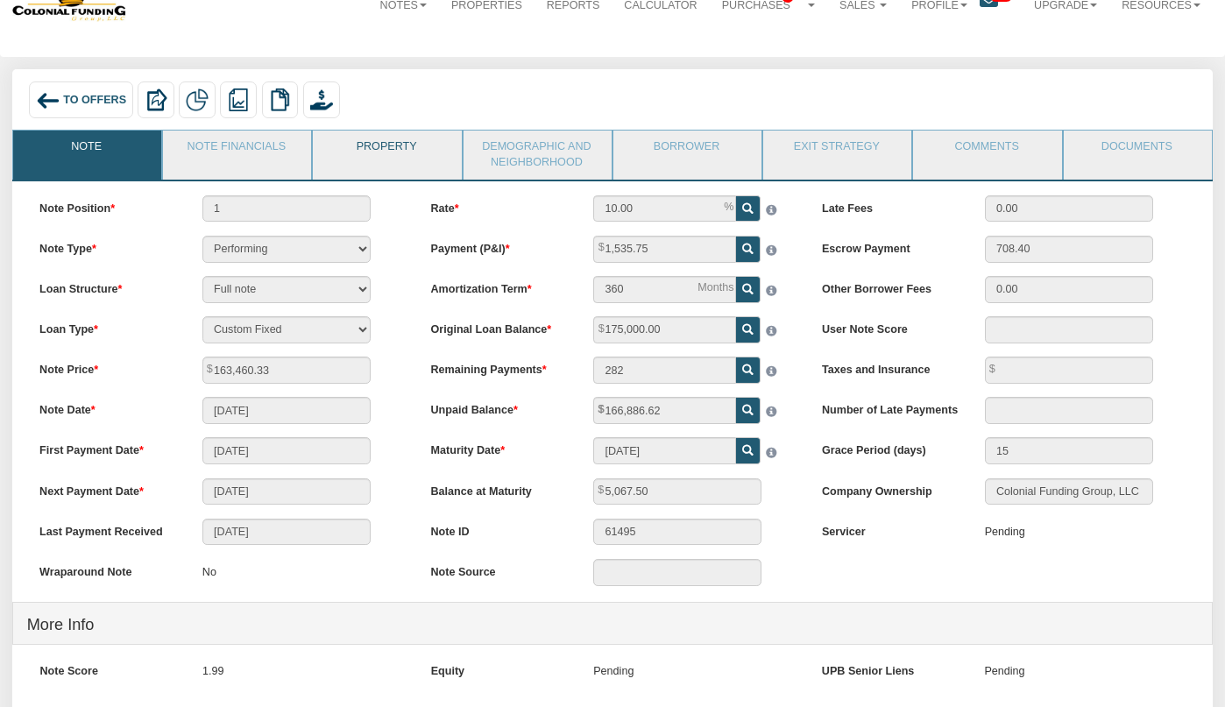
click at [416, 158] on link "Property" at bounding box center [386, 153] width 146 height 44
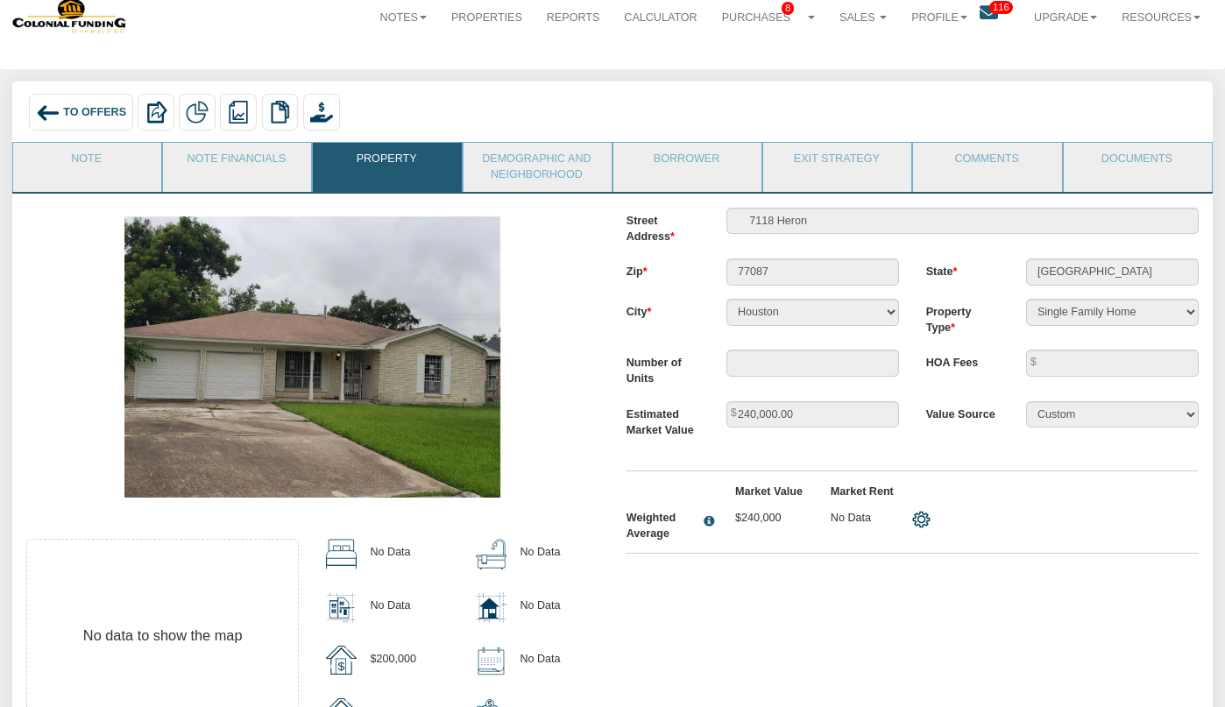
scroll to position [0, 0]
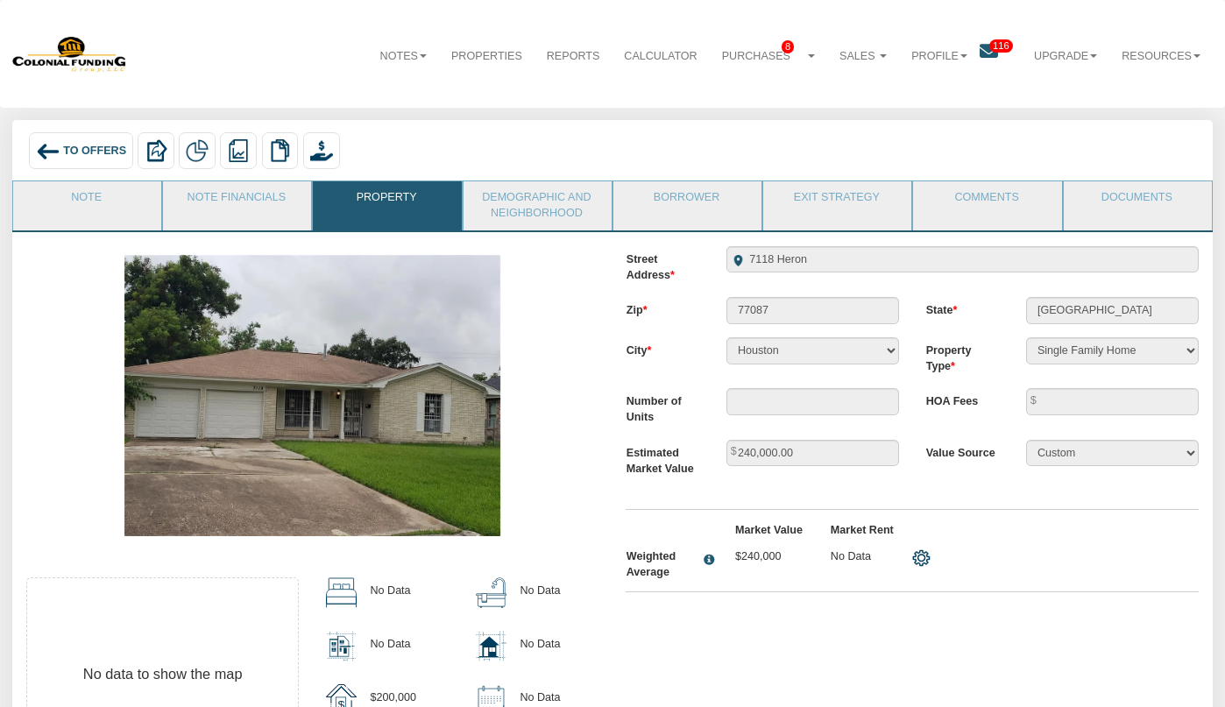
click at [74, 138] on div "To Offers" at bounding box center [81, 150] width 104 height 37
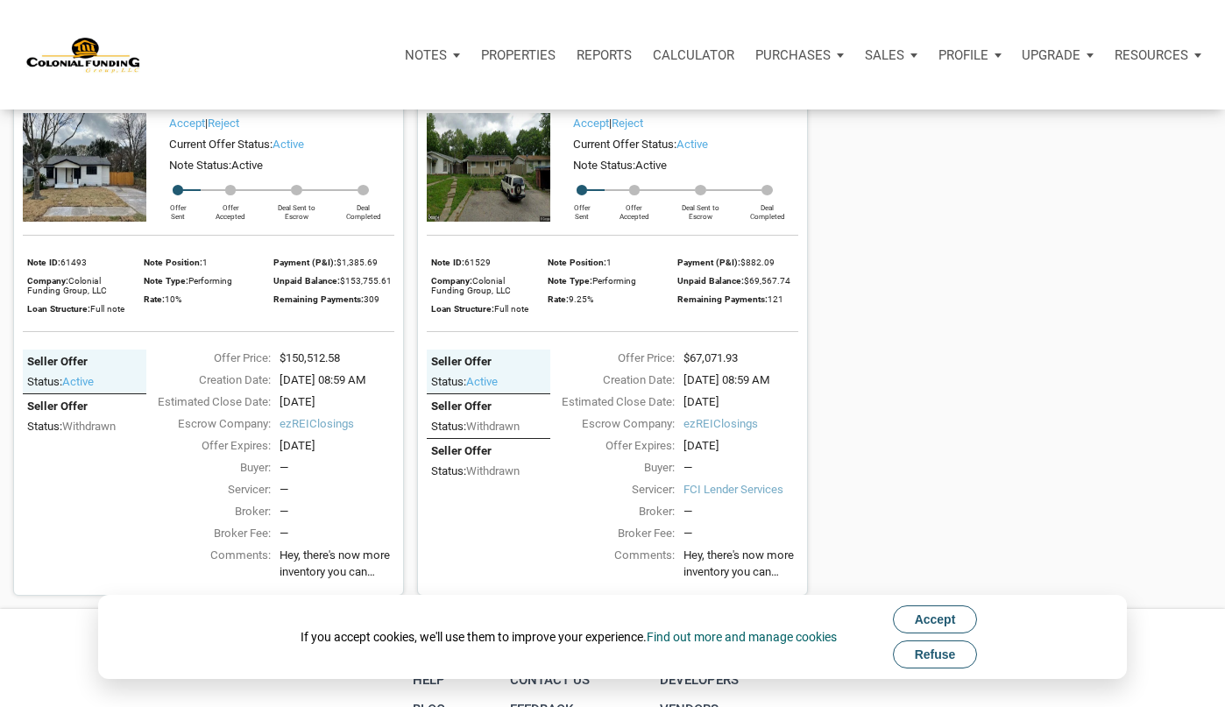
scroll to position [1247, 0]
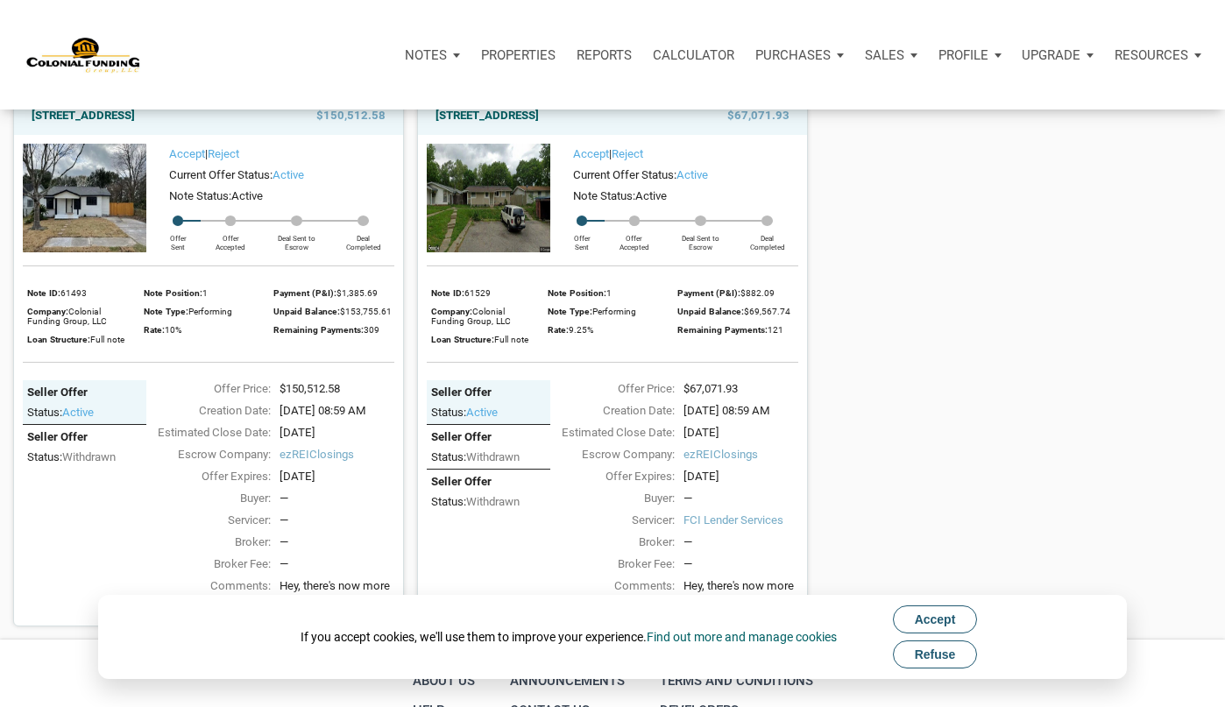
click at [93, 216] on img at bounding box center [85, 198] width 124 height 108
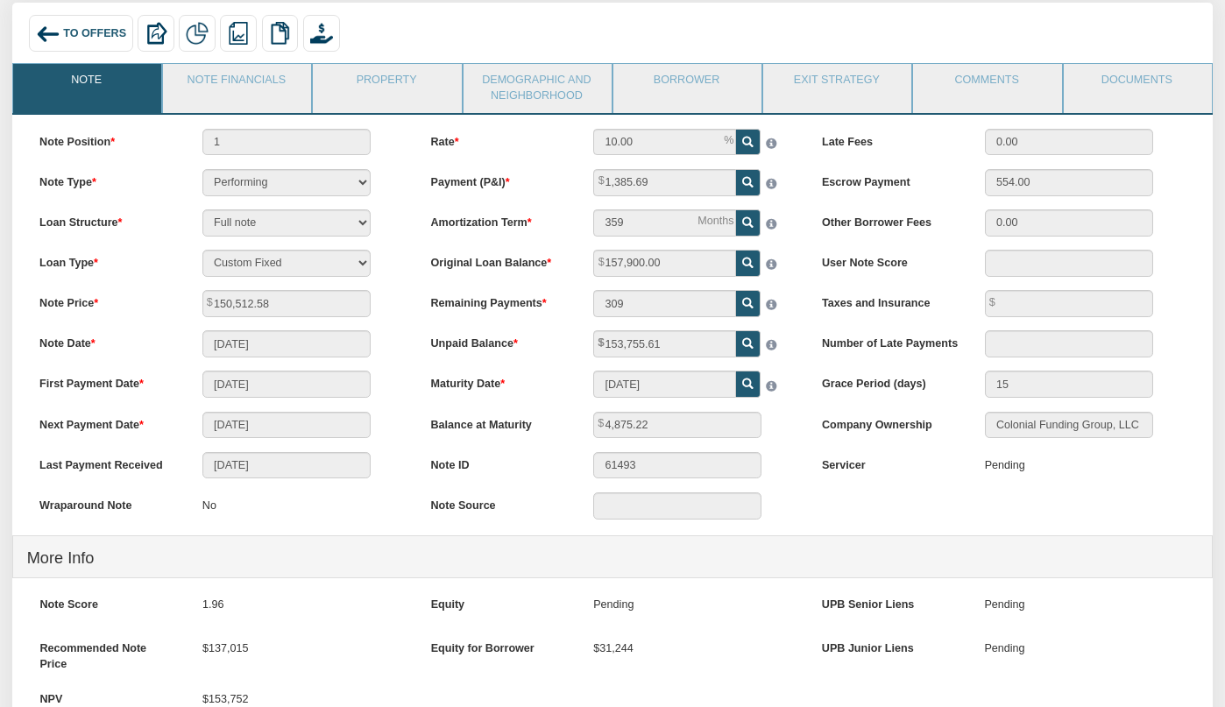
scroll to position [108, 0]
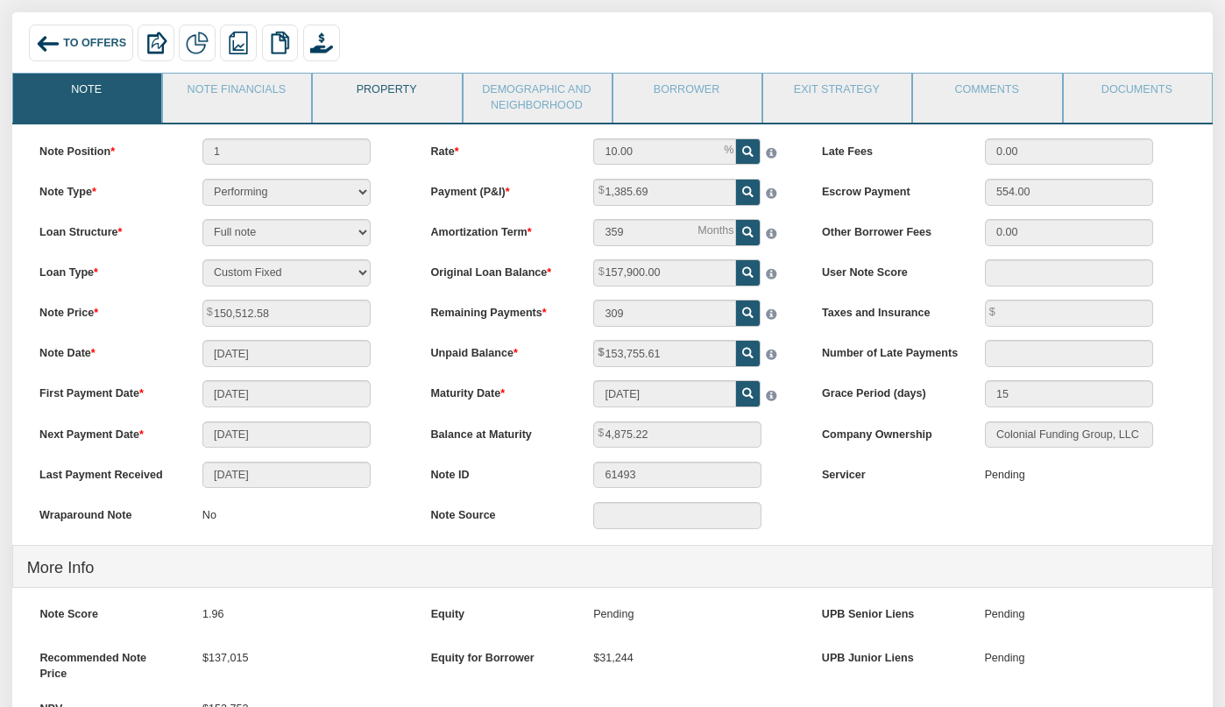
click at [393, 96] on link "Property" at bounding box center [386, 96] width 146 height 44
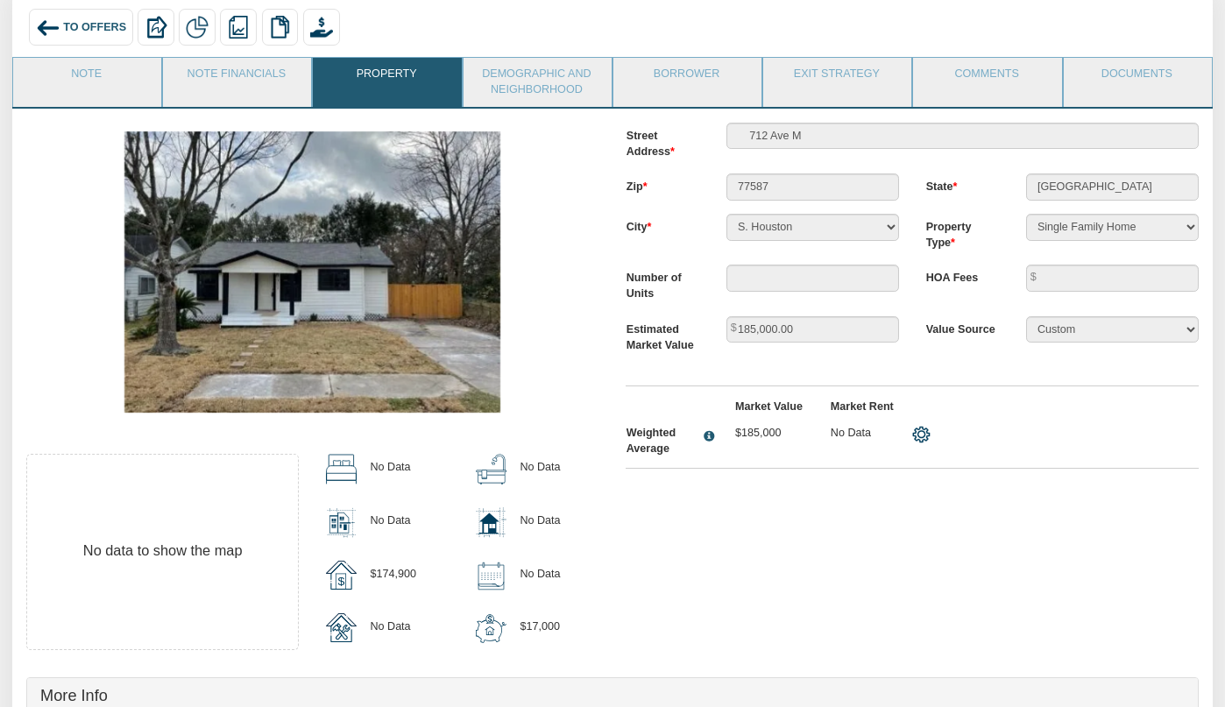
scroll to position [64, 0]
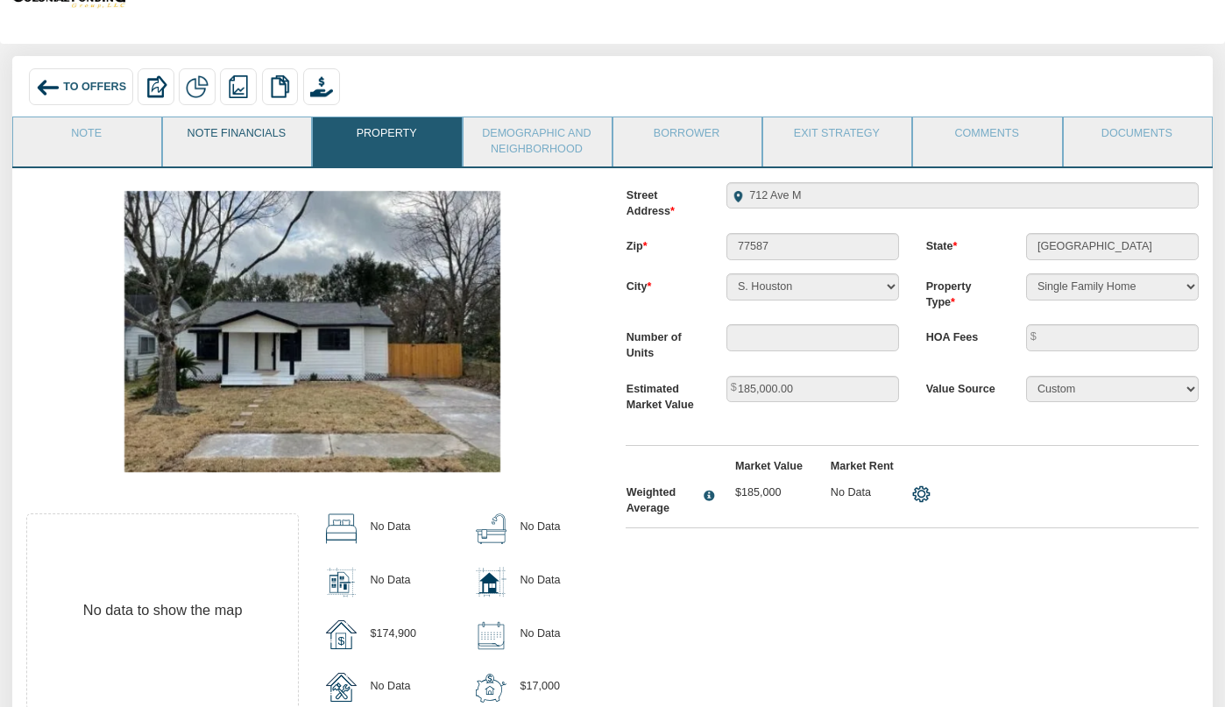
click at [259, 147] on link "Note Financials" at bounding box center [236, 139] width 146 height 44
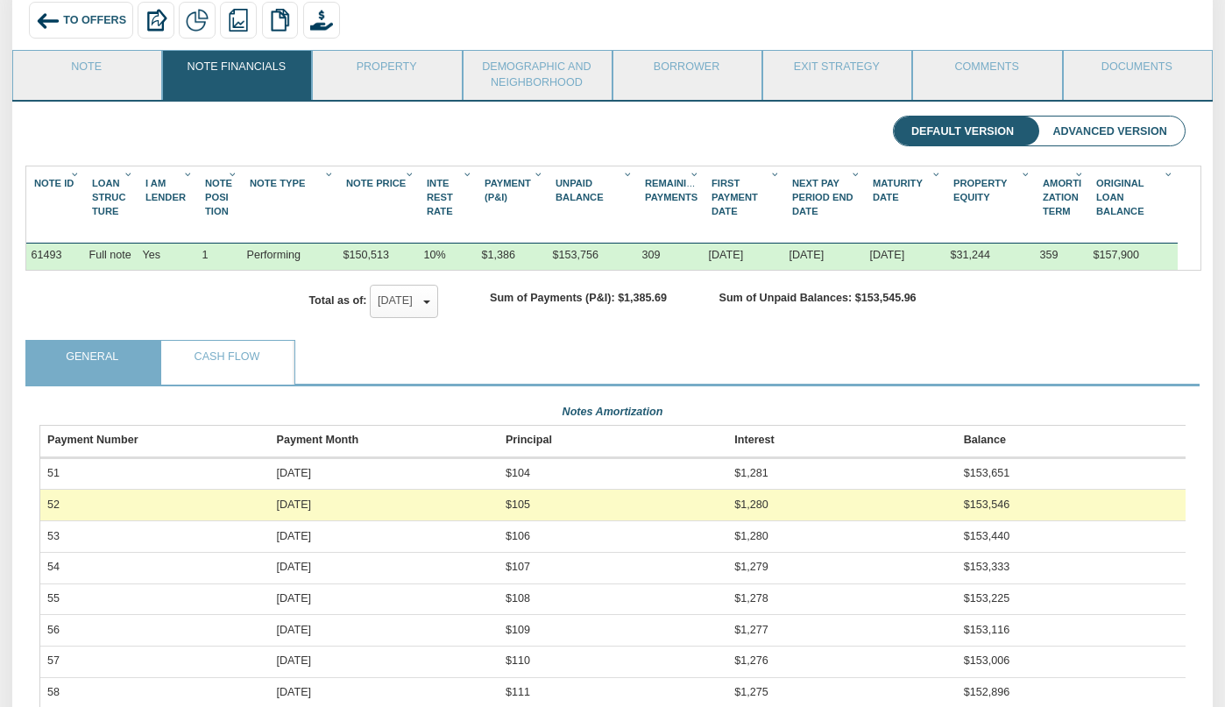
scroll to position [0, 0]
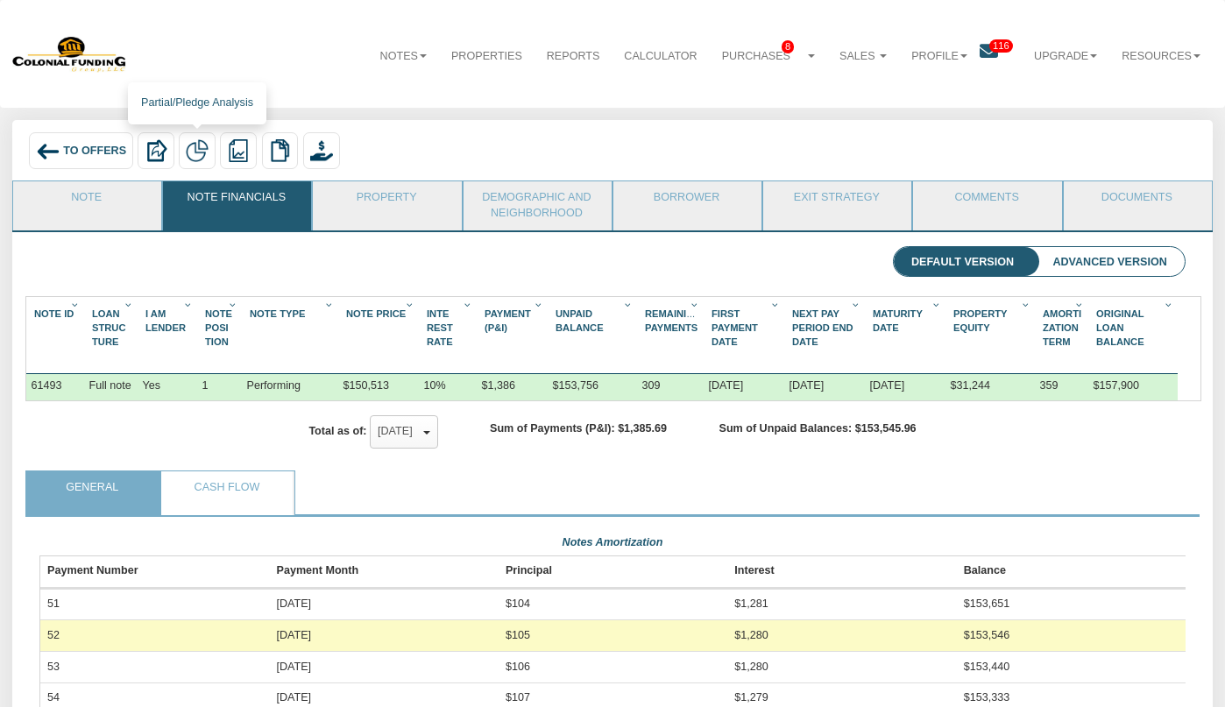
click at [204, 162] on div at bounding box center [197, 150] width 37 height 37
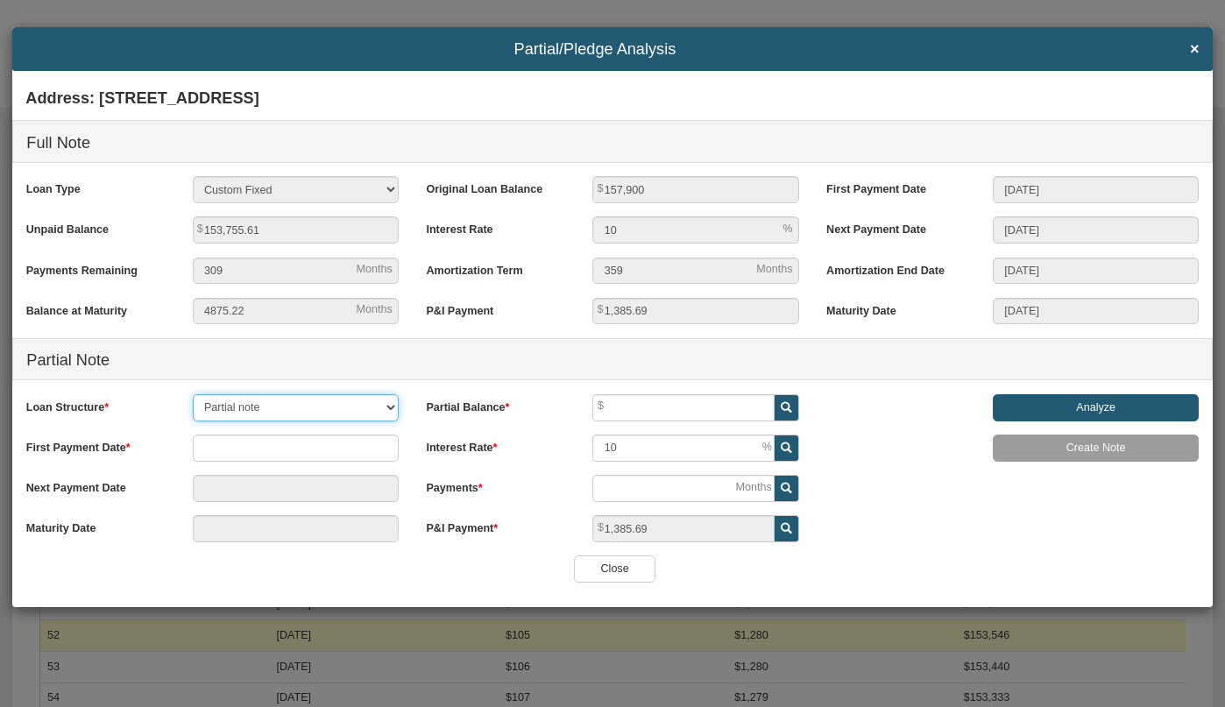
click at [280, 414] on select "Partial note Pledge note Split Payment note" at bounding box center [296, 407] width 206 height 27
select select "object:6584"
click at [193, 394] on select "Partial note Pledge note Split Payment note" at bounding box center [296, 407] width 206 height 27
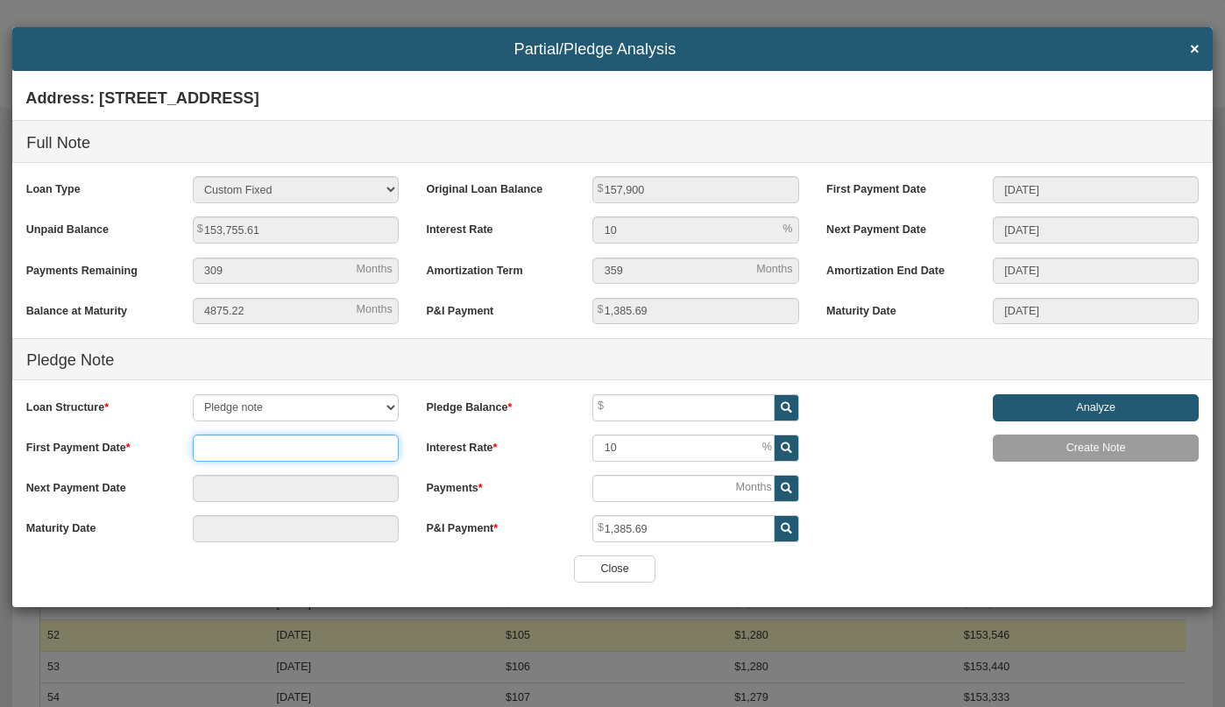
click at [268, 441] on input "text" at bounding box center [296, 448] width 206 height 27
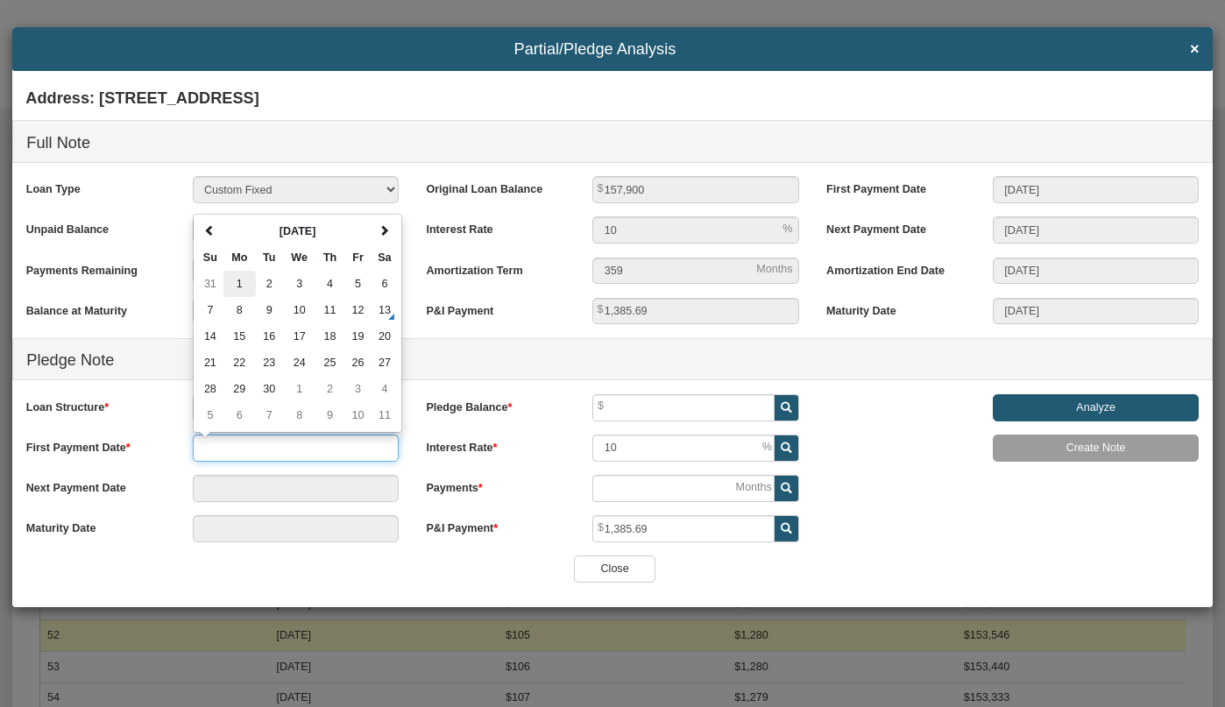
click at [241, 284] on td "1" at bounding box center [239, 284] width 32 height 26
type input "[DATE]"
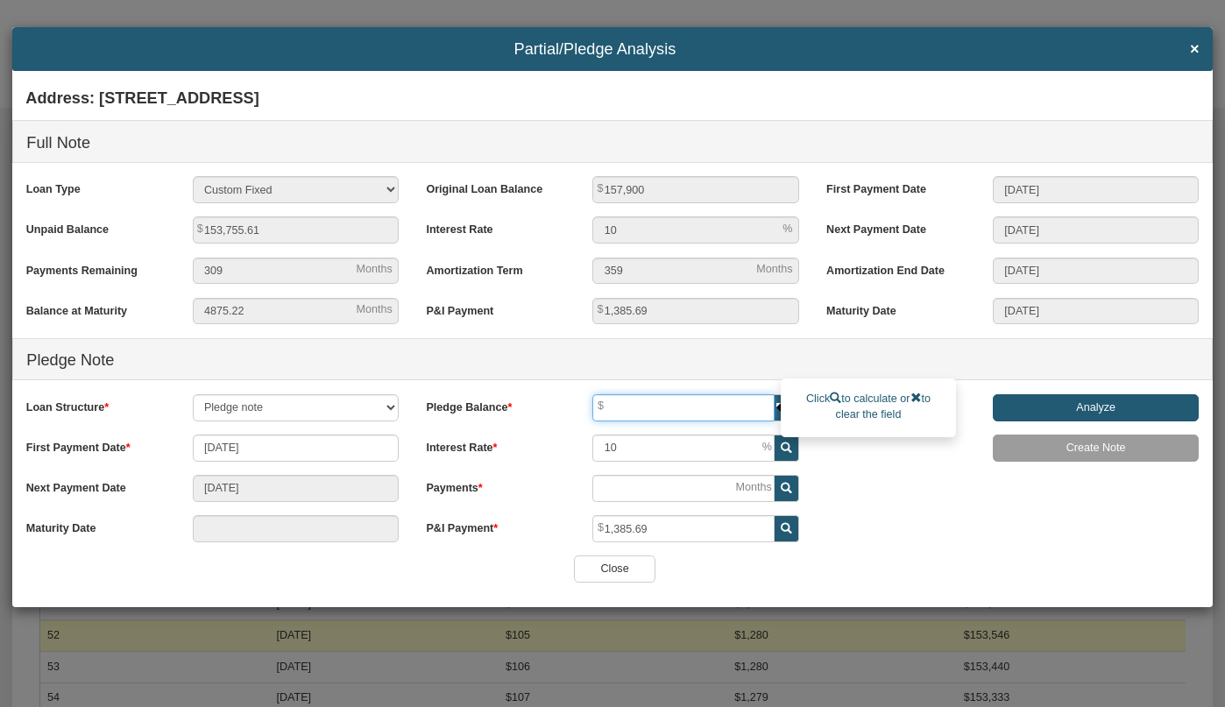
click at [648, 414] on input "text" at bounding box center [682, 407] width 181 height 27
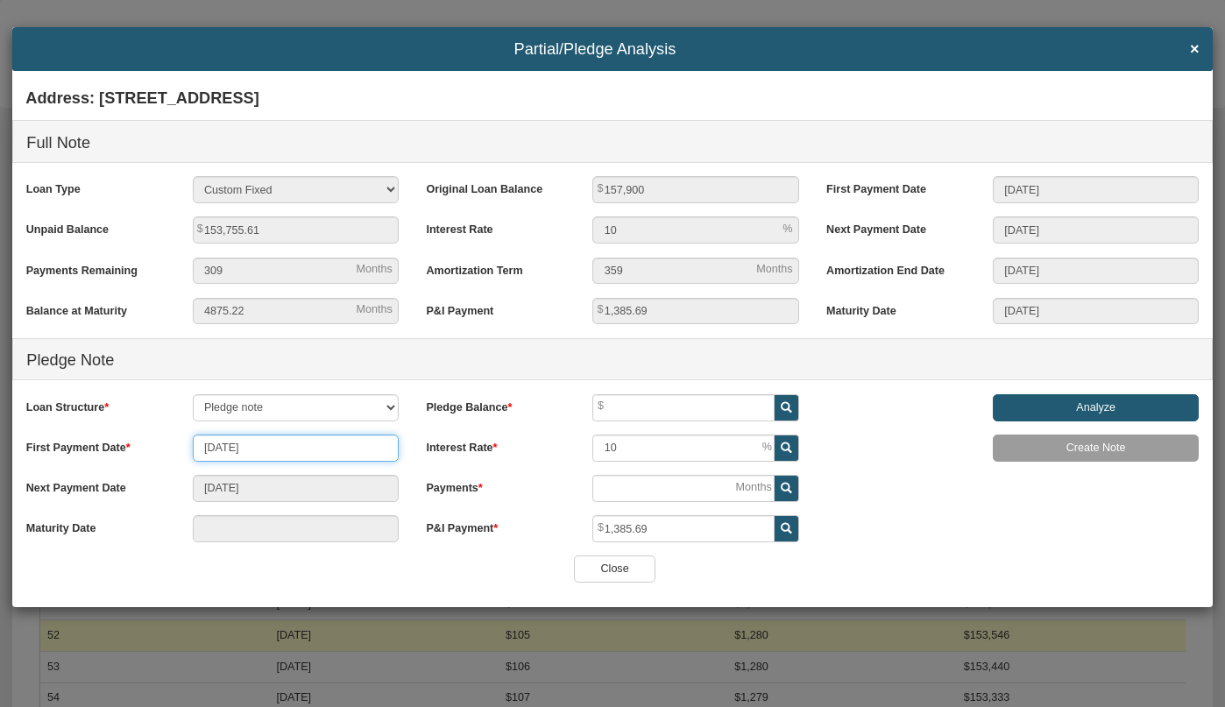
click at [341, 445] on input "09/01/2025" at bounding box center [296, 448] width 206 height 27
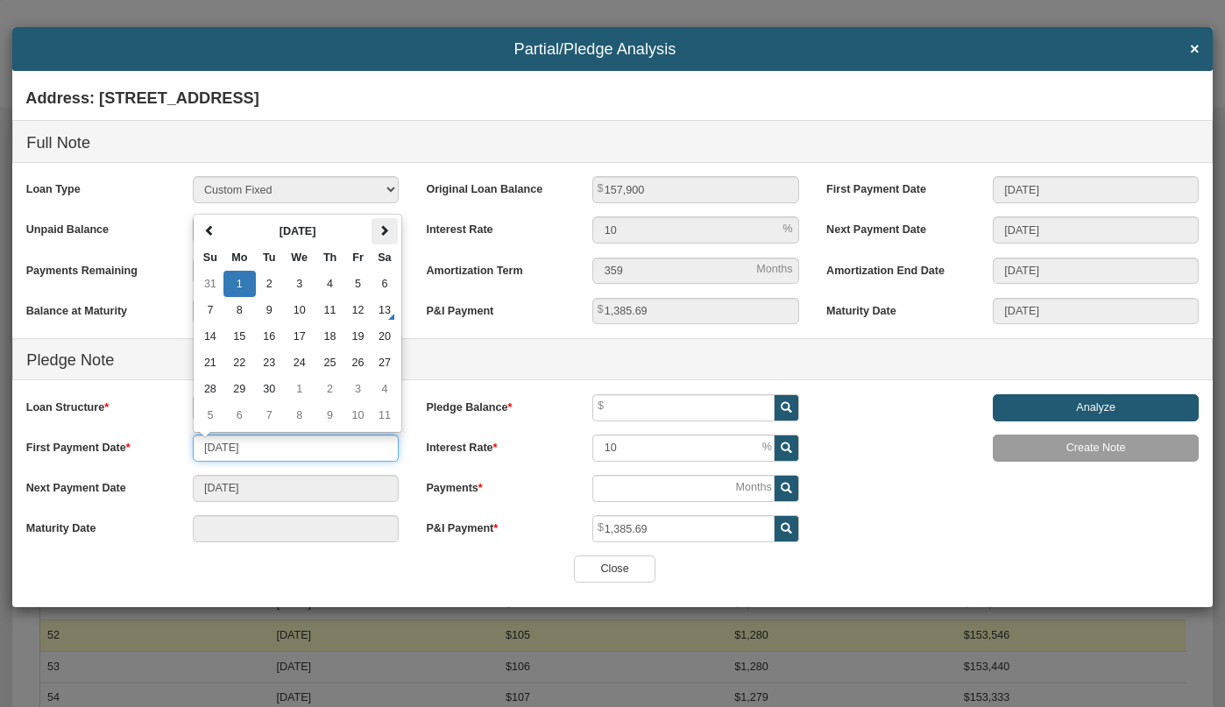
click at [388, 231] on span at bounding box center [384, 230] width 11 height 11
click at [323, 287] on td "1" at bounding box center [329, 284] width 29 height 26
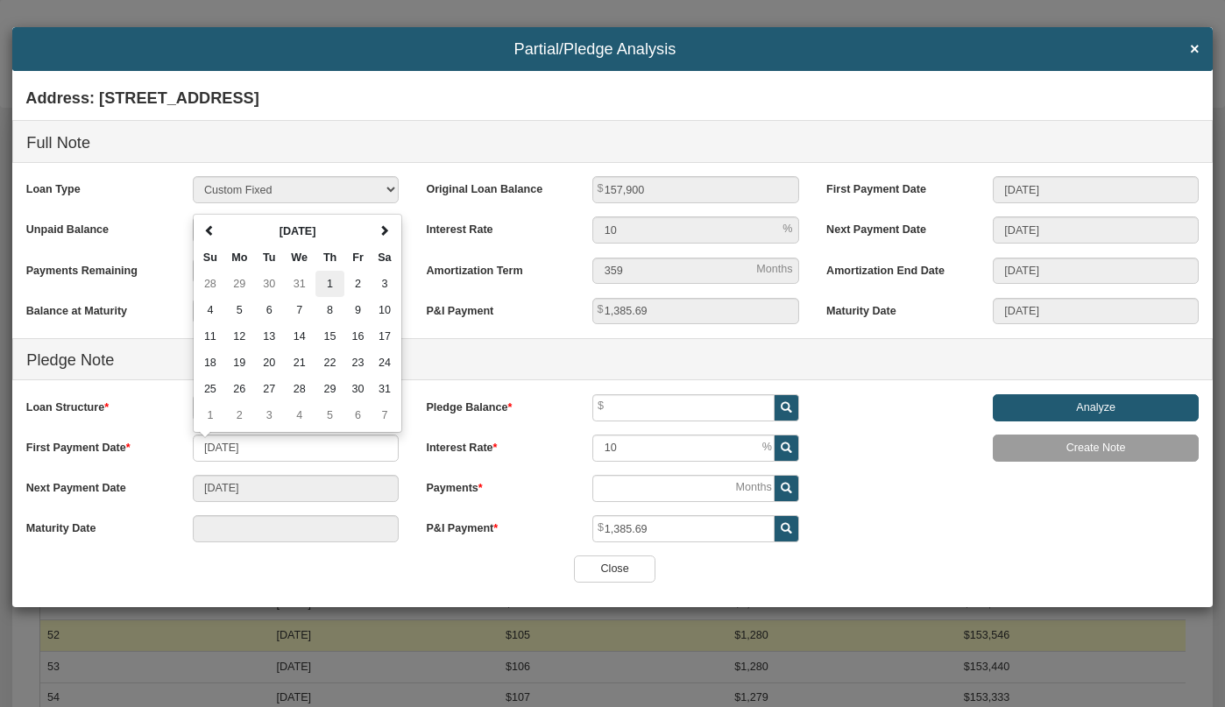
type input "[DATE]"
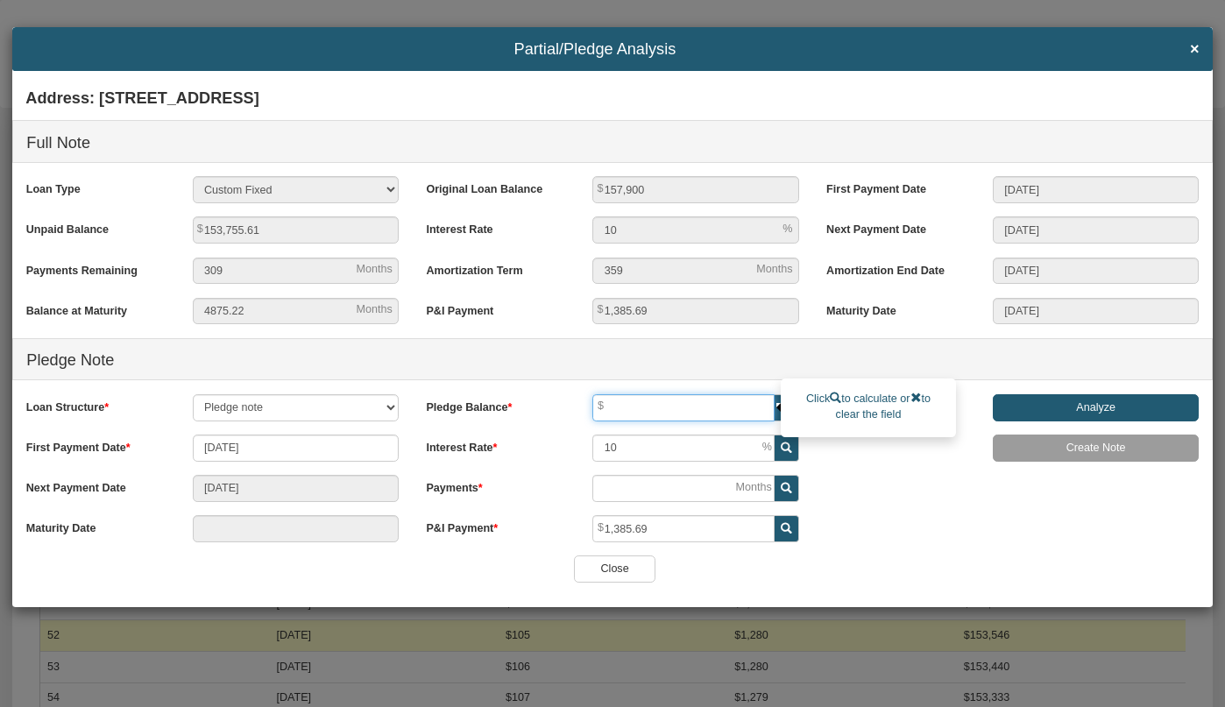
click at [653, 405] on input "text" at bounding box center [682, 407] width 181 height 27
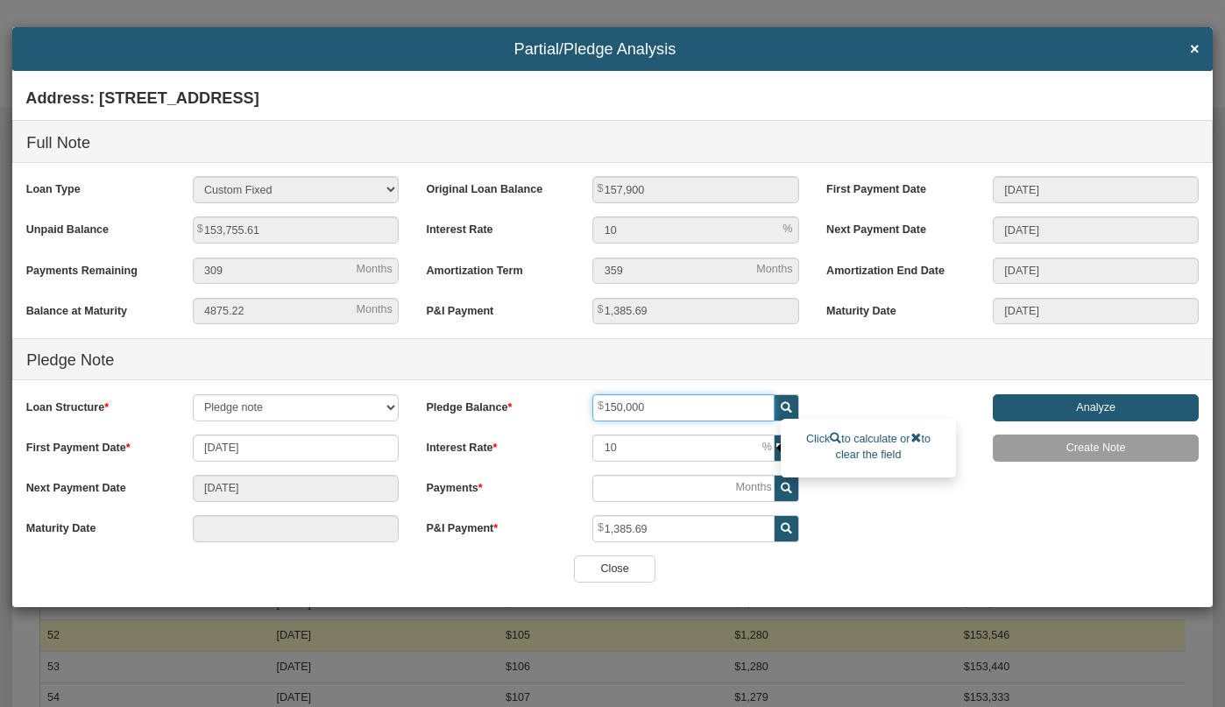
type input "150,000"
click at [642, 445] on input "10" at bounding box center [682, 448] width 181 height 27
type input "8"
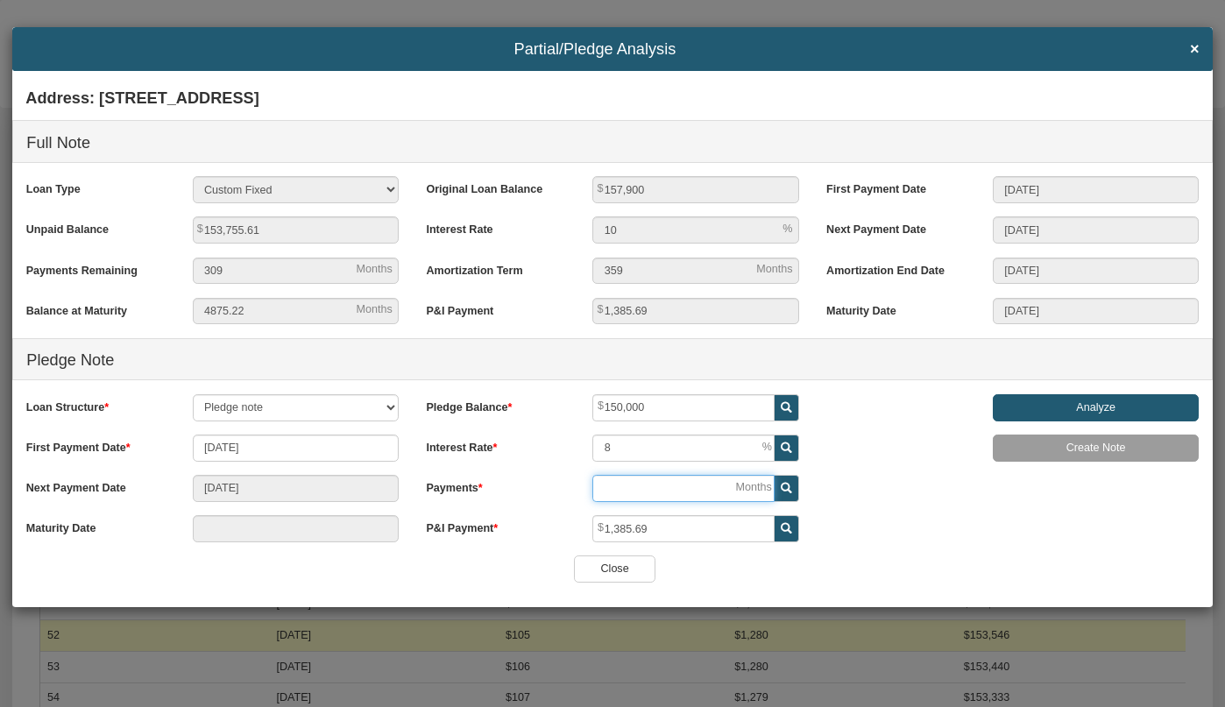
type input "[DATE]"
type input "3"
type input "06/01/2028"
type input "30"
type input "05/01/2051"
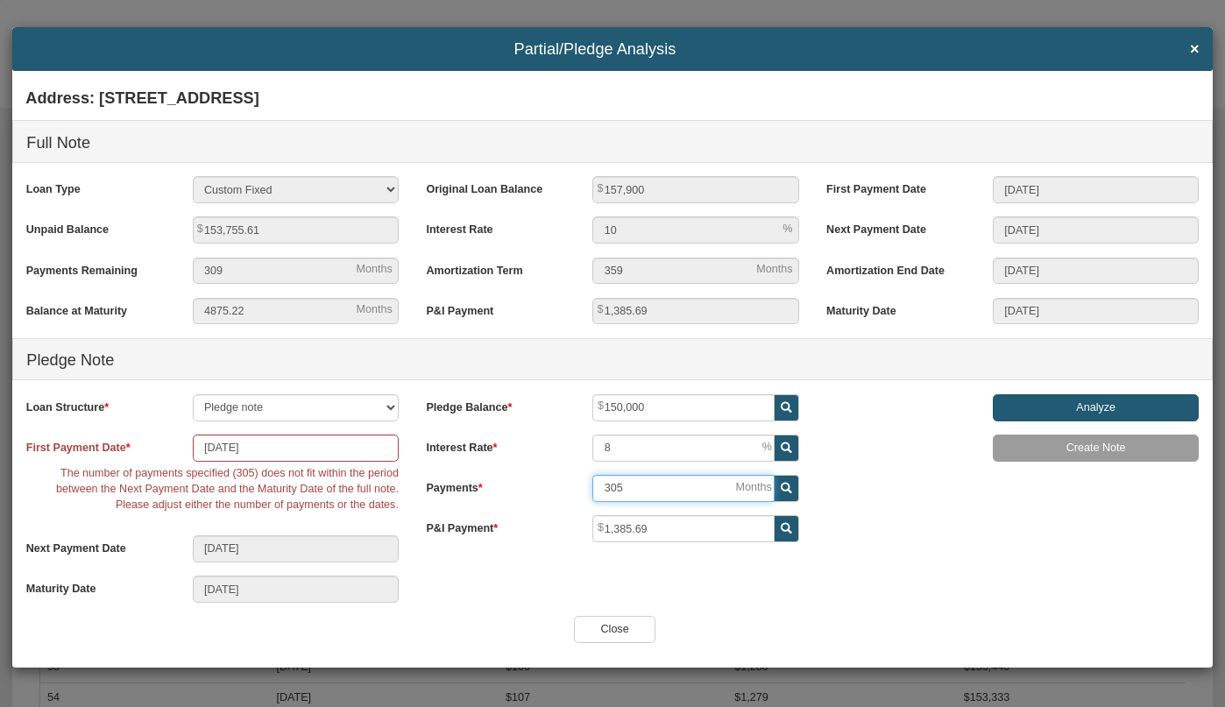
type input "304"
type input "04/01/2051"
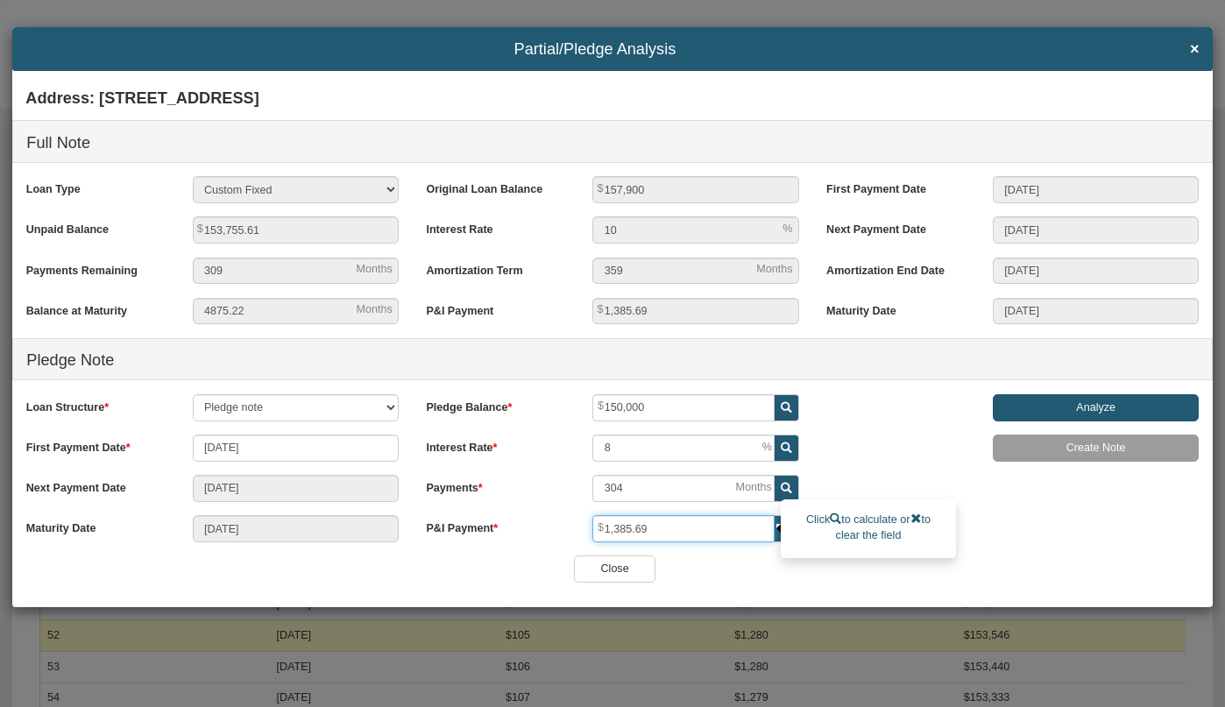
click at [658, 531] on input "1,385.69" at bounding box center [682, 528] width 181 height 27
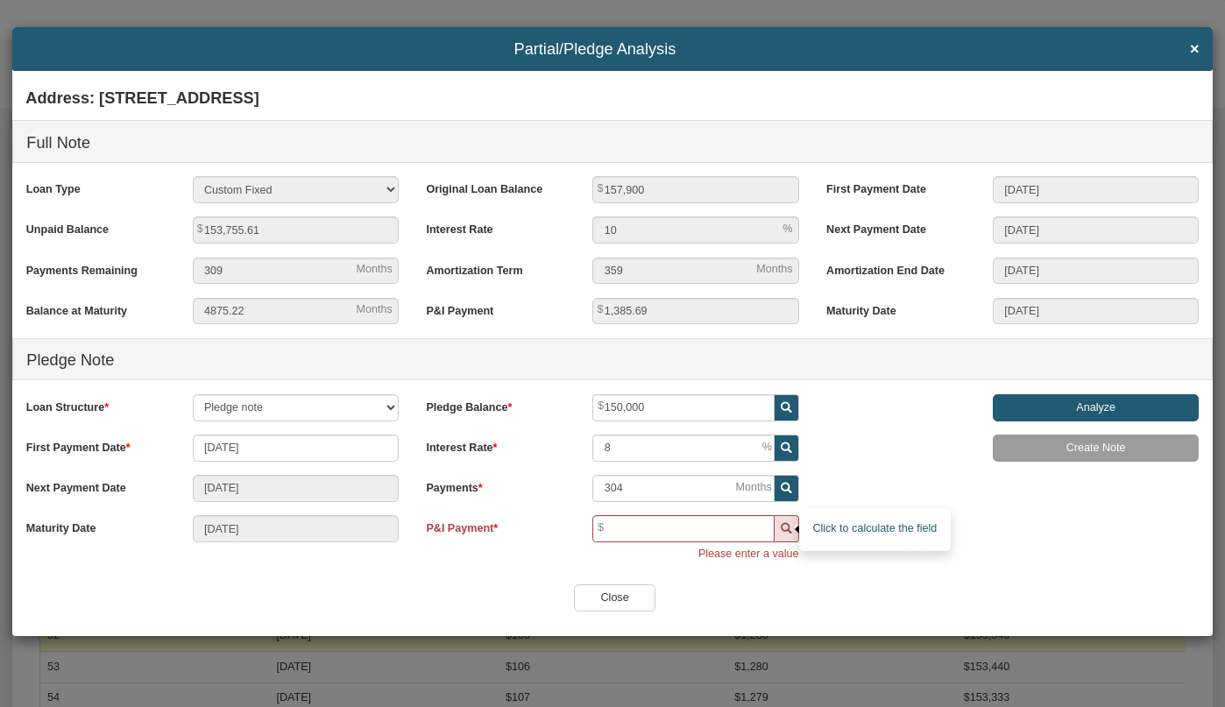
click at [790, 529] on icon at bounding box center [786, 528] width 11 height 11
type input "1,152.95"
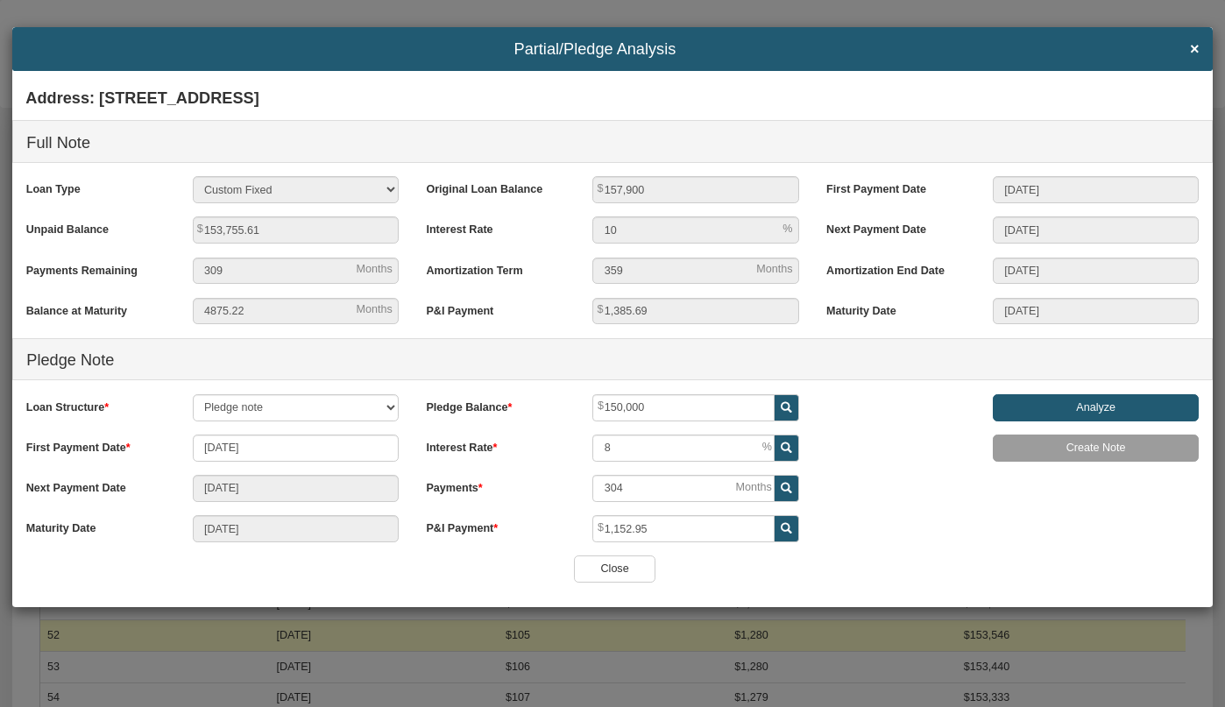
click at [1031, 411] on input "Analyze" at bounding box center [1096, 407] width 206 height 27
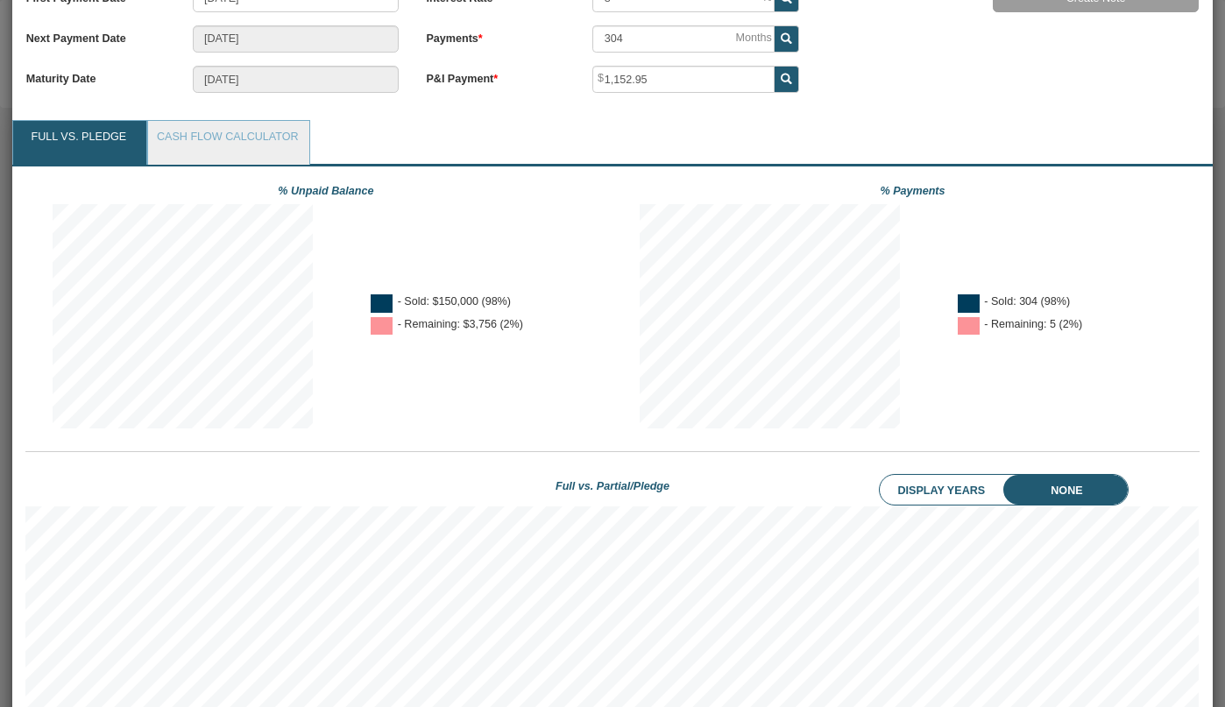
scroll to position [451, 0]
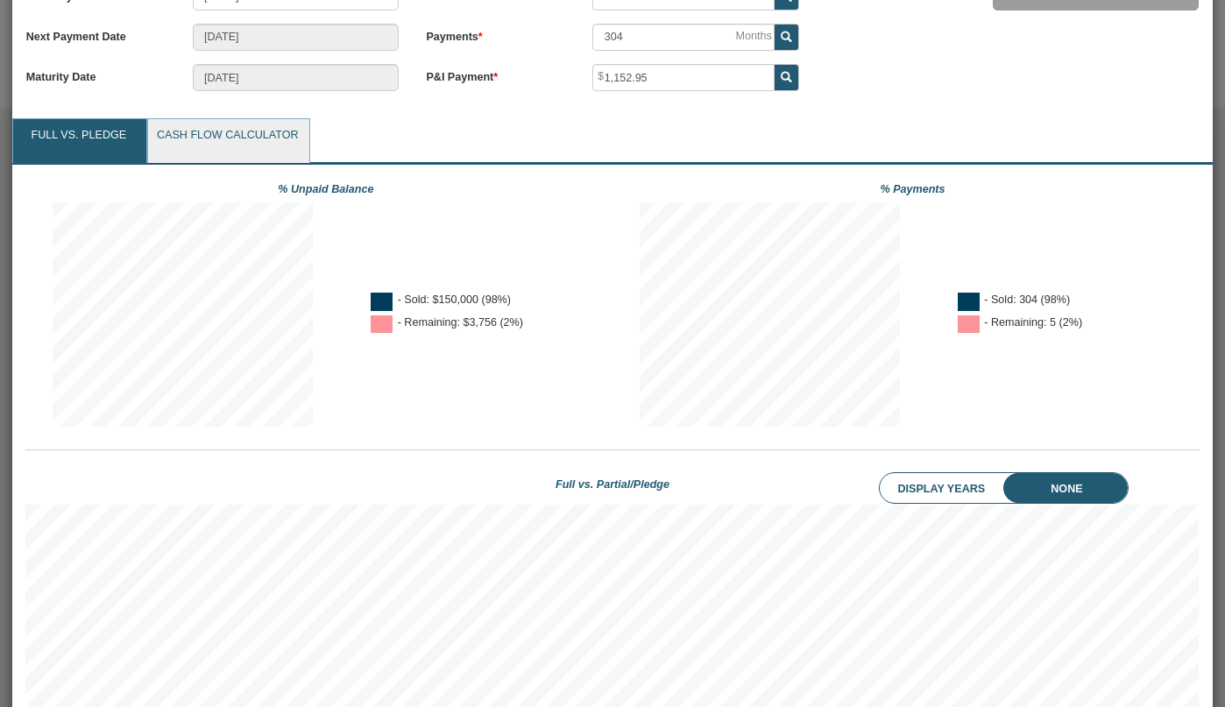
click at [268, 129] on link "Cash Flow Calculator" at bounding box center [227, 141] width 159 height 44
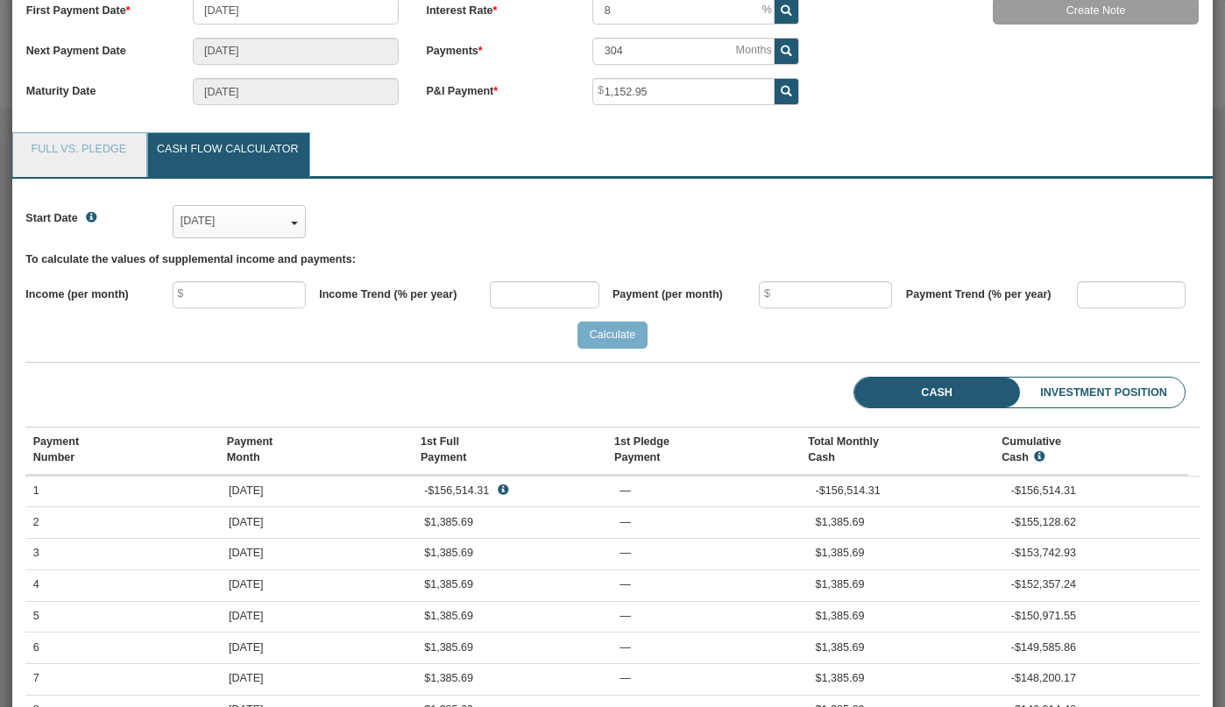
scroll to position [407, 0]
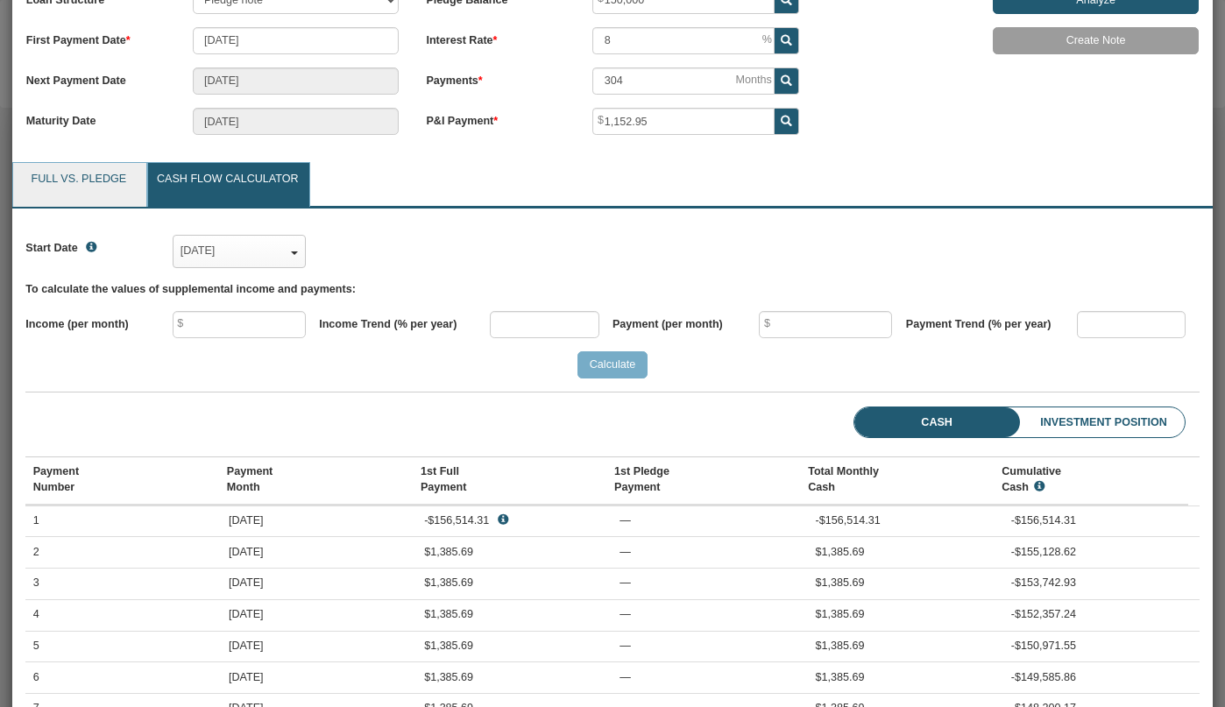
click at [82, 176] on link "Full vs. Pledge" at bounding box center [78, 185] width 131 height 44
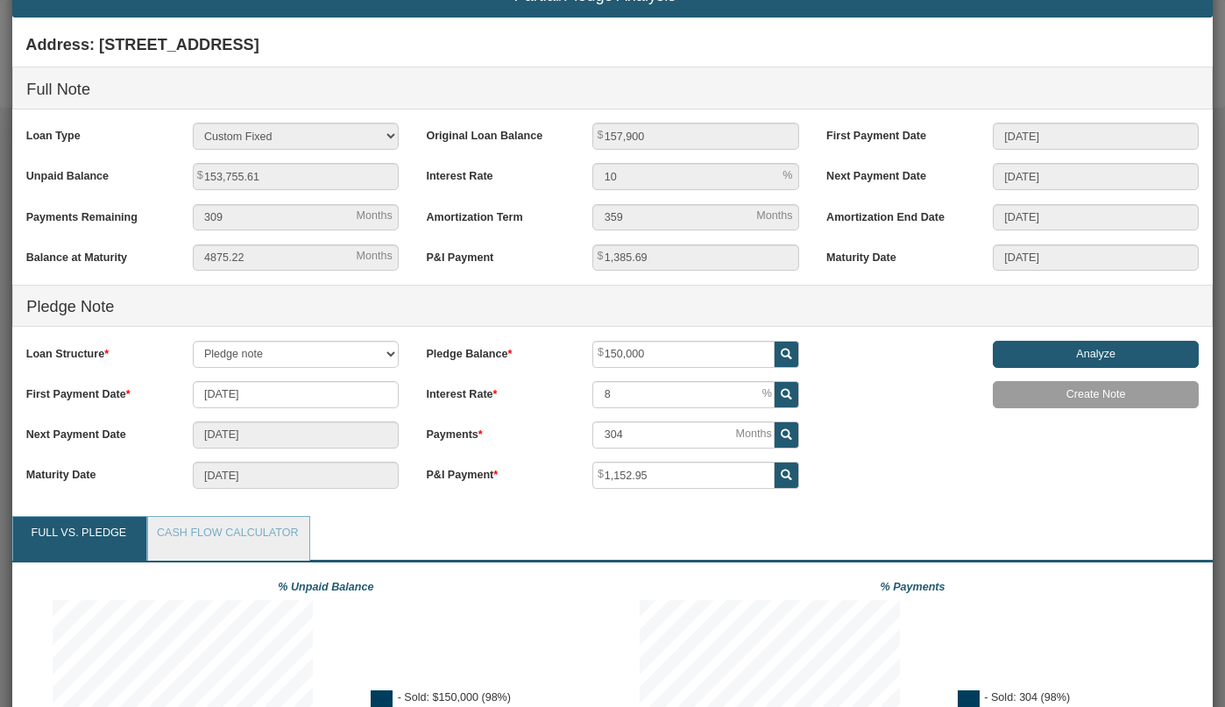
scroll to position [54, 0]
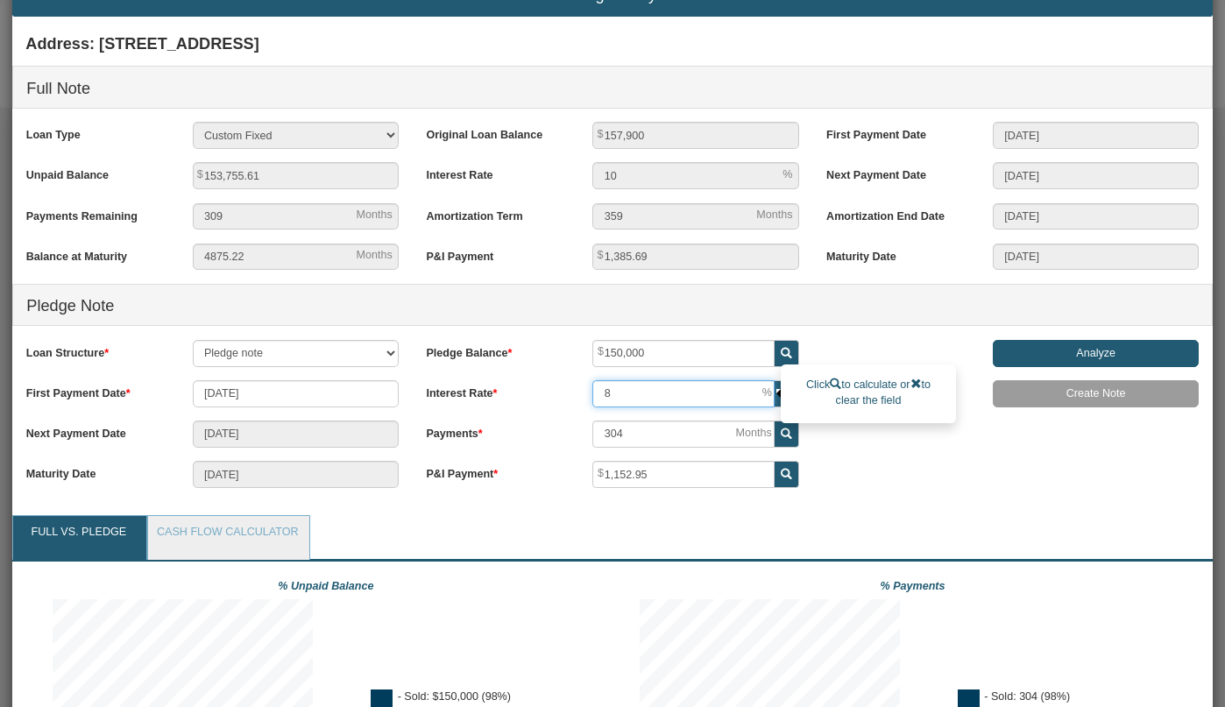
click at [622, 392] on input "8" at bounding box center [682, 393] width 181 height 27
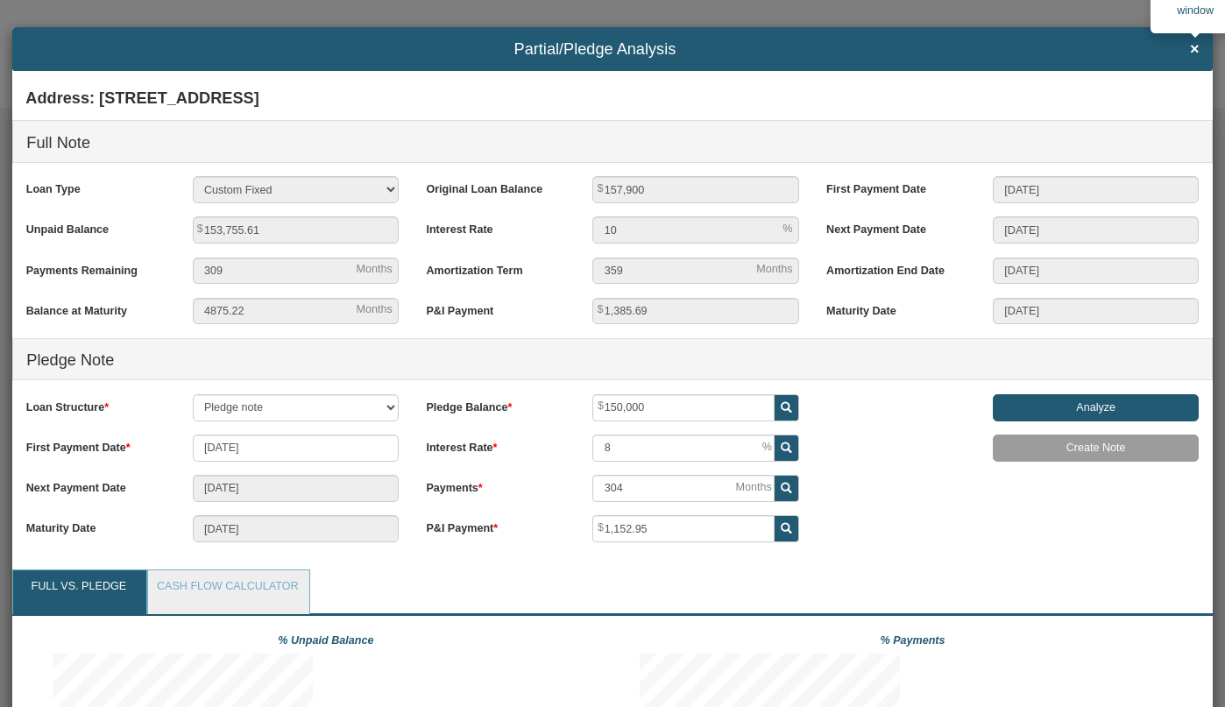
click at [1192, 54] on span "×" at bounding box center [1195, 49] width 10 height 18
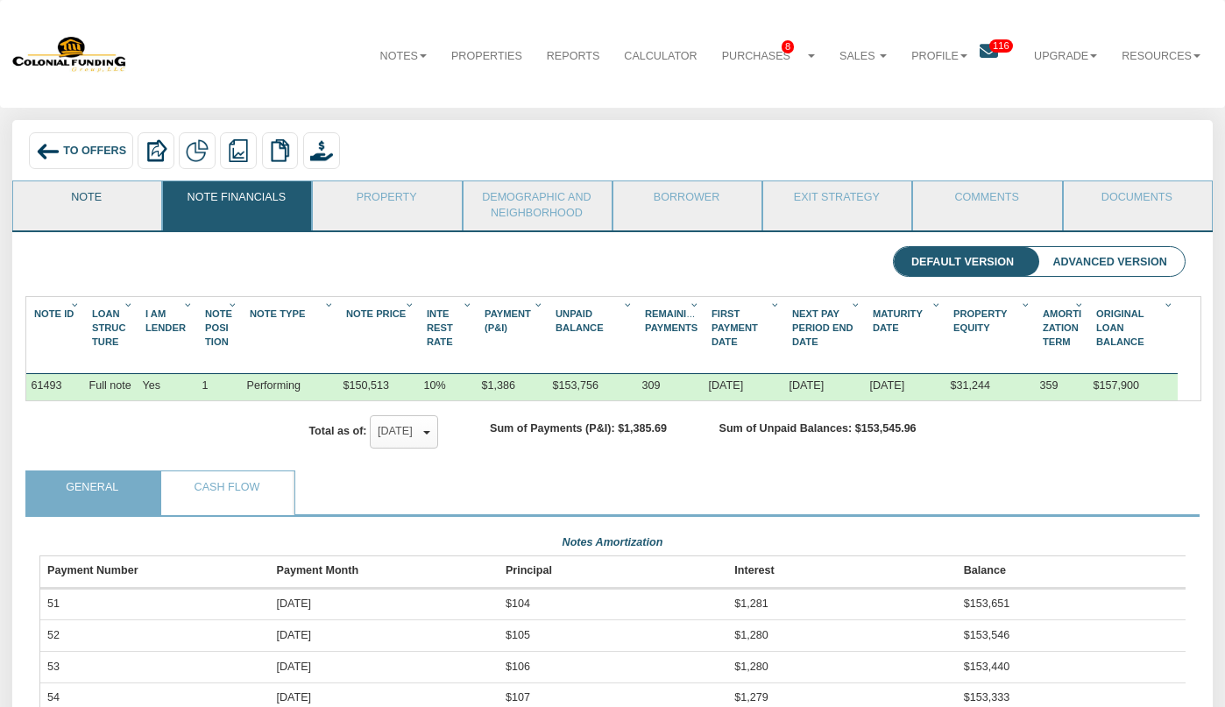
click at [72, 203] on link "Note" at bounding box center [86, 203] width 146 height 44
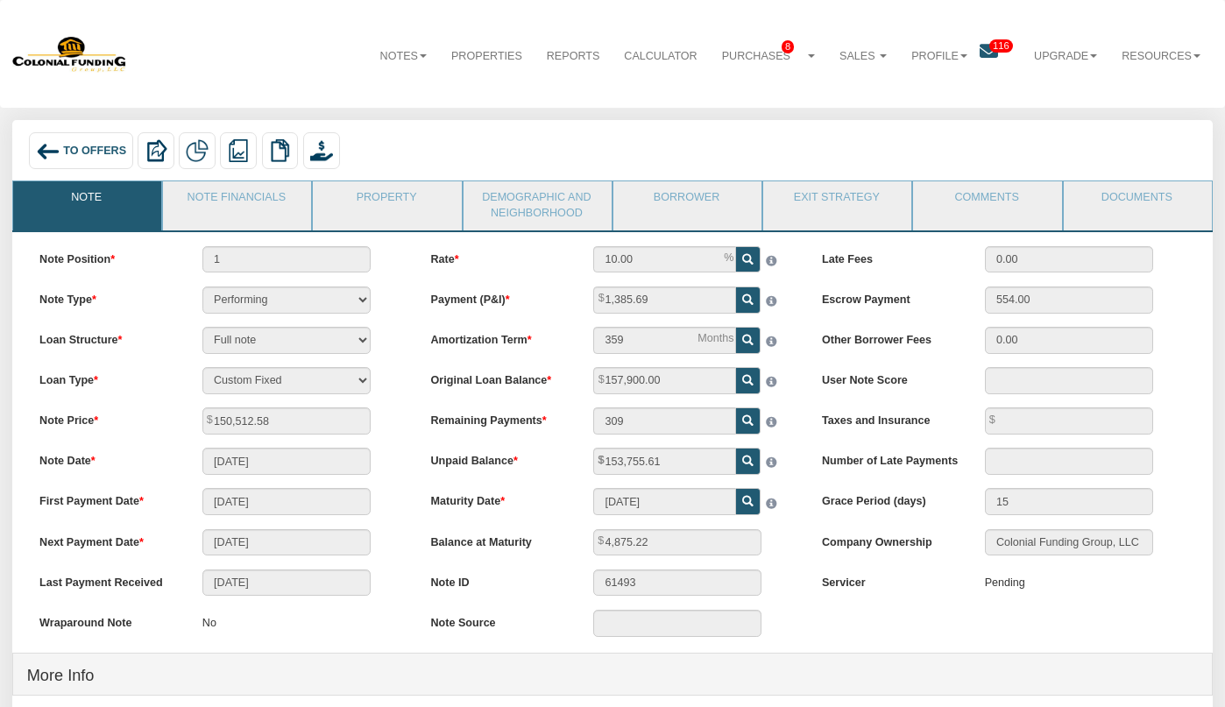
click at [101, 152] on span "To Offers" at bounding box center [94, 151] width 63 height 12
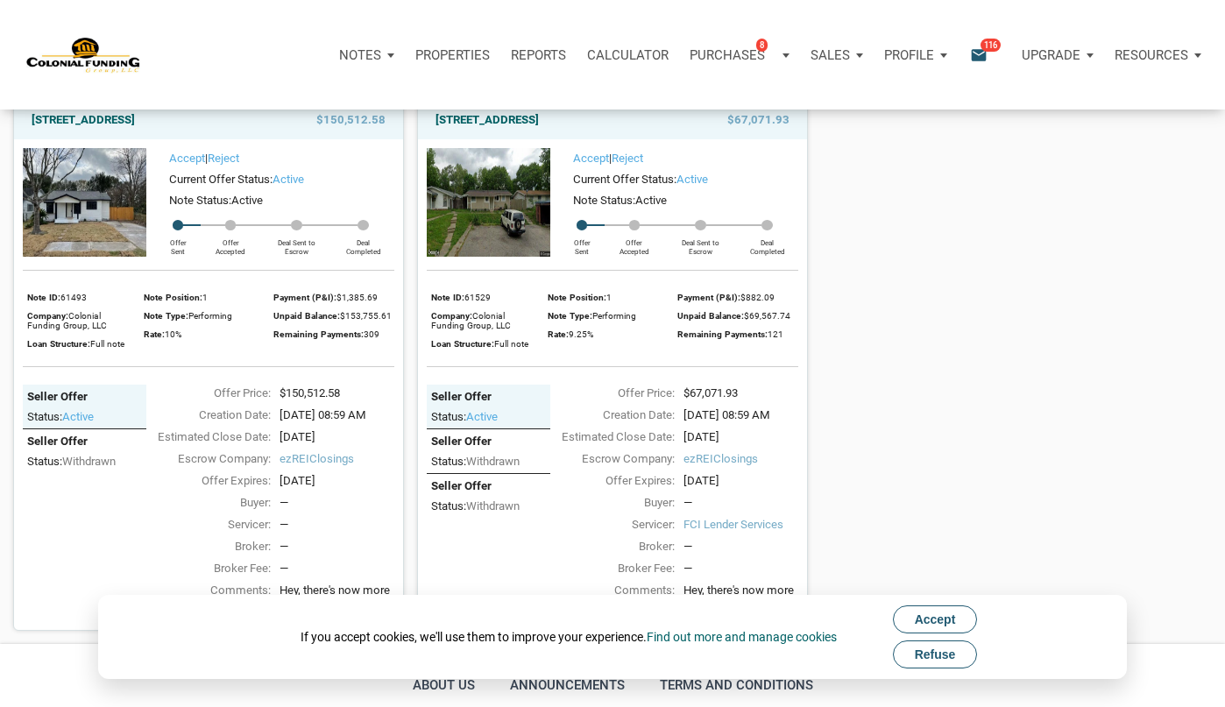
scroll to position [1241, 0]
click at [487, 252] on img at bounding box center [489, 204] width 124 height 108
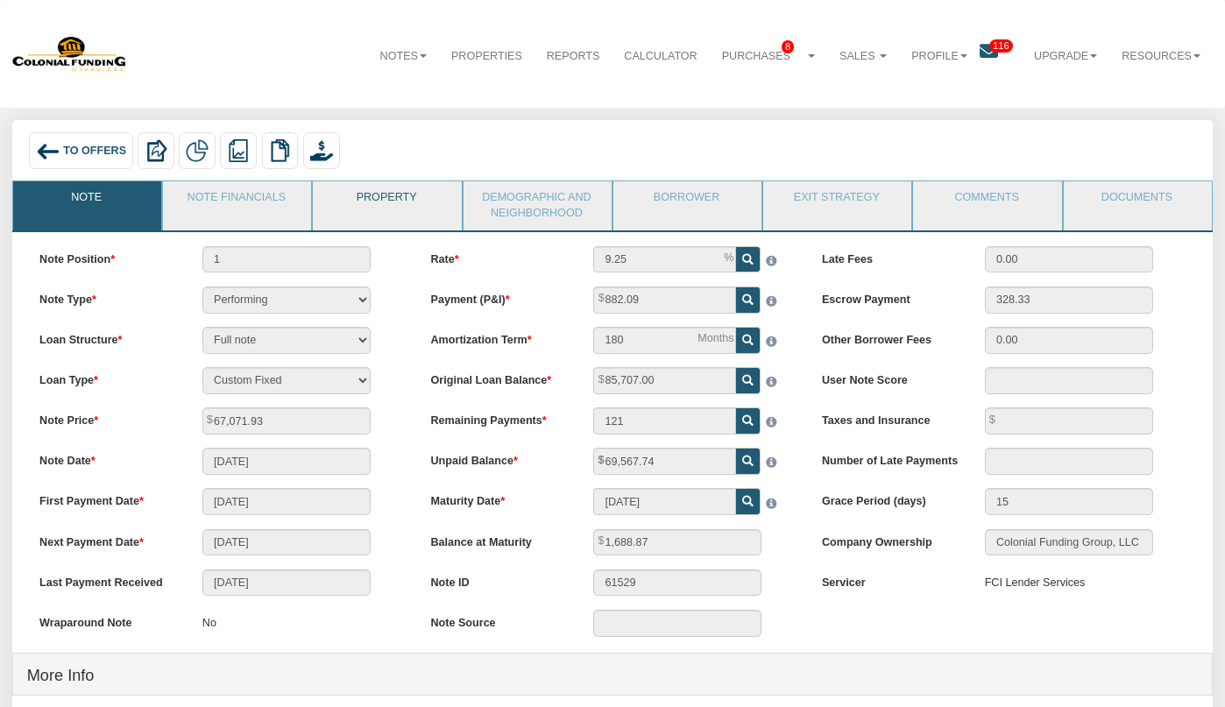
click at [363, 200] on link "Property" at bounding box center [386, 203] width 146 height 44
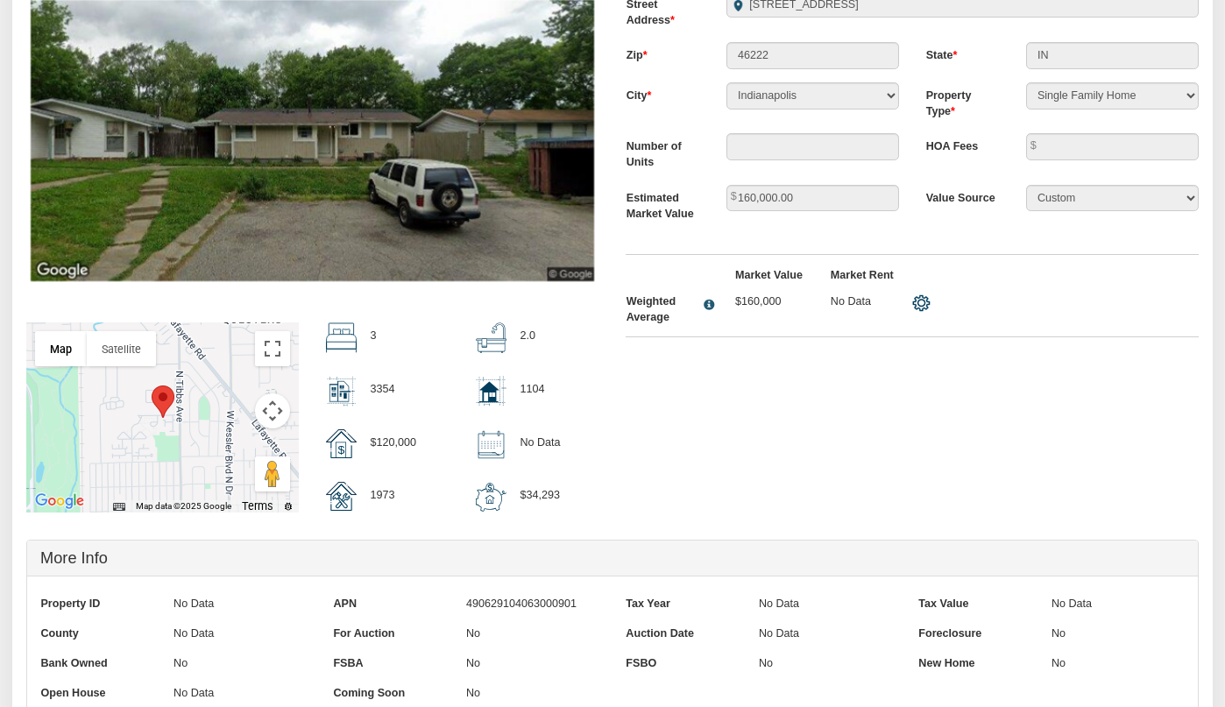
scroll to position [251, 0]
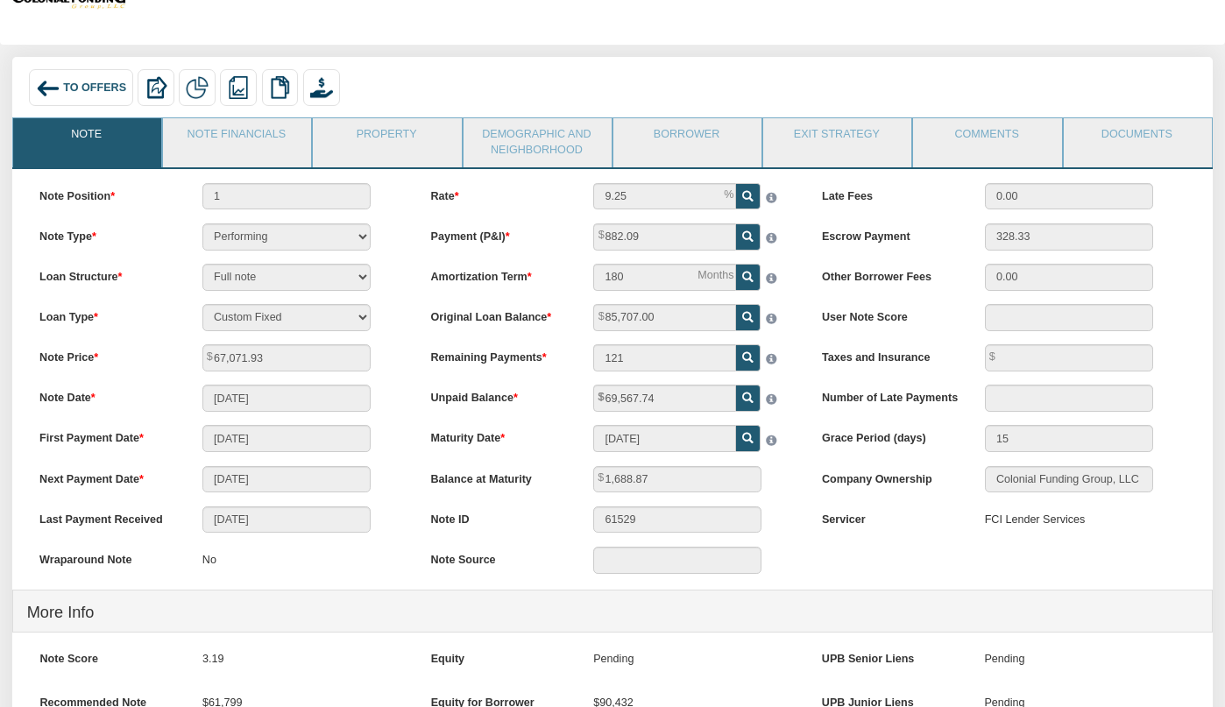
scroll to position [50, 0]
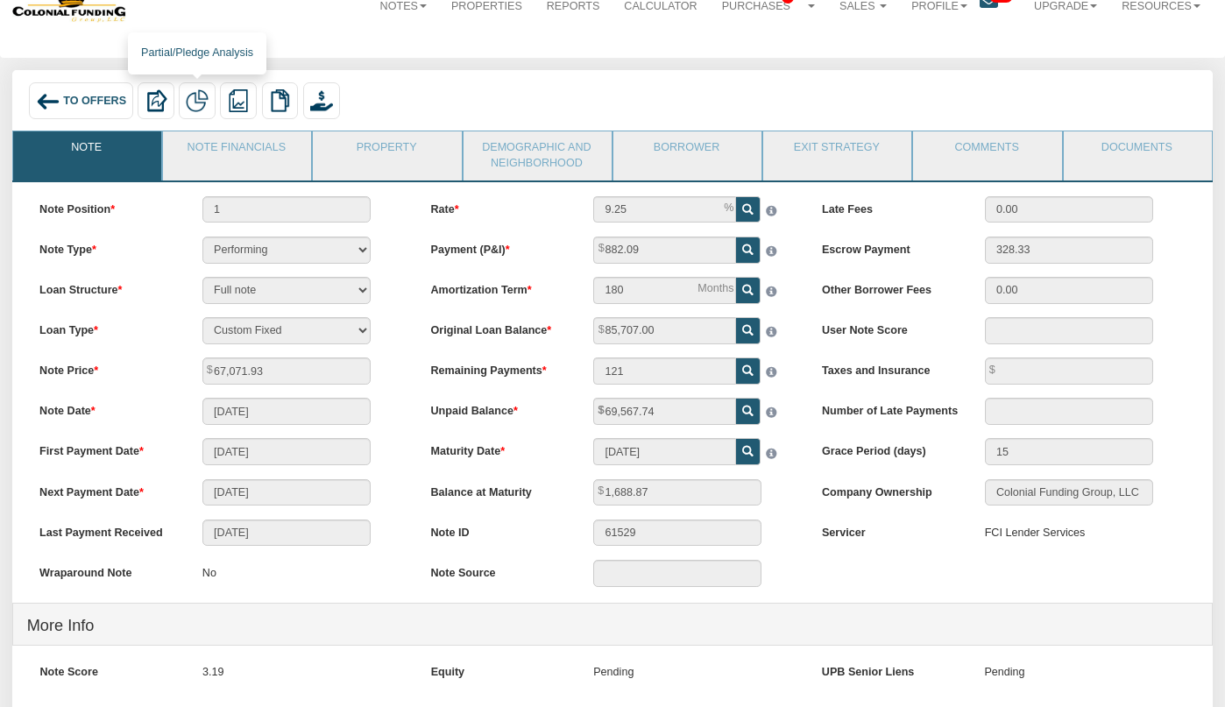
click at [195, 106] on img at bounding box center [197, 100] width 23 height 23
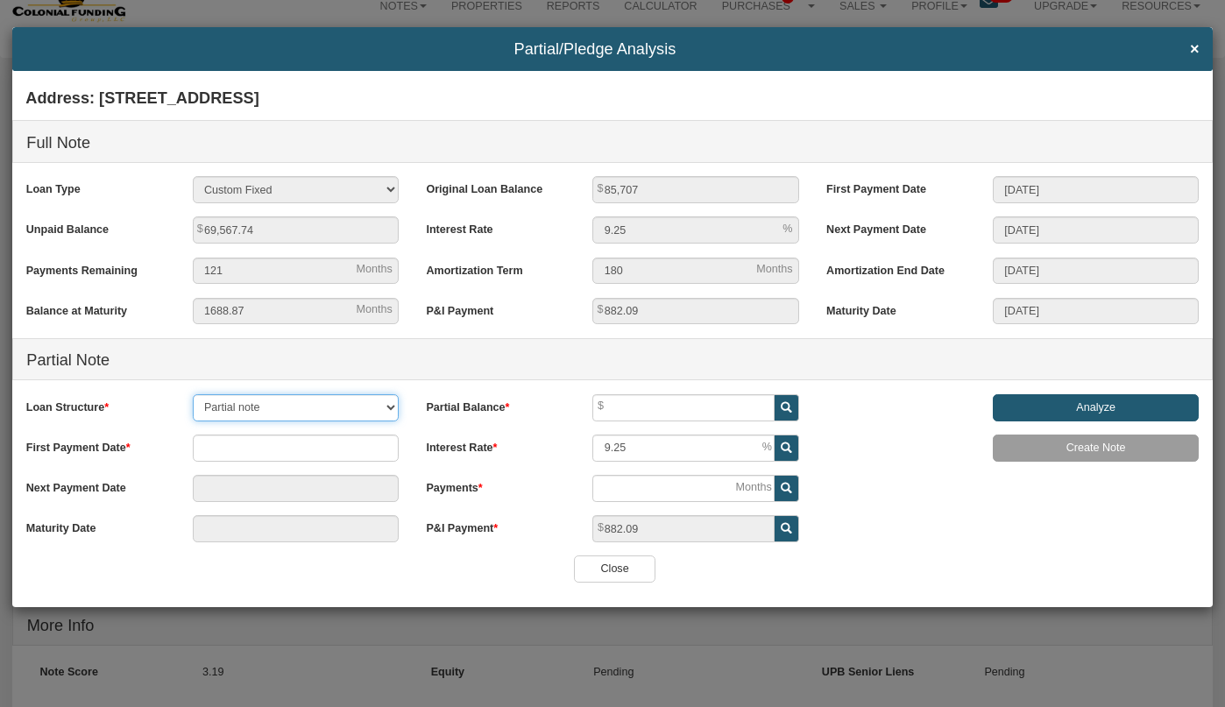
click at [316, 407] on select "Partial note Pledge note Split Payment note" at bounding box center [296, 407] width 206 height 27
select select "object:3618"
click at [193, 394] on select "Partial note Pledge note Split Payment note" at bounding box center [296, 407] width 206 height 27
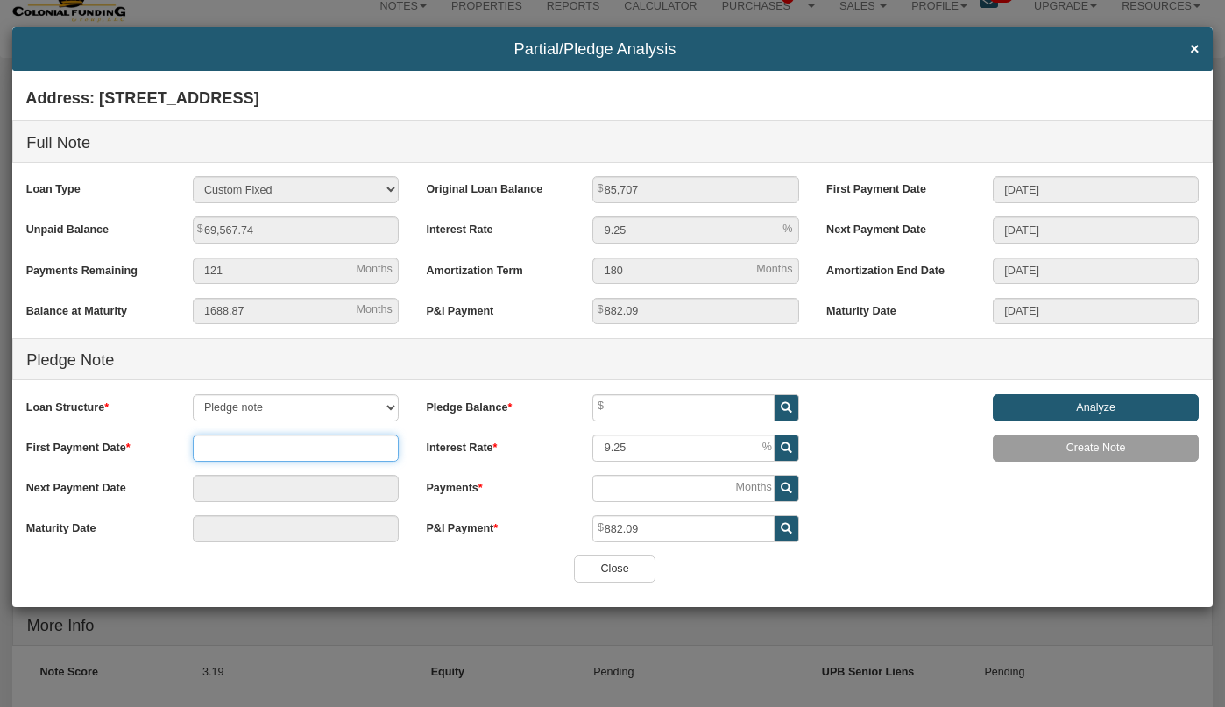
click at [287, 449] on input "text" at bounding box center [296, 448] width 206 height 27
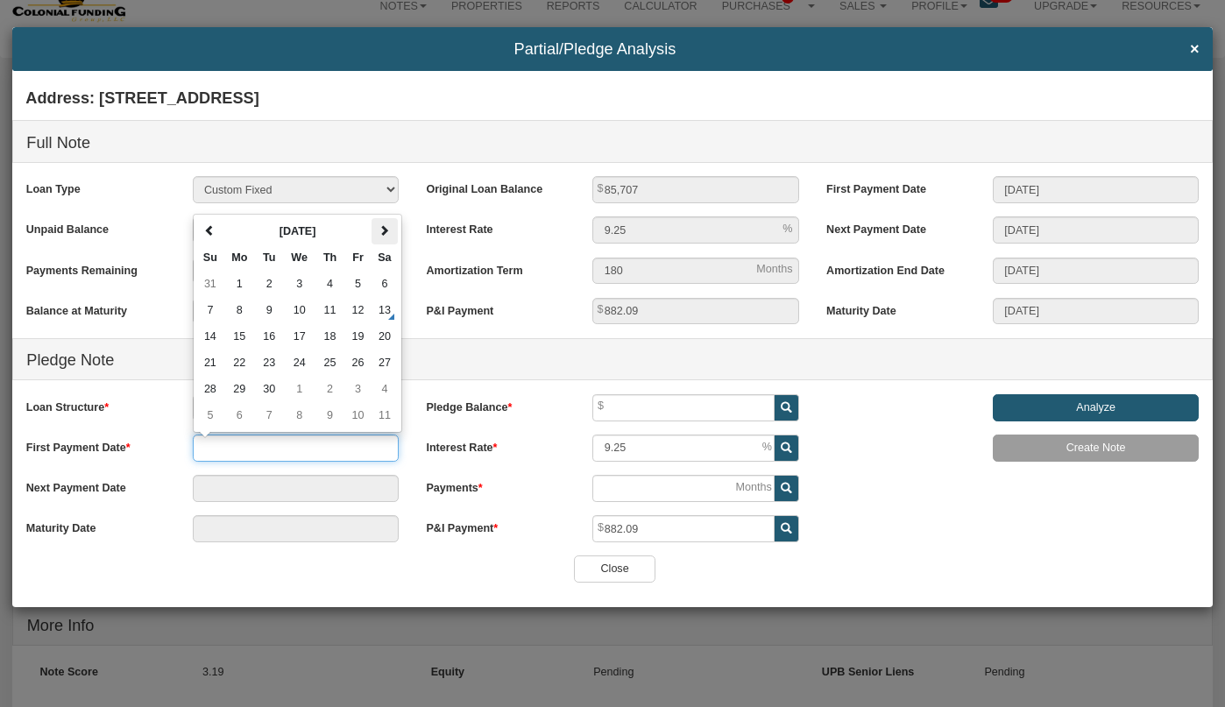
click at [390, 231] on th at bounding box center [385, 231] width 26 height 26
click at [329, 287] on td "1" at bounding box center [329, 284] width 29 height 26
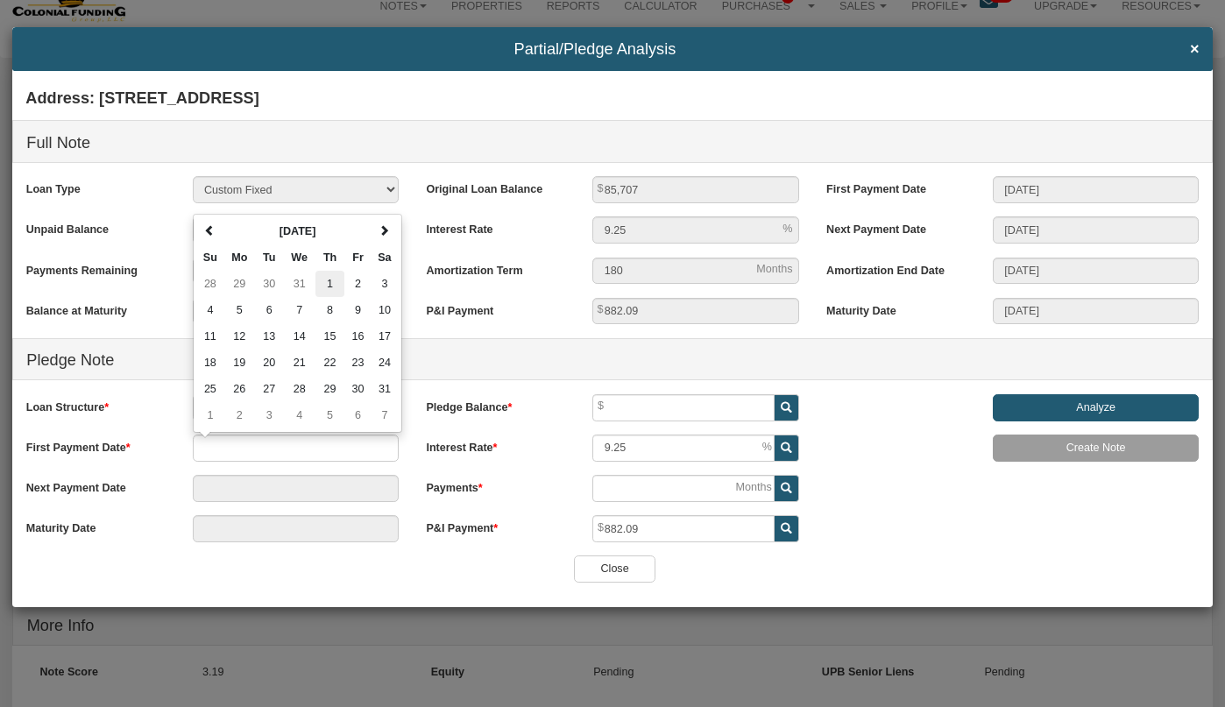
type input "[DATE]"
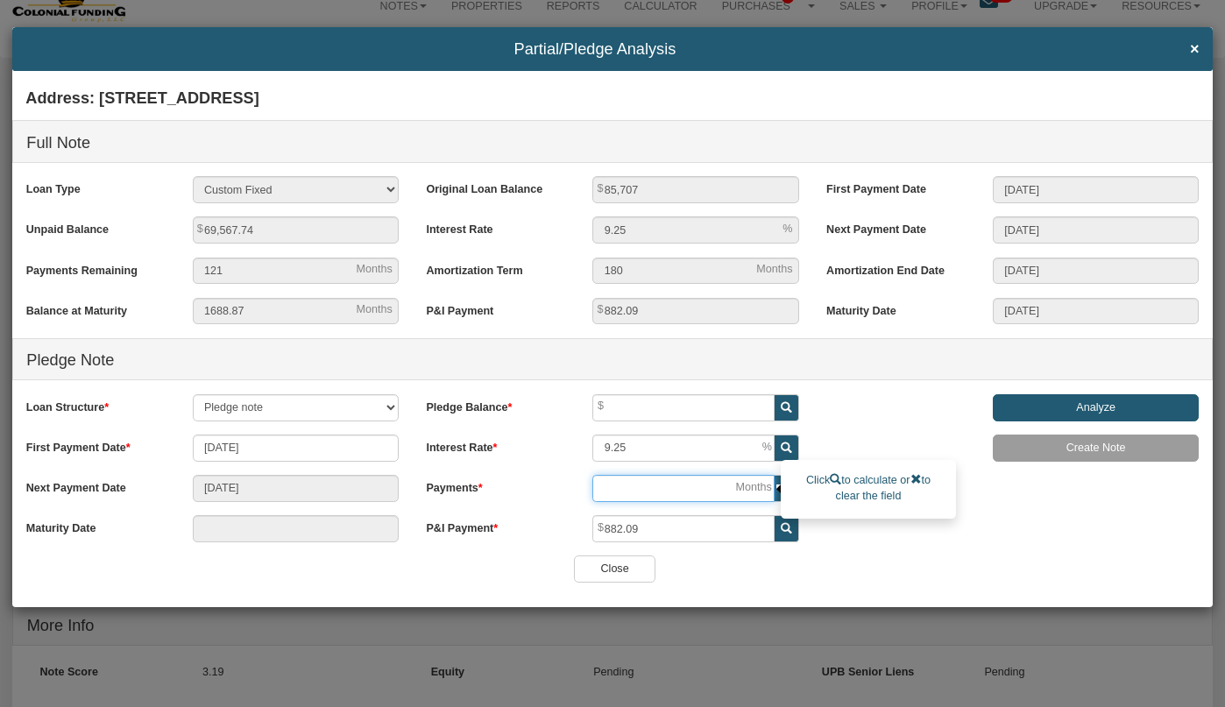
click at [649, 488] on input "number" at bounding box center [682, 488] width 181 height 27
type input "[DATE]"
type input "3"
type input "[DATE]"
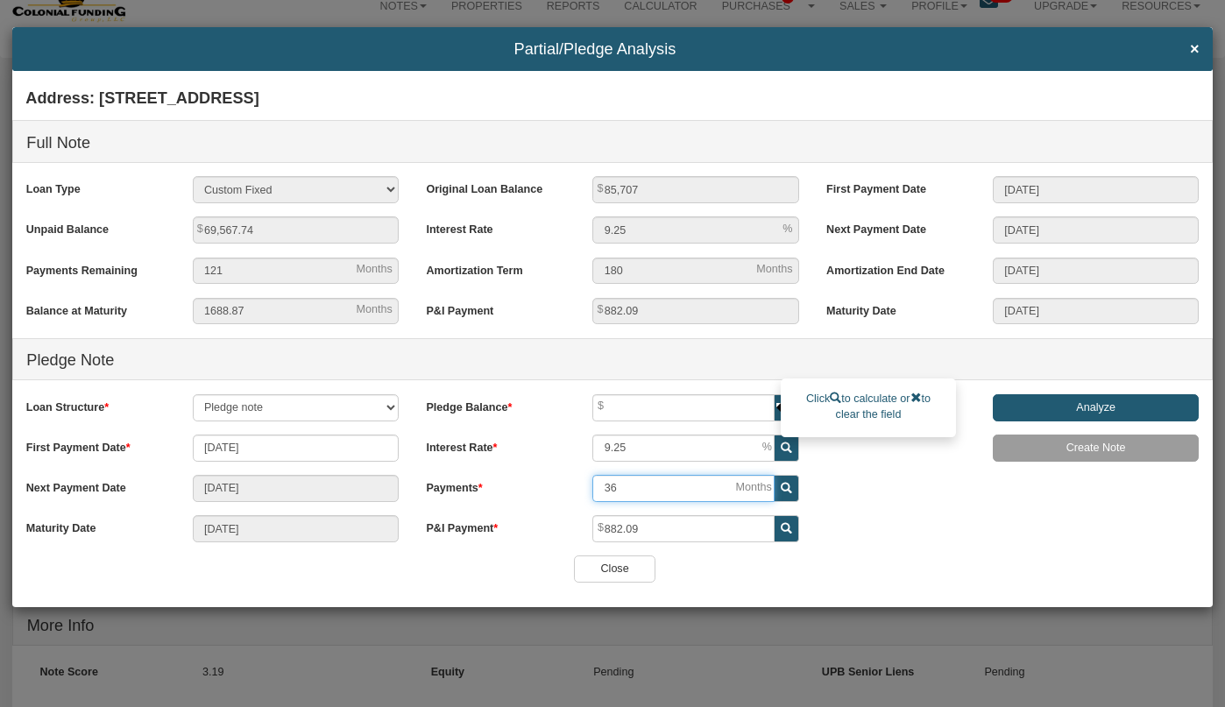
type input "36"
click at [661, 410] on input "text" at bounding box center [682, 407] width 181 height 27
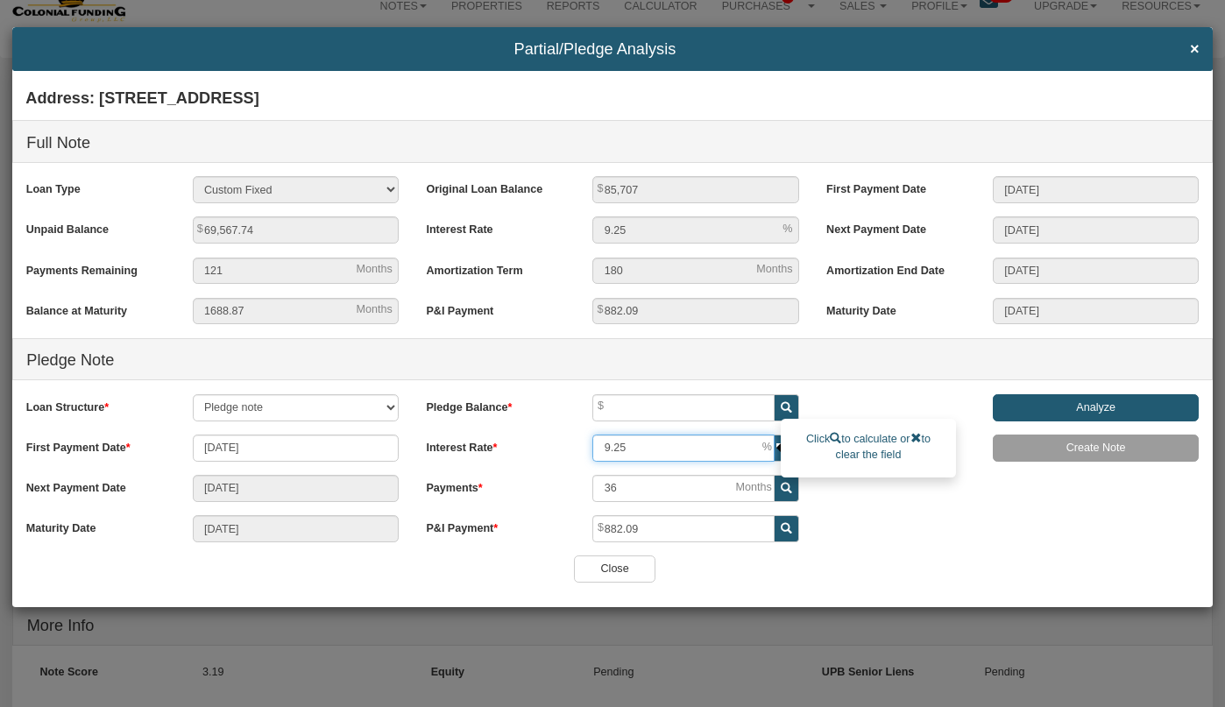
click at [669, 451] on input "9.25" at bounding box center [682, 448] width 181 height 27
type input "8"
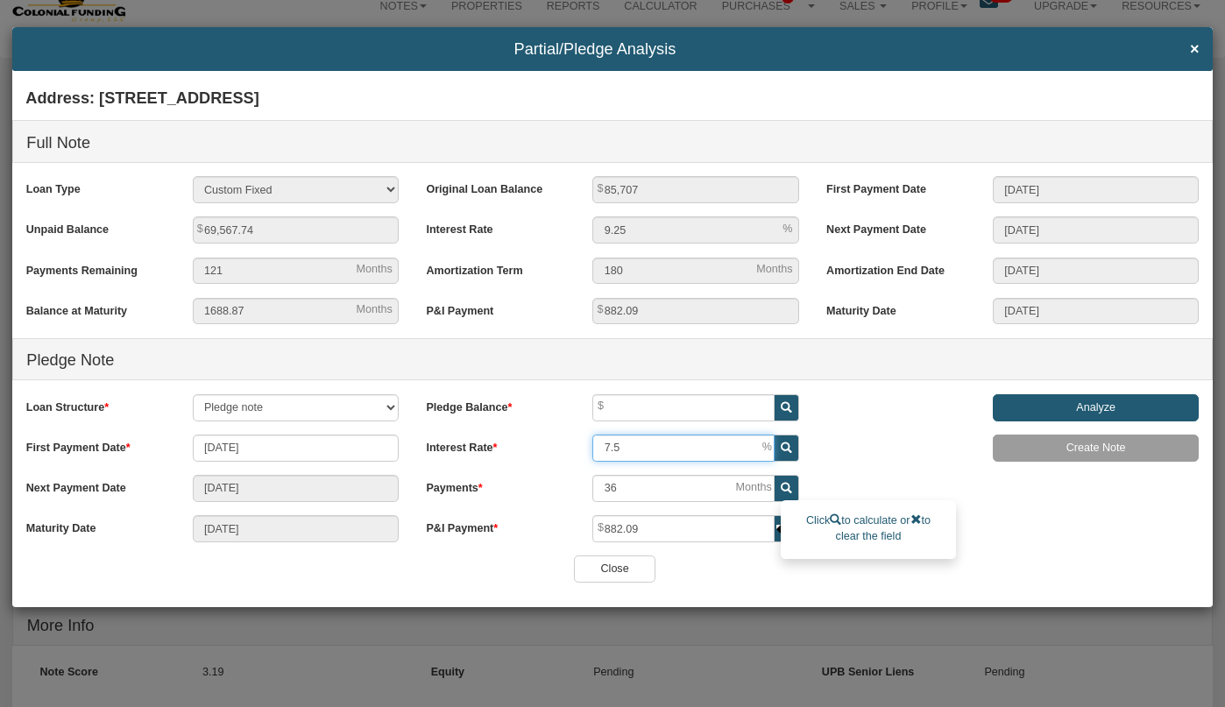
type input "7.5"
click at [711, 530] on input "882.09" at bounding box center [682, 528] width 181 height 27
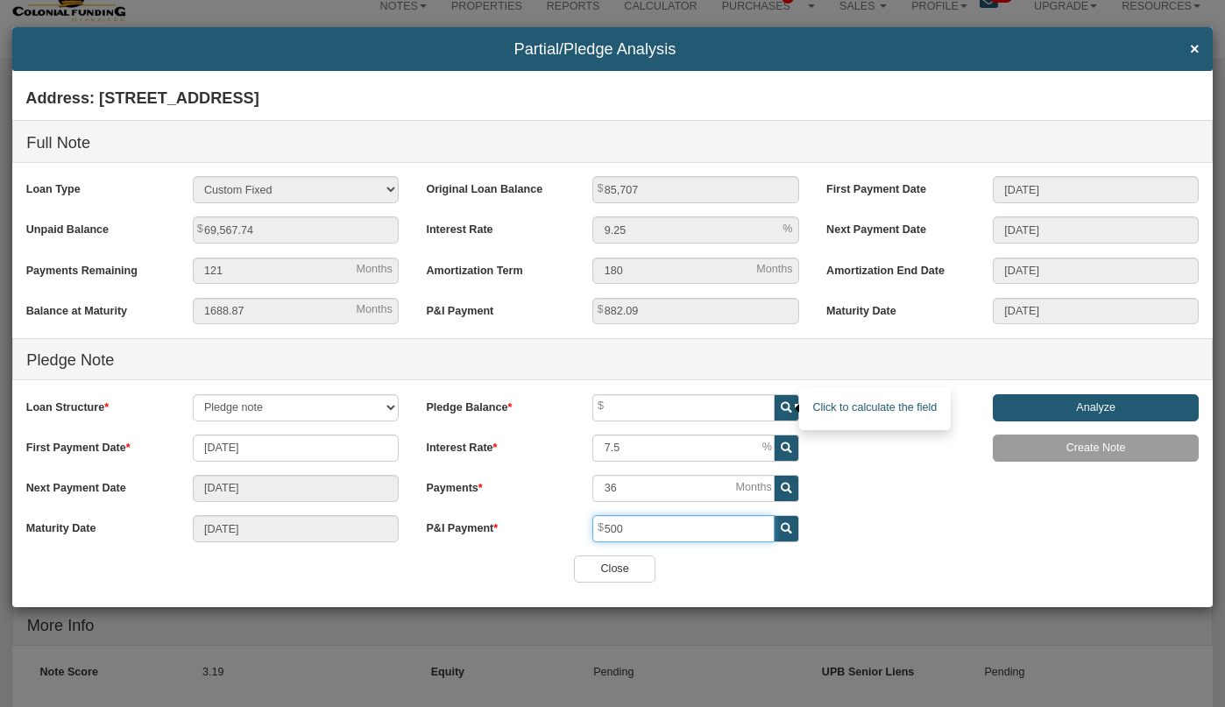
type input "500"
click at [790, 408] on icon at bounding box center [786, 407] width 11 height 11
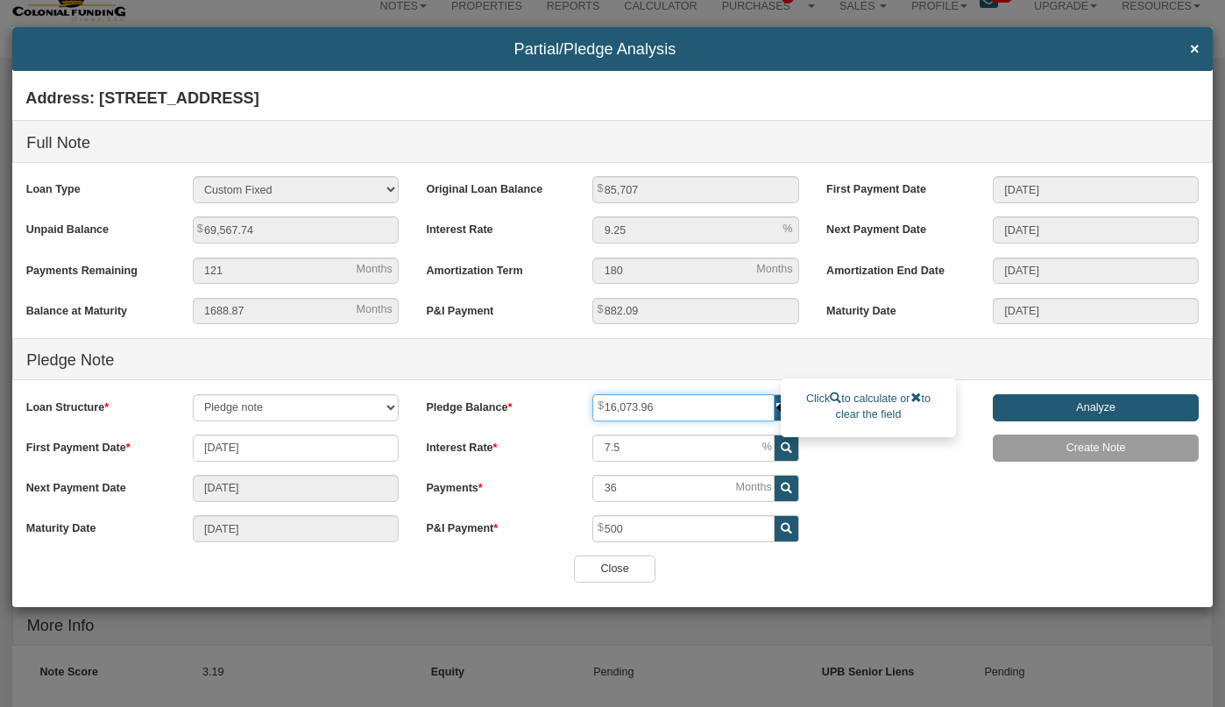
click at [672, 406] on input "16,073.96" at bounding box center [682, 407] width 181 height 27
type input "20,000"
click at [782, 537] on span at bounding box center [787, 528] width 25 height 27
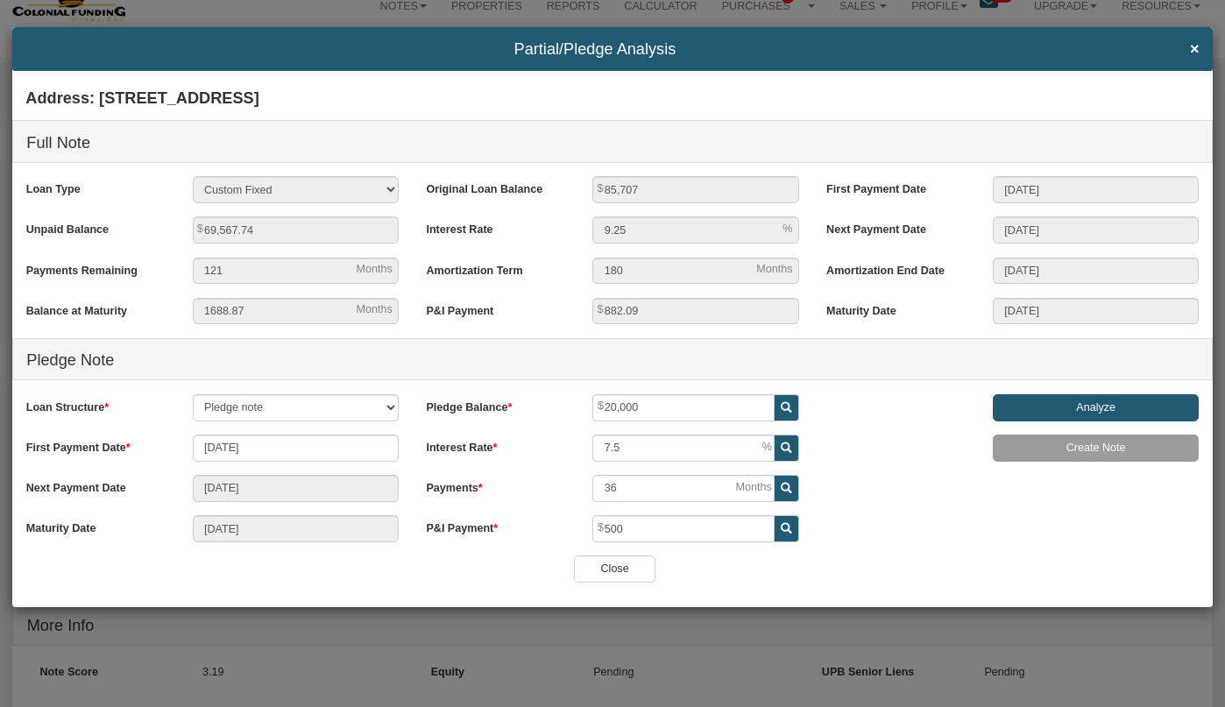
type input "622.12"
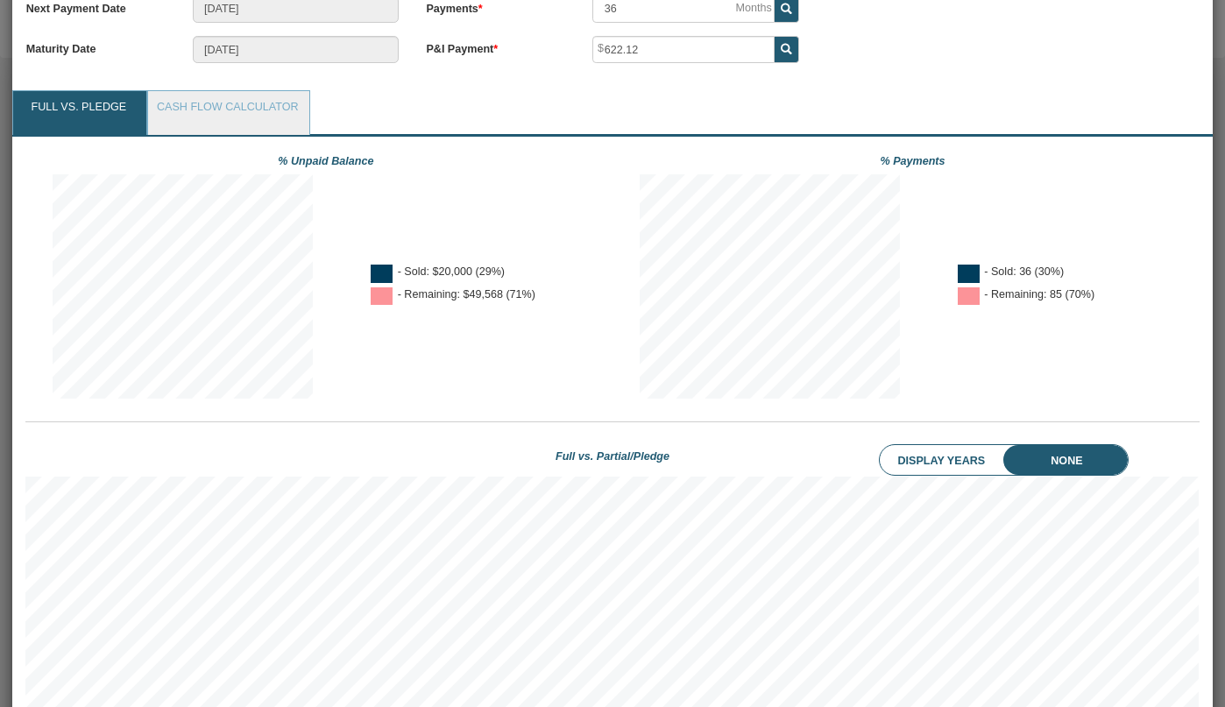
scroll to position [456, 0]
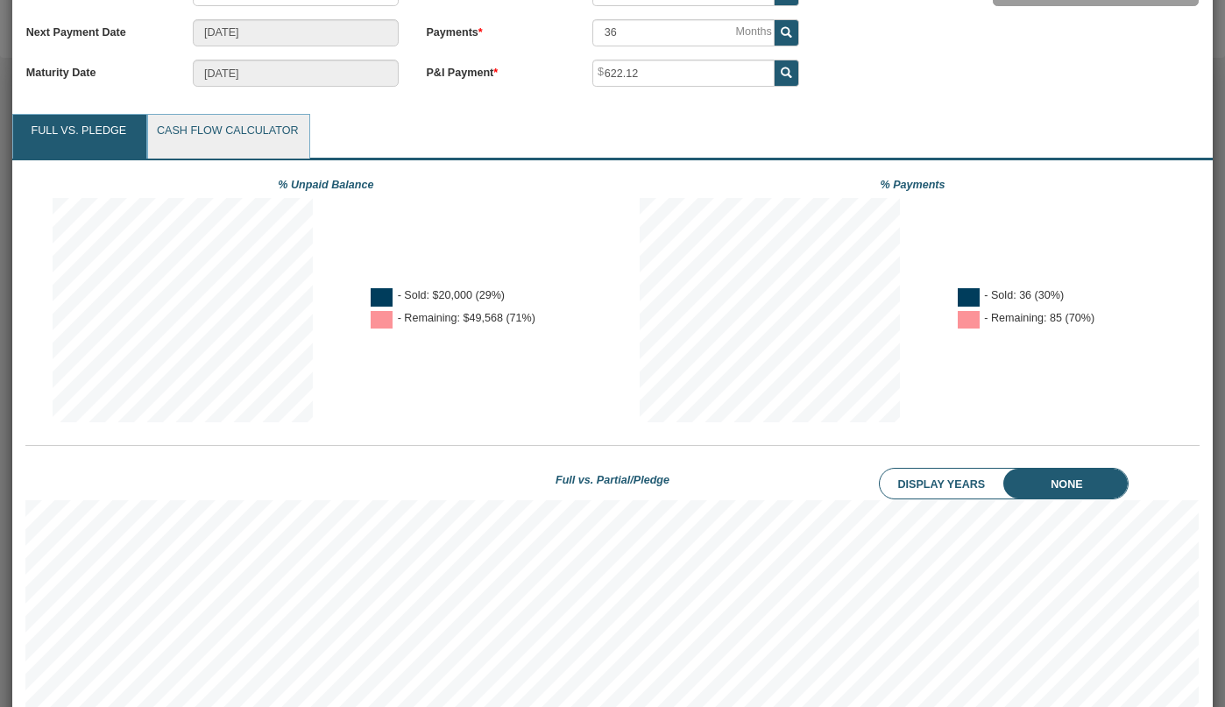
click at [218, 137] on link "Cash Flow Calculator" at bounding box center [227, 137] width 159 height 44
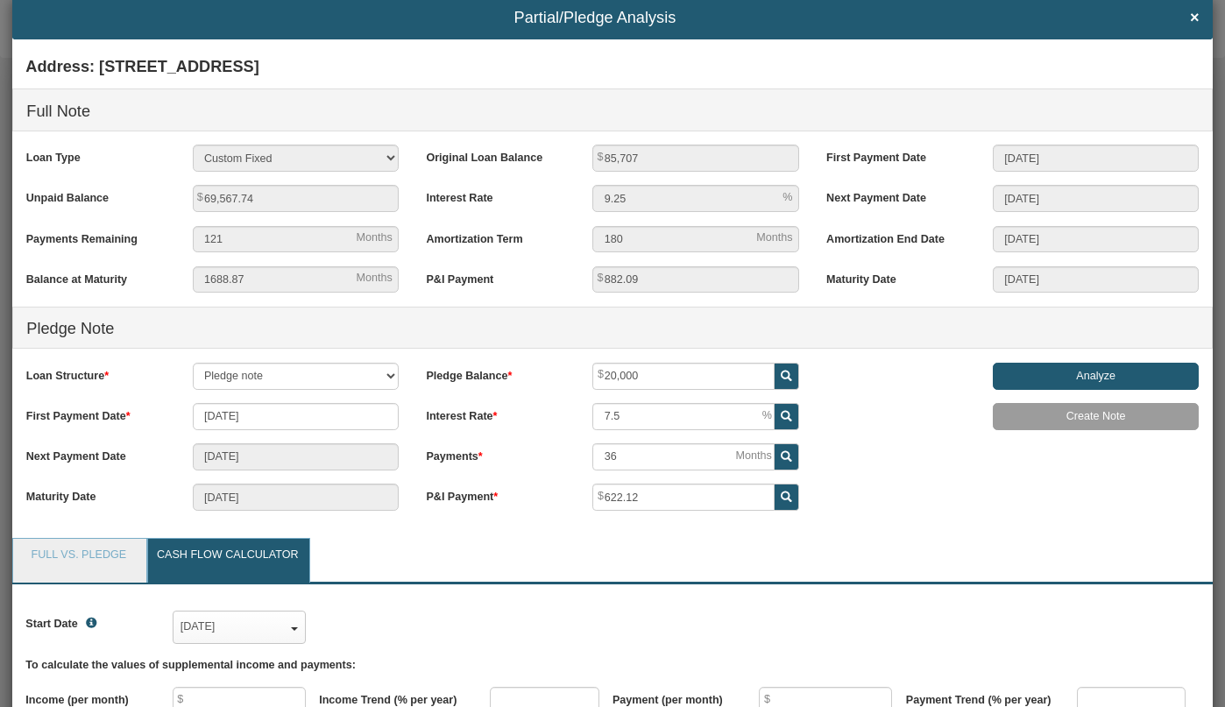
scroll to position [0, 0]
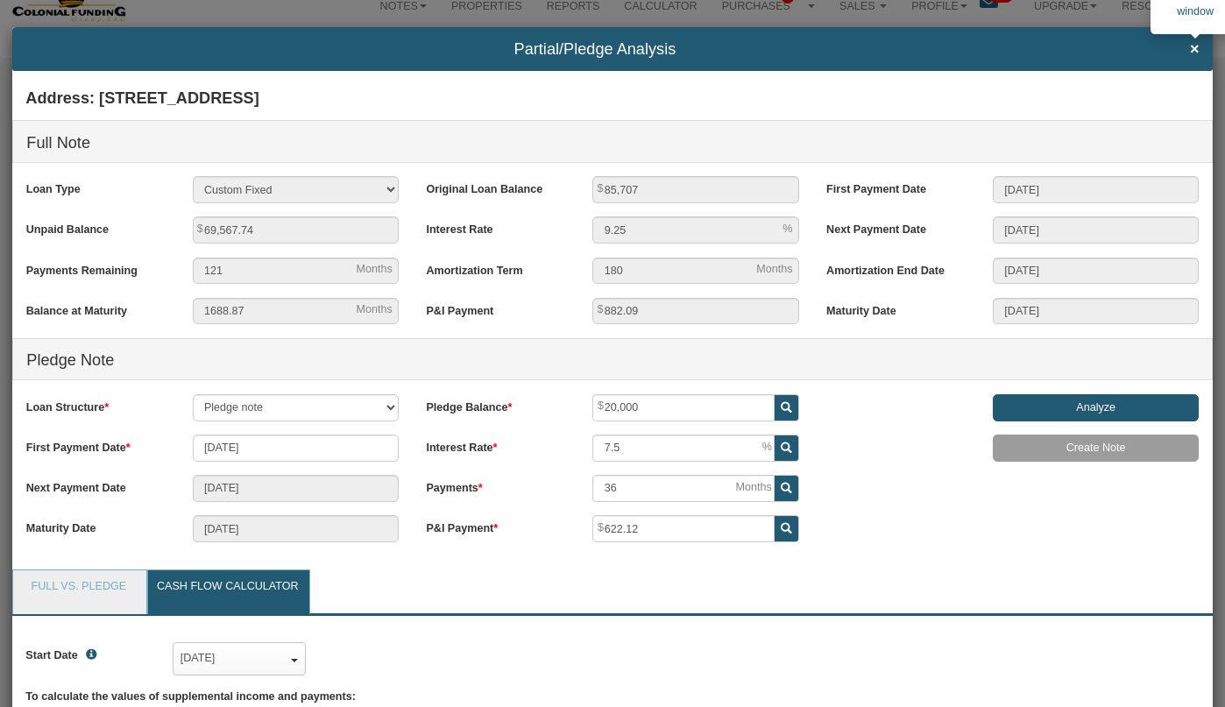
click at [1192, 48] on span "×" at bounding box center [1195, 49] width 10 height 18
